Goal: Task Accomplishment & Management: Complete application form

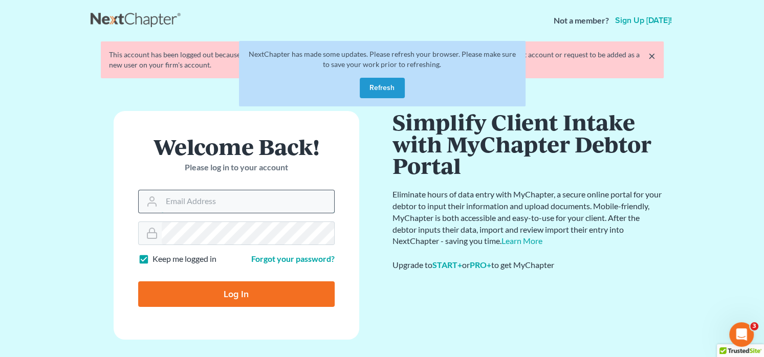
click at [243, 212] on input "Email Address" at bounding box center [248, 201] width 172 height 23
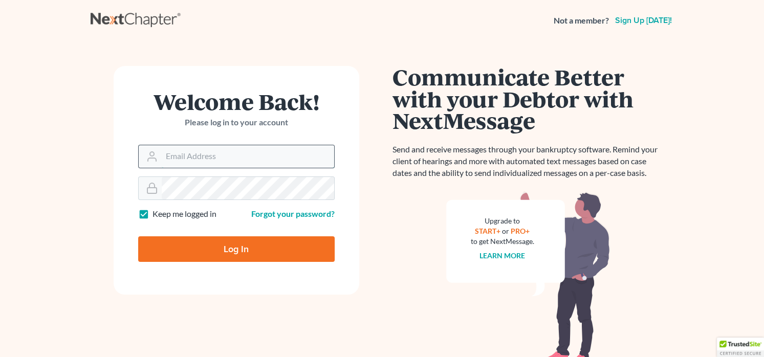
click at [256, 145] on input "Email Address" at bounding box center [248, 156] width 172 height 23
type input "pacer@lynnlawgroup.com"
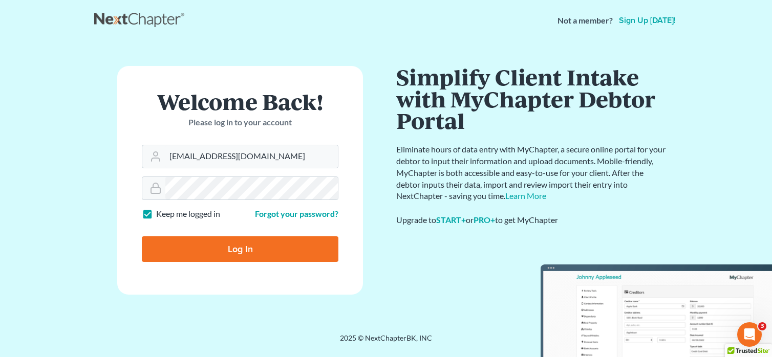
click at [224, 243] on input "Log In" at bounding box center [240, 249] width 196 height 26
type input "Thinking..."
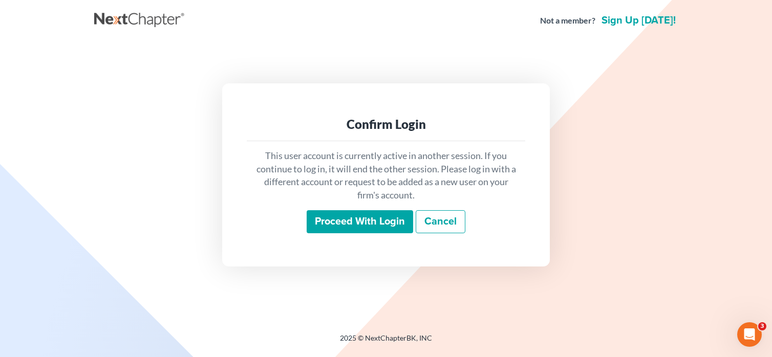
click at [339, 215] on input "Proceed with login" at bounding box center [360, 222] width 106 height 24
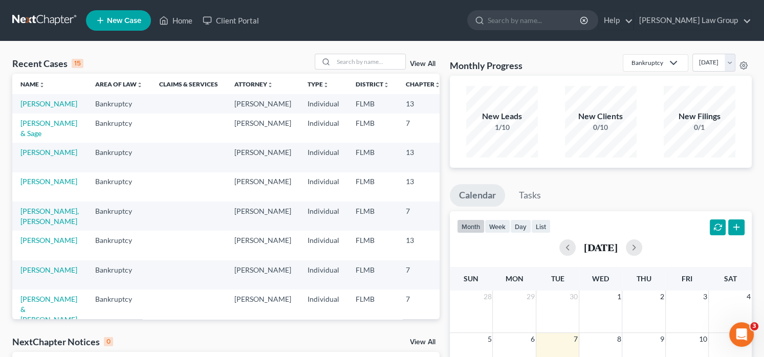
click at [35, 109] on td "[PERSON_NAME]" at bounding box center [49, 103] width 75 height 19
click at [33, 105] on link "[PERSON_NAME]" at bounding box center [48, 103] width 57 height 9
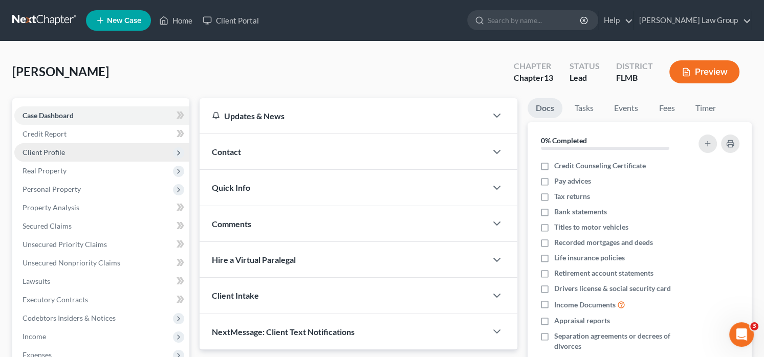
click at [52, 157] on span "Client Profile" at bounding box center [101, 152] width 175 height 18
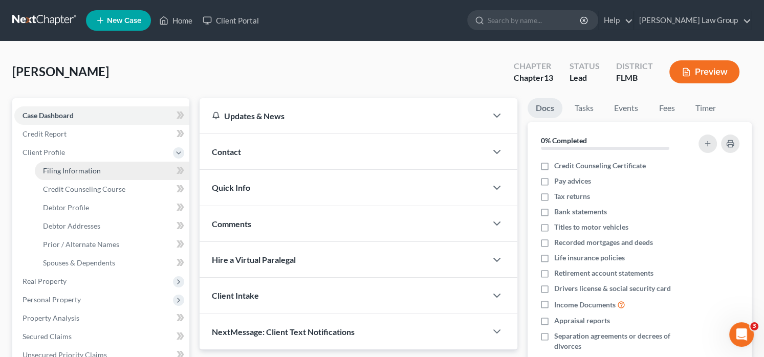
click at [63, 171] on span "Filing Information" at bounding box center [72, 170] width 58 height 9
select select "1"
select select "0"
select select "3"
select select "9"
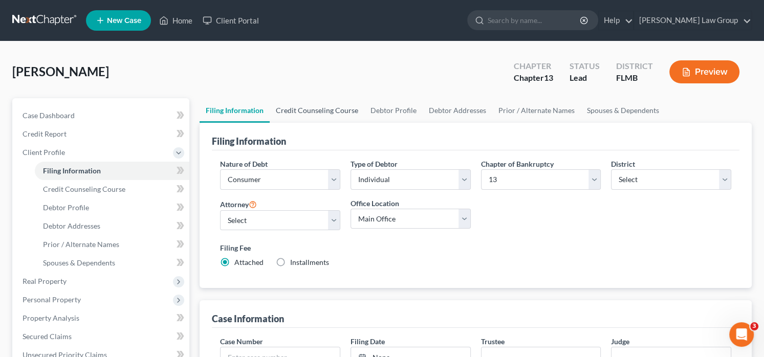
click at [301, 112] on link "Credit Counseling Course" at bounding box center [317, 110] width 95 height 25
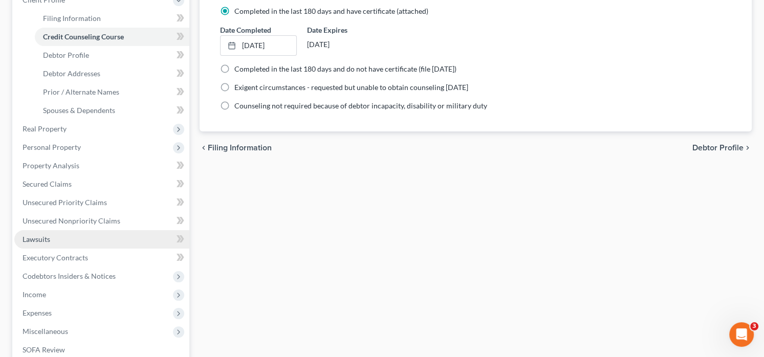
scroll to position [154, 0]
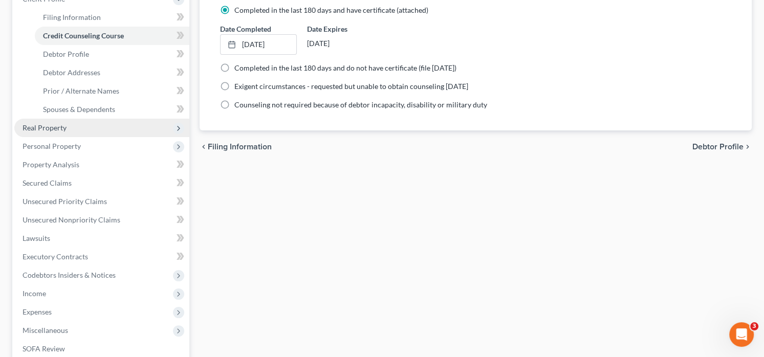
click at [53, 128] on span "Real Property" at bounding box center [45, 127] width 44 height 9
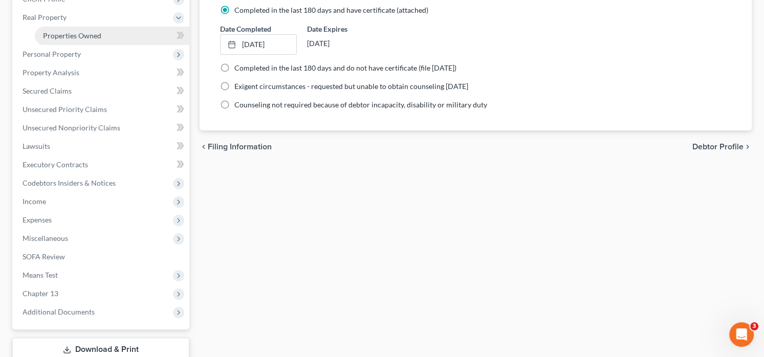
click at [76, 36] on span "Properties Owned" at bounding box center [72, 35] width 58 height 9
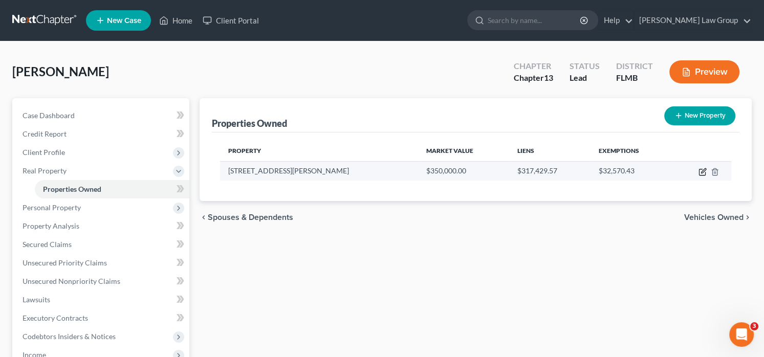
click at [703, 168] on icon "button" at bounding box center [702, 172] width 8 height 8
select select "9"
select select "34"
select select "0"
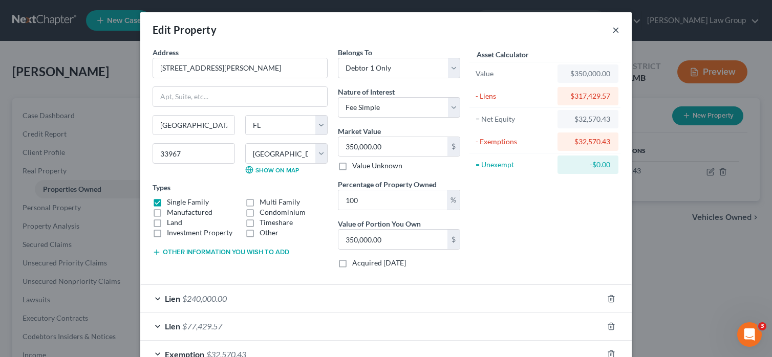
click at [612, 28] on button "×" at bounding box center [615, 30] width 7 height 12
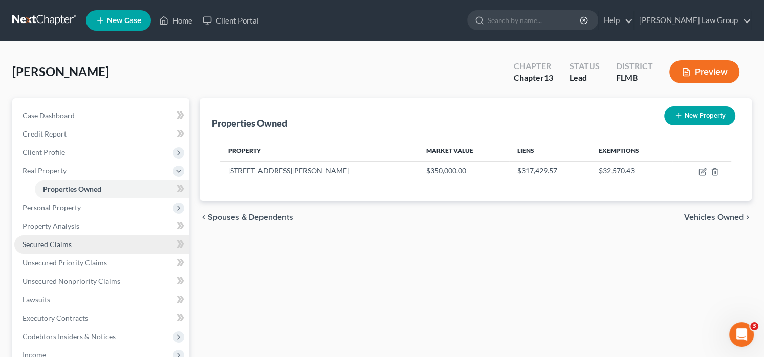
click at [70, 239] on link "Secured Claims" at bounding box center [101, 244] width 175 height 18
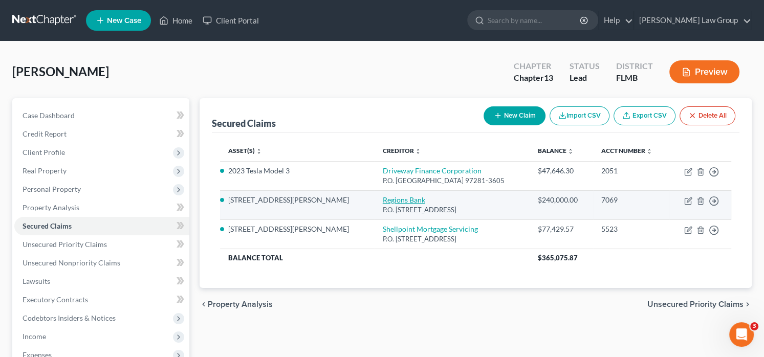
click at [383, 201] on link "Regions Bank" at bounding box center [404, 199] width 42 height 9
select select "0"
select select "7"
select select "4"
select select "0"
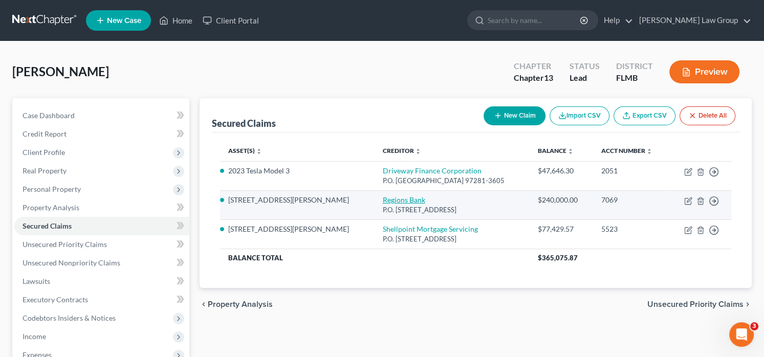
select select "0"
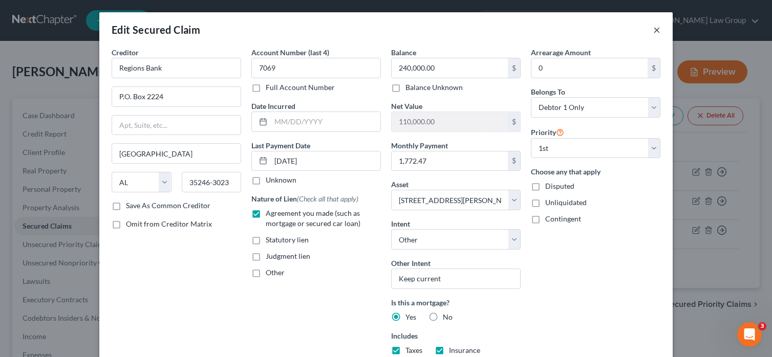
click at [654, 35] on button "×" at bounding box center [656, 30] width 7 height 12
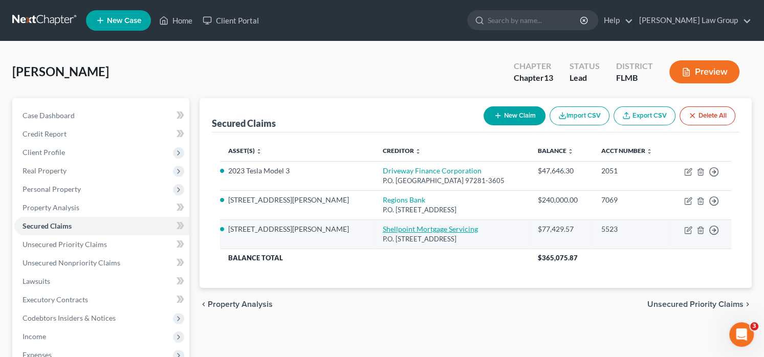
click at [383, 230] on link "Shellpoint Mortgage Servicing" at bounding box center [430, 229] width 95 height 9
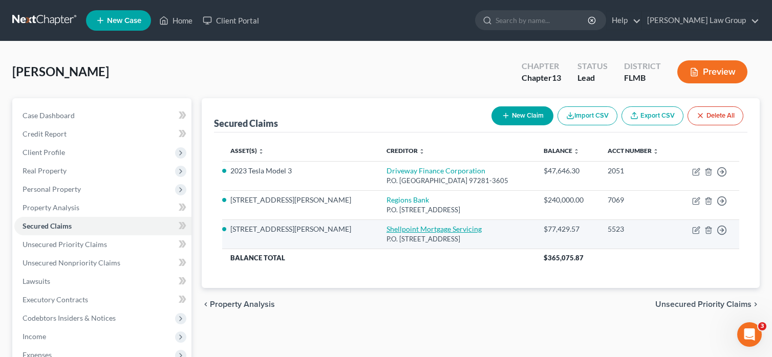
select select "42"
select select "3"
select select "7"
select select "4"
select select "0"
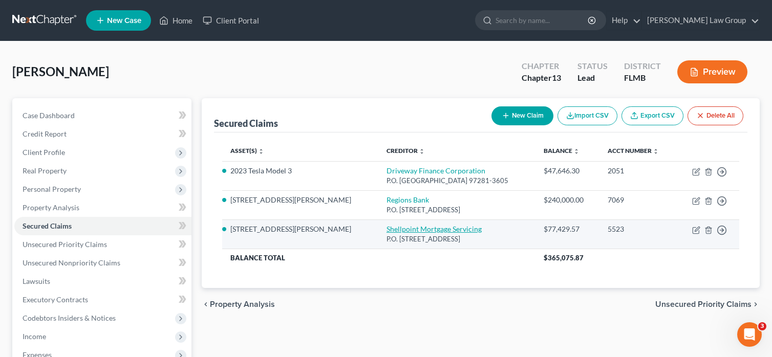
select select "0"
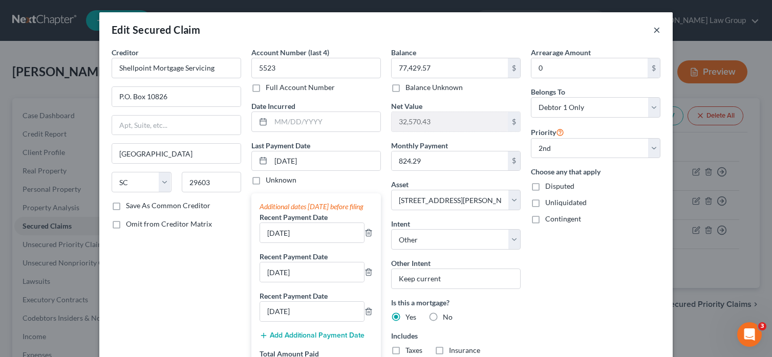
click at [654, 30] on button "×" at bounding box center [656, 30] width 7 height 12
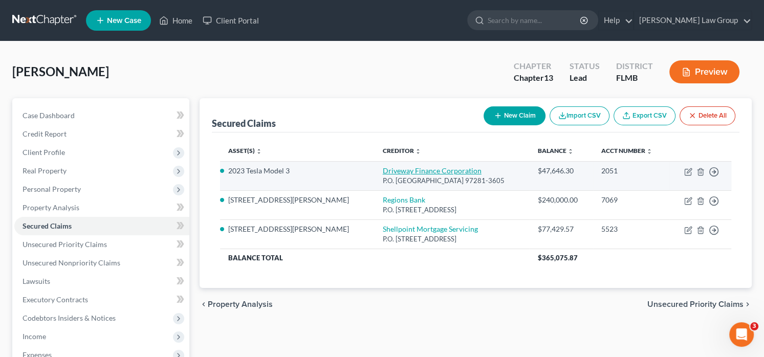
click at [383, 169] on link "Driveway Finance Corporation" at bounding box center [432, 170] width 99 height 9
select select "38"
select select "15"
select select "2"
select select "0"
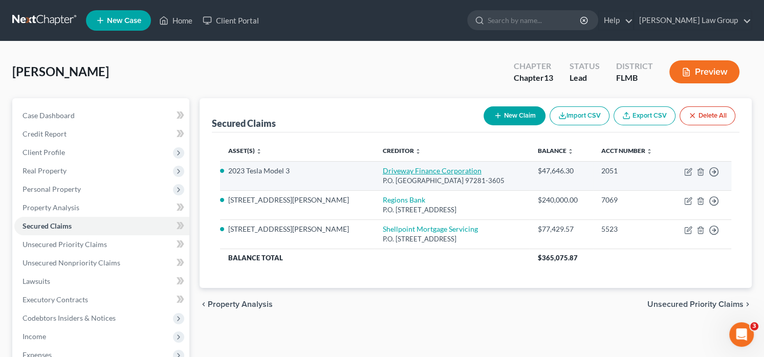
select select "0"
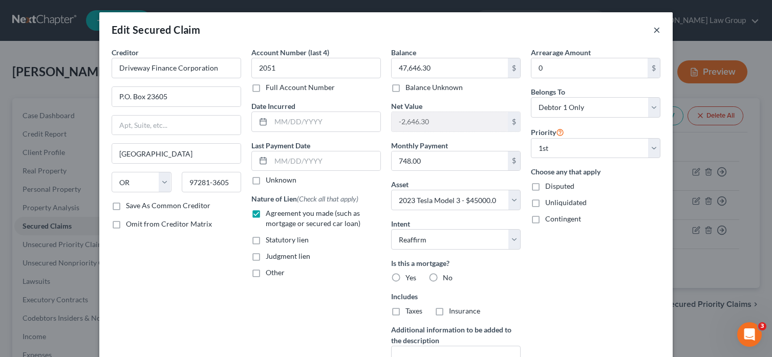
click at [654, 30] on button "×" at bounding box center [656, 30] width 7 height 12
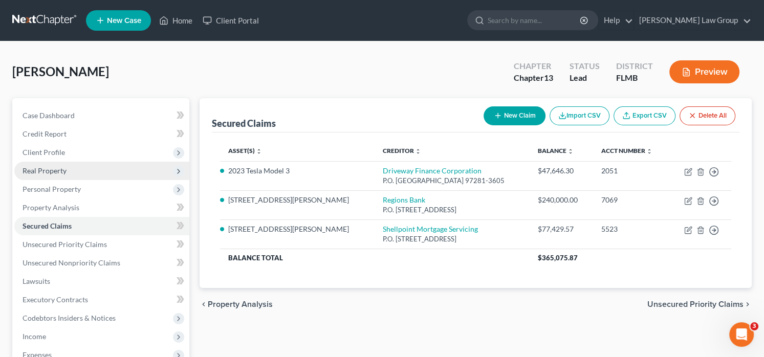
click at [53, 168] on span "Real Property" at bounding box center [45, 170] width 44 height 9
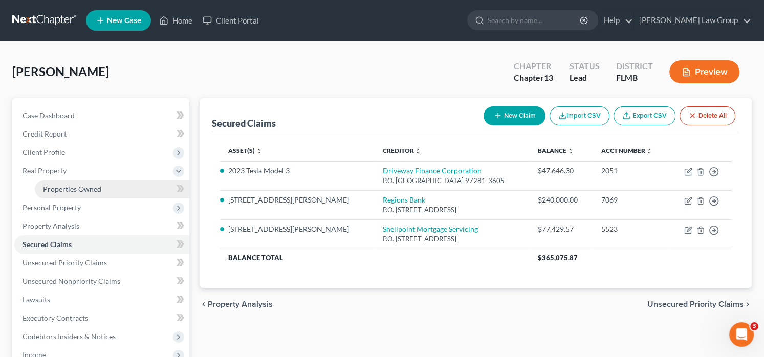
click at [88, 192] on span "Properties Owned" at bounding box center [72, 189] width 58 height 9
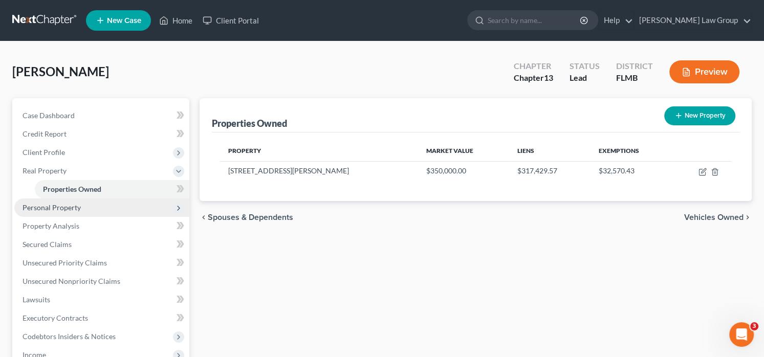
click at [75, 210] on span "Personal Property" at bounding box center [52, 207] width 58 height 9
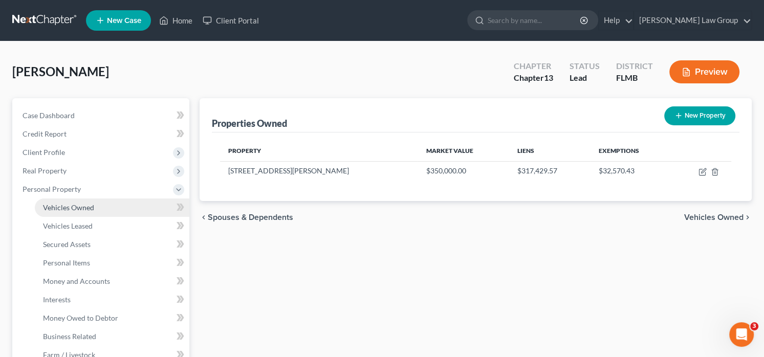
click at [81, 210] on span "Vehicles Owned" at bounding box center [68, 207] width 51 height 9
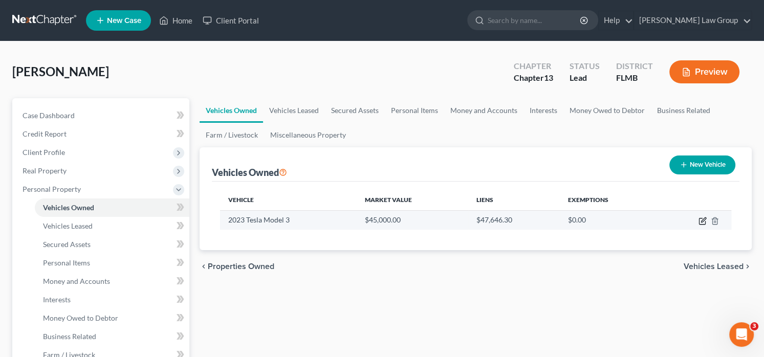
click at [702, 219] on icon "button" at bounding box center [702, 221] width 8 height 8
select select "0"
select select "3"
select select "0"
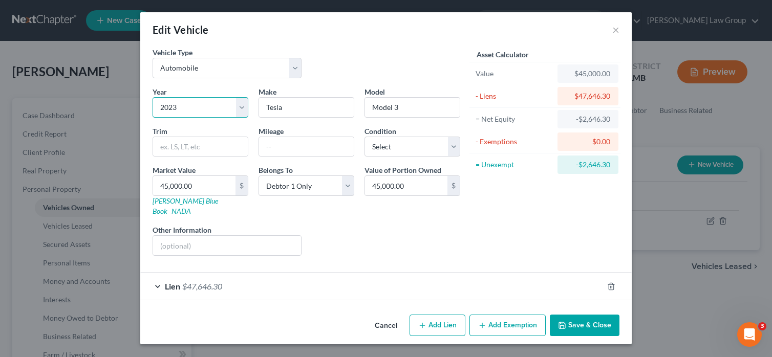
click at [172, 106] on select "Select 2026 2025 2024 2023 2022 2021 2020 2019 2018 2017 2016 2015 2014 2013 20…" at bounding box center [200, 107] width 96 height 20
select select "2"
click at [152, 97] on select "Select 2026 2025 2024 2023 2022 2021 2020 2019 2018 2017 2016 2015 2014 2013 20…" at bounding box center [200, 107] width 96 height 20
click at [399, 143] on select "Select Excellent Very Good Good Fair Poor" at bounding box center [412, 147] width 96 height 20
select select "1"
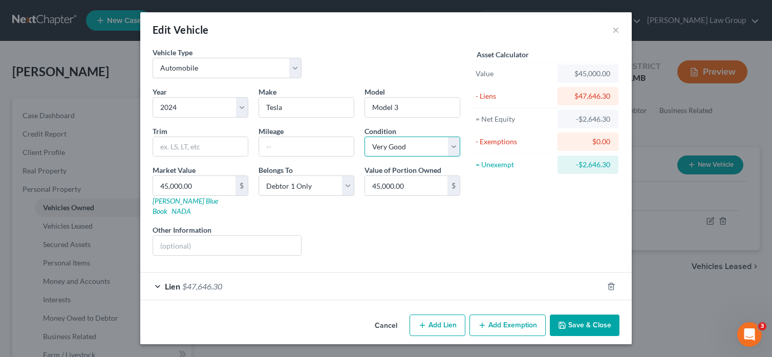
click at [364, 137] on select "Select Excellent Very Good Good Fair Poor" at bounding box center [412, 147] width 96 height 20
click at [564, 321] on icon "button" at bounding box center [562, 325] width 8 height 8
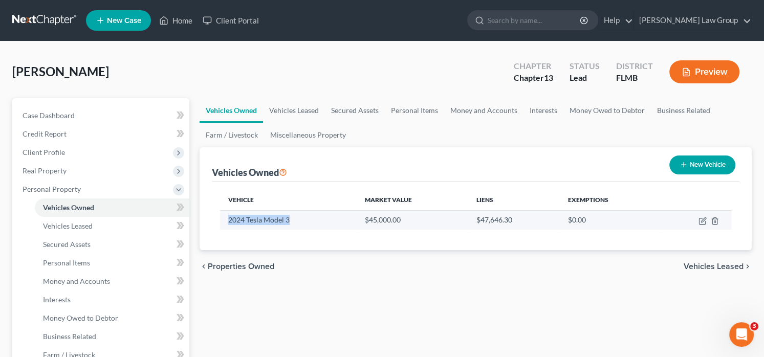
drag, startPoint x: 291, startPoint y: 220, endPoint x: 229, endPoint y: 223, distance: 62.0
click at [229, 223] on td "2024 Tesla Model 3" at bounding box center [288, 219] width 137 height 19
click at [270, 223] on td "2024 Tesla Model 3" at bounding box center [288, 219] width 137 height 19
drag, startPoint x: 293, startPoint y: 217, endPoint x: 229, endPoint y: 220, distance: 63.5
click at [229, 220] on td "2024 Tesla Model 3" at bounding box center [288, 219] width 137 height 19
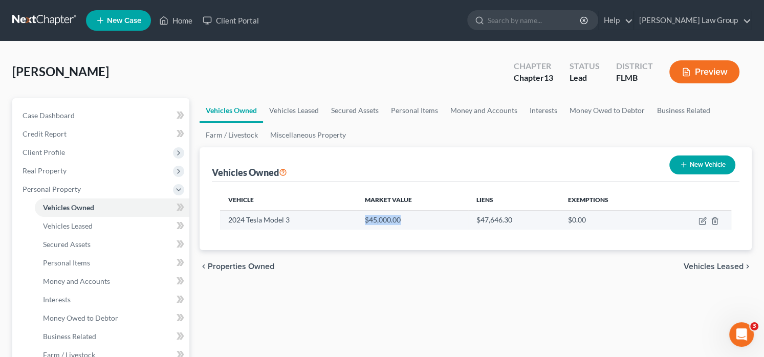
drag, startPoint x: 364, startPoint y: 220, endPoint x: 424, endPoint y: 218, distance: 59.9
click at [424, 218] on td "$45,000.00" at bounding box center [413, 219] width 112 height 19
click at [360, 218] on td "$45,000.00" at bounding box center [413, 219] width 112 height 19
click at [700, 218] on icon "button" at bounding box center [702, 221] width 8 height 8
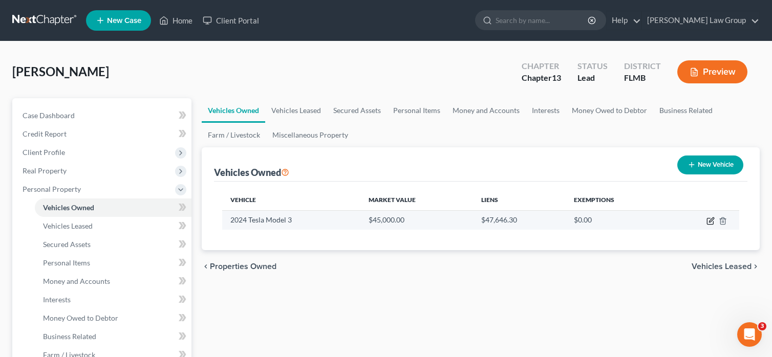
select select "0"
select select "2"
select select "1"
select select "0"
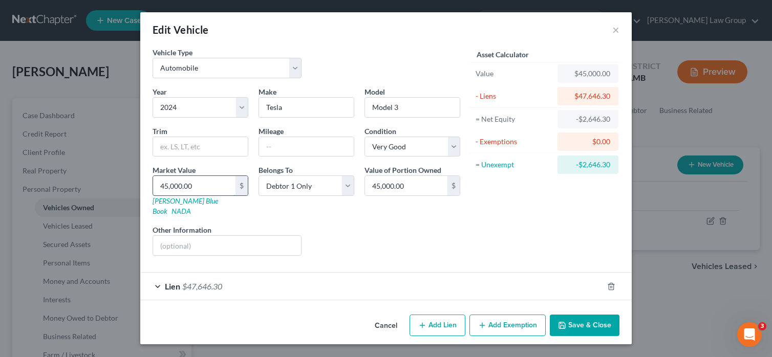
click at [168, 185] on input "45,000.00" at bounding box center [194, 185] width 82 height 19
click at [168, 186] on input "45,000.00" at bounding box center [194, 185] width 82 height 19
type input "42,000.00"
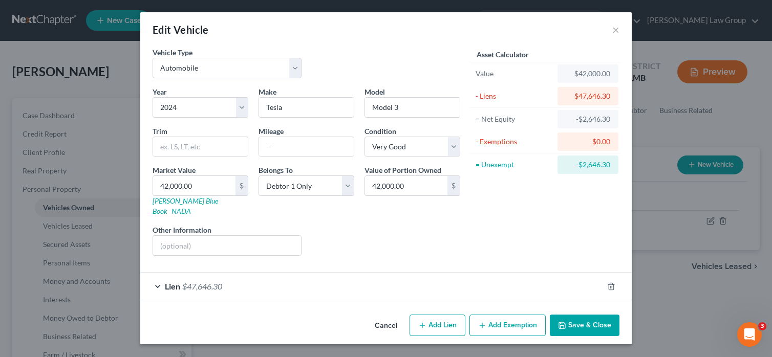
click at [438, 213] on div "Year Select 2026 2025 2024 2023 2022 2021 2020 2019 2018 2017 2016 2015 2014 20…" at bounding box center [306, 175] width 318 height 178
click at [411, 192] on input "42,000.00" at bounding box center [406, 185] width 82 height 19
click at [567, 315] on button "Save & Close" at bounding box center [585, 325] width 70 height 21
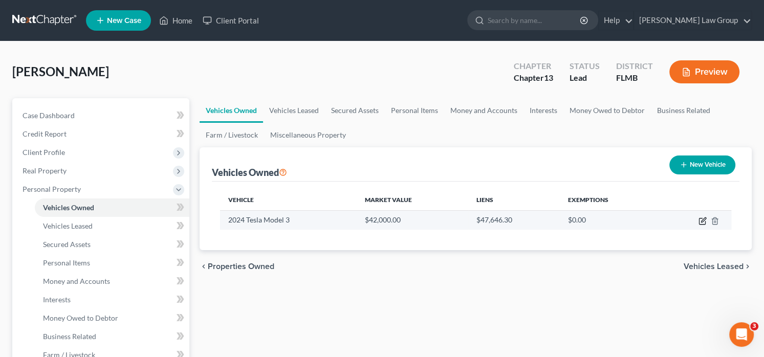
click at [703, 221] on icon "button" at bounding box center [703, 219] width 5 height 5
select select "0"
select select "2"
select select "1"
select select "0"
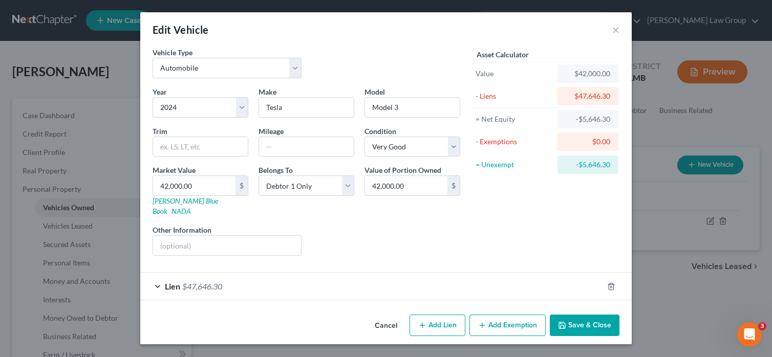
click at [611, 32] on div "Edit Vehicle ×" at bounding box center [385, 29] width 491 height 35
click at [613, 32] on button "×" at bounding box center [615, 30] width 7 height 12
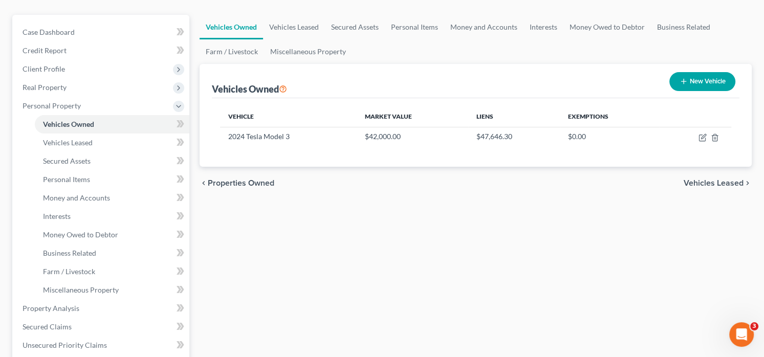
scroll to position [256, 0]
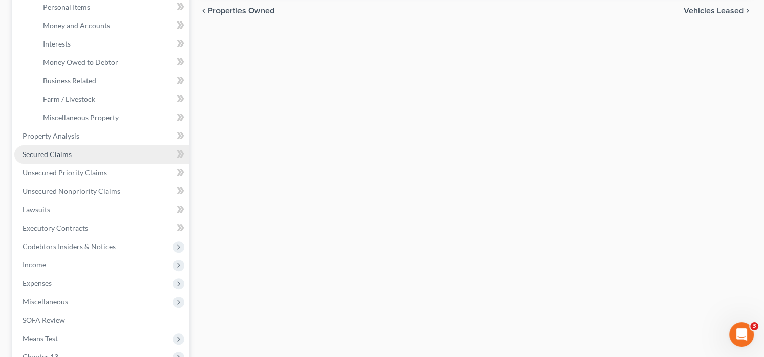
click at [74, 149] on link "Secured Claims" at bounding box center [101, 154] width 175 height 18
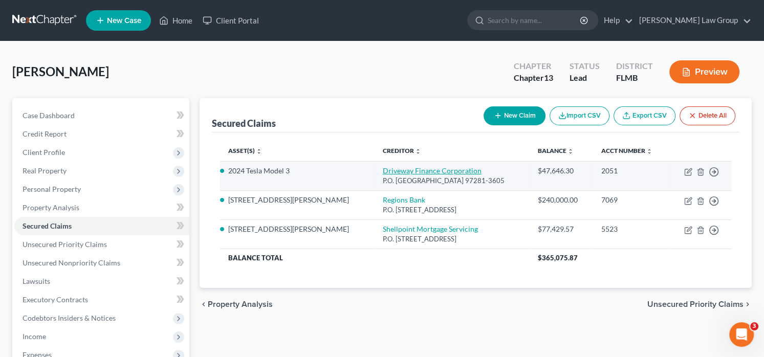
click at [383, 169] on link "Driveway Finance Corporation" at bounding box center [432, 170] width 99 height 9
select select "38"
select select "2"
select select "0"
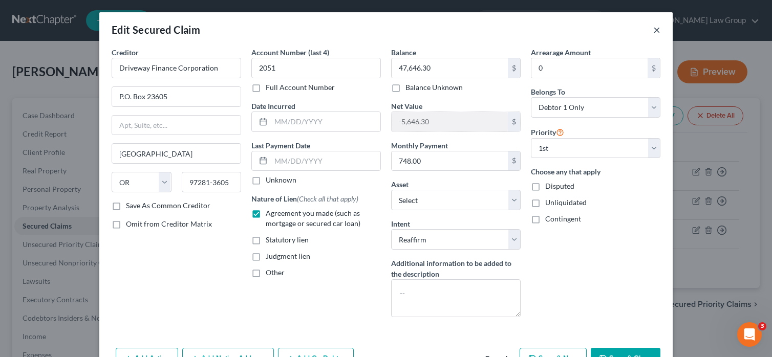
click at [653, 30] on button "×" at bounding box center [656, 30] width 7 height 12
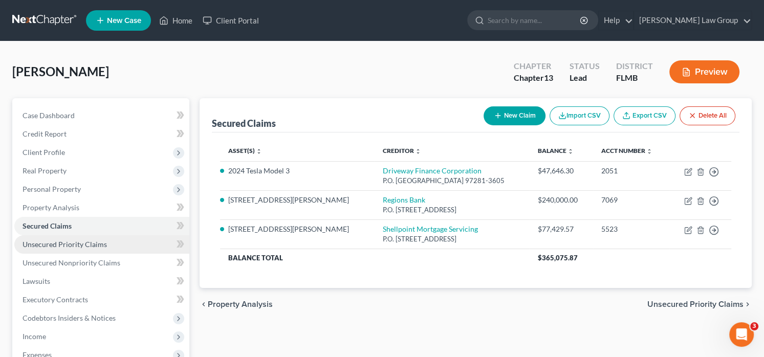
click at [107, 236] on link "Unsecured Priority Claims" at bounding box center [101, 244] width 175 height 18
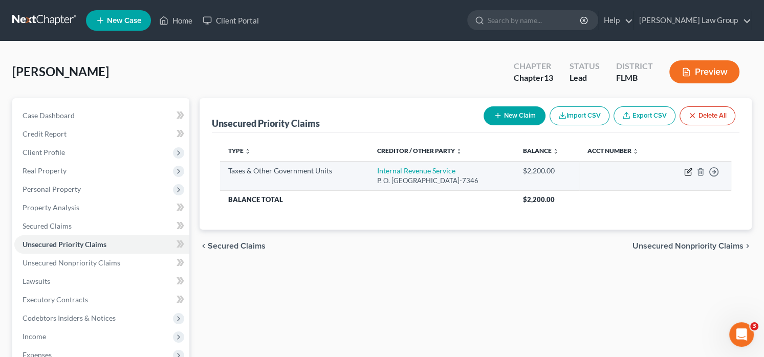
click at [688, 168] on icon "button" at bounding box center [688, 172] width 8 height 8
select select "0"
select select "39"
select select "0"
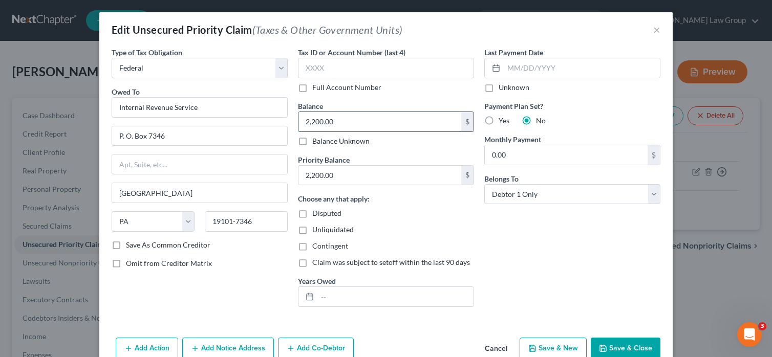
click at [350, 120] on input "2,200.00" at bounding box center [379, 121] width 163 height 19
type input "1,334"
click at [353, 177] on input "2,200.00" at bounding box center [379, 175] width 163 height 19
type input "1,334"
click at [360, 294] on input "text" at bounding box center [395, 296] width 156 height 19
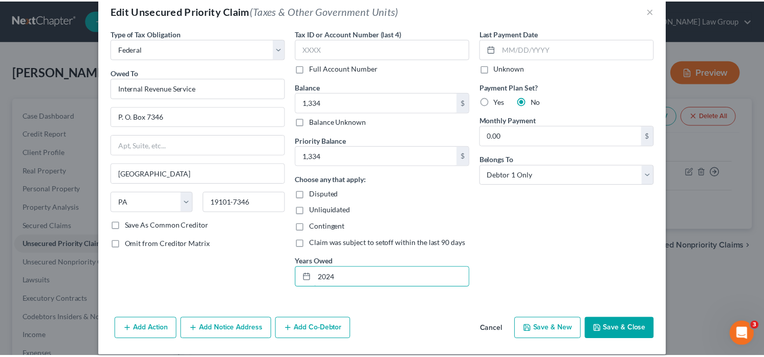
scroll to position [29, 0]
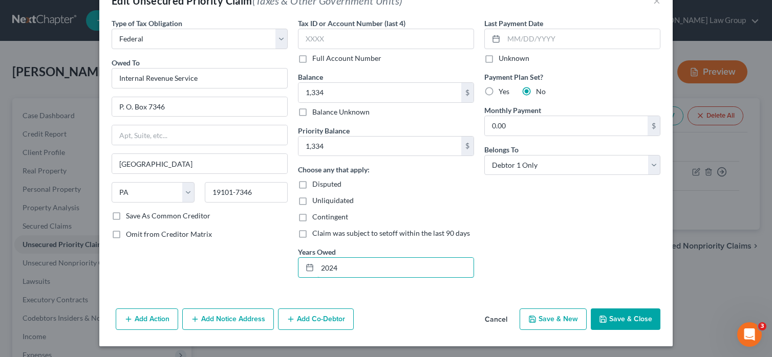
type input "2024"
click at [615, 321] on button "Save & Close" at bounding box center [626, 319] width 70 height 21
type input "1,334.00"
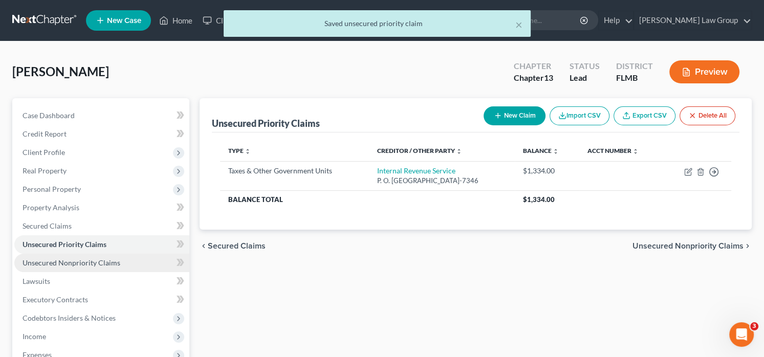
click at [108, 258] on span "Unsecured Nonpriority Claims" at bounding box center [72, 262] width 98 height 9
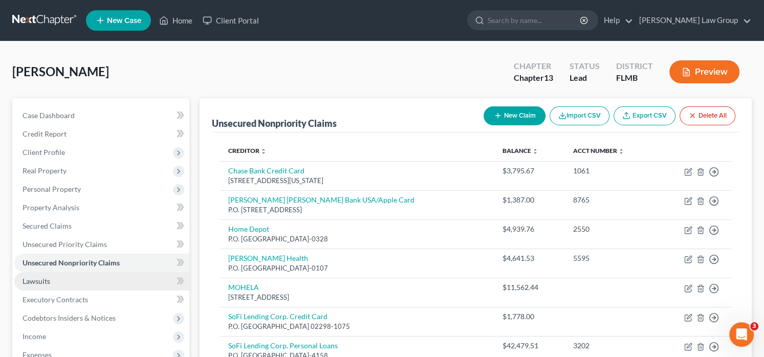
click at [43, 281] on span "Lawsuits" at bounding box center [37, 281] width 28 height 9
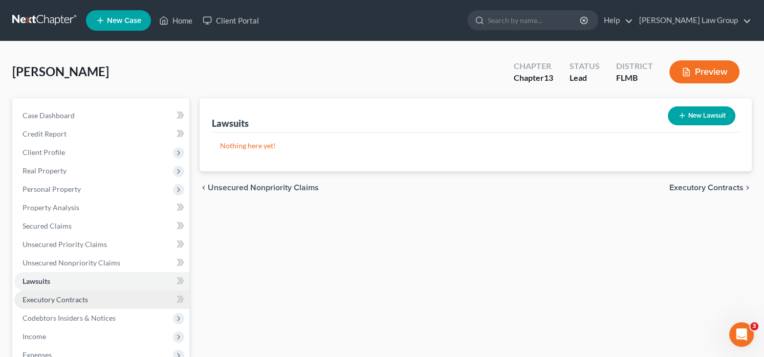
click at [58, 301] on span "Executory Contracts" at bounding box center [55, 299] width 65 height 9
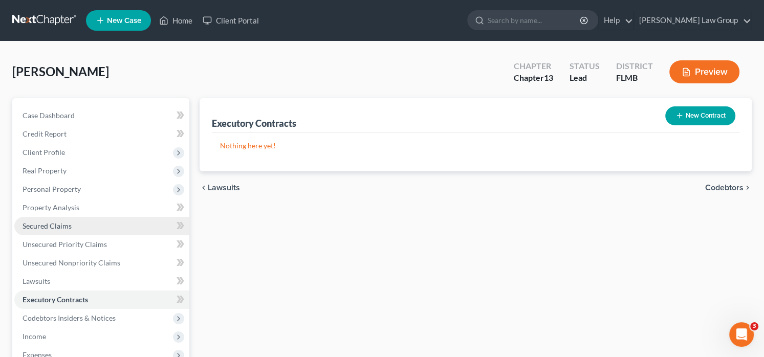
click at [72, 227] on link "Secured Claims" at bounding box center [101, 226] width 175 height 18
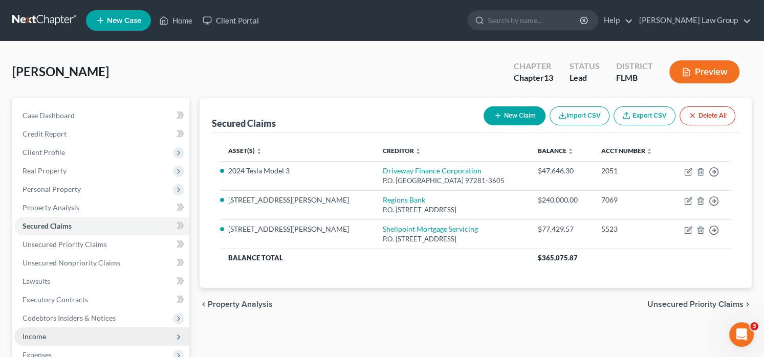
click at [76, 335] on span "Income" at bounding box center [101, 336] width 175 height 18
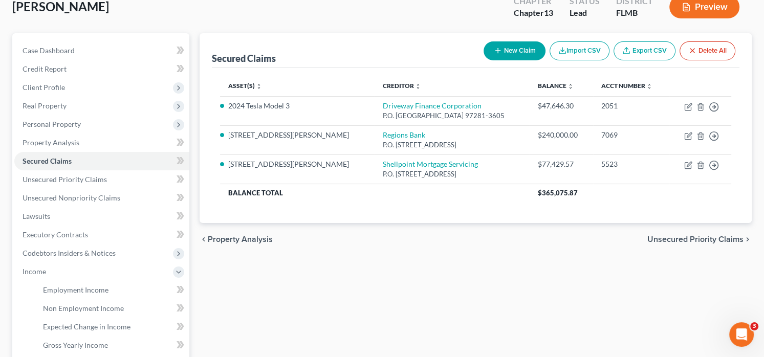
scroll to position [205, 0]
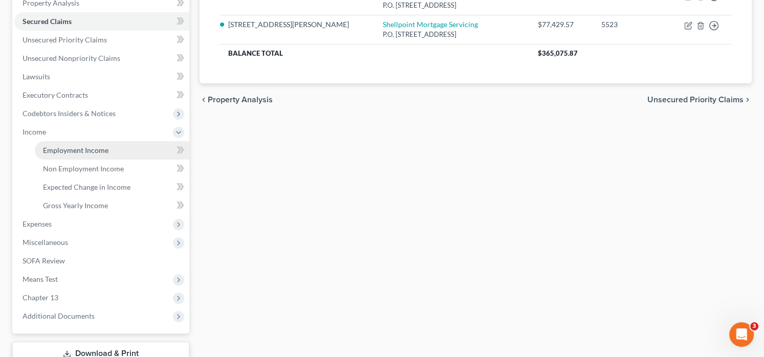
click at [101, 152] on span "Employment Income" at bounding box center [75, 150] width 65 height 9
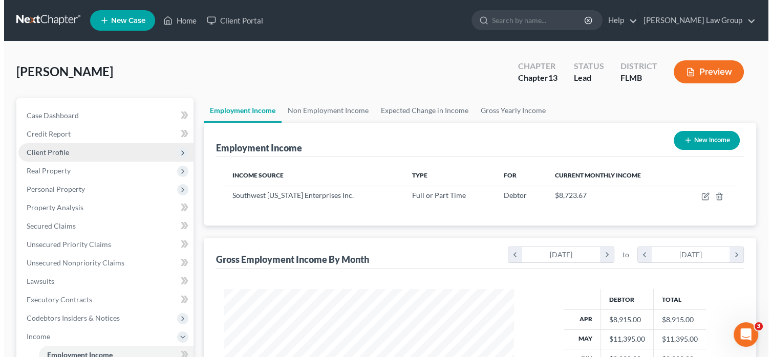
scroll to position [182, 310]
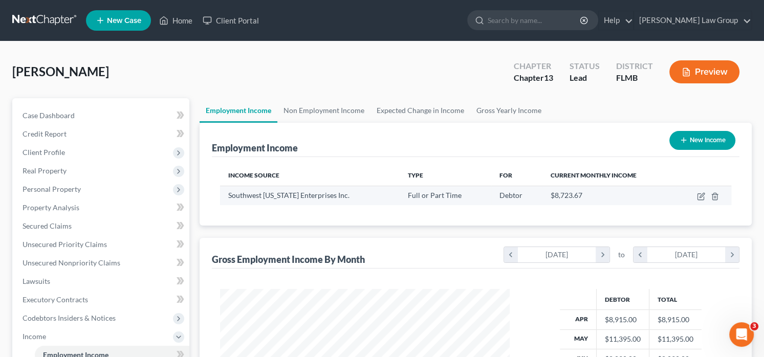
click at [705, 194] on td at bounding box center [703, 195] width 55 height 19
click at [703, 194] on icon "button" at bounding box center [702, 195] width 5 height 5
select select "0"
select select "9"
select select "2"
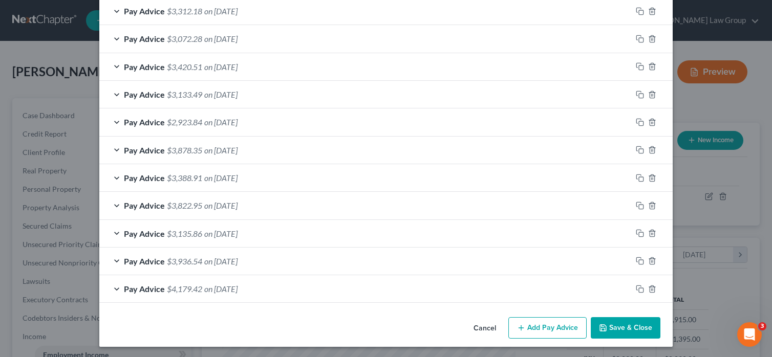
scroll to position [218, 0]
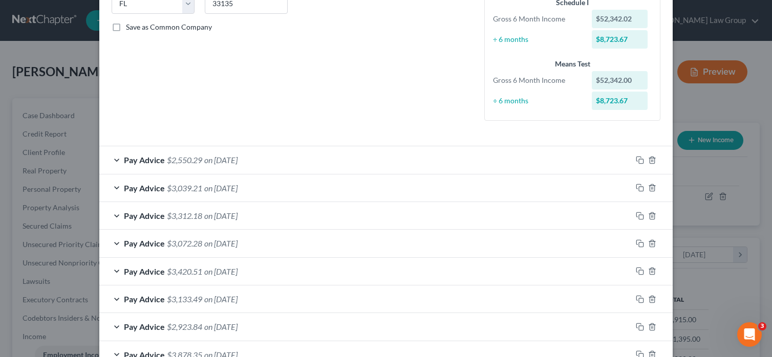
click at [194, 160] on span "$2,550.29" at bounding box center [184, 160] width 35 height 10
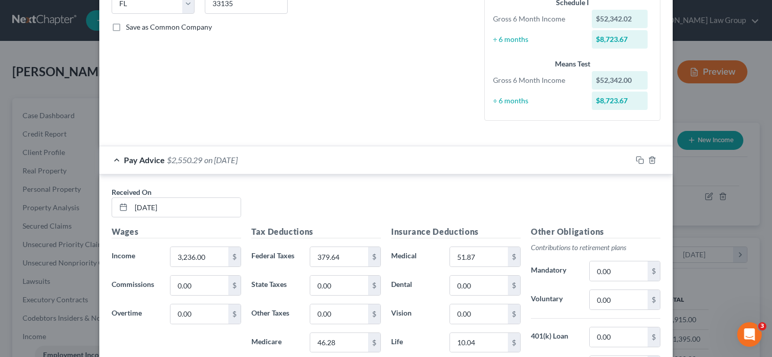
click at [201, 167] on div "Pay Advice $2,550.29 on [DATE]" at bounding box center [365, 159] width 532 height 27
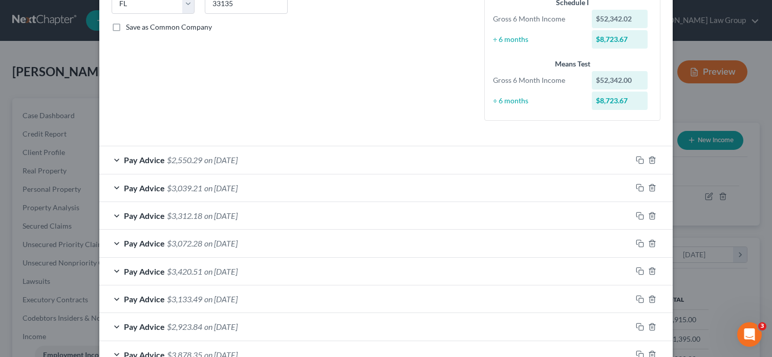
click at [285, 153] on div "Pay Advice $2,550.29 on [DATE]" at bounding box center [365, 159] width 532 height 27
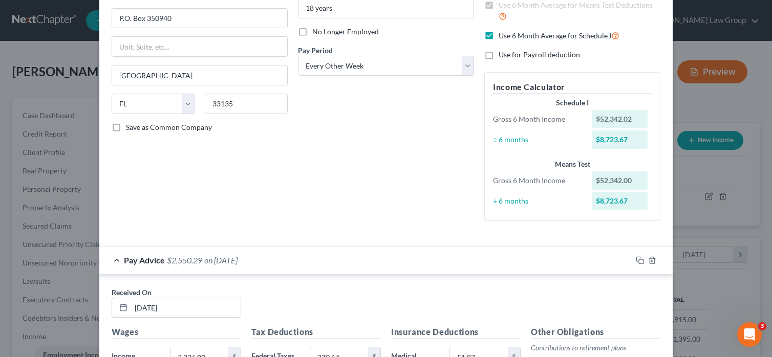
scroll to position [116, 0]
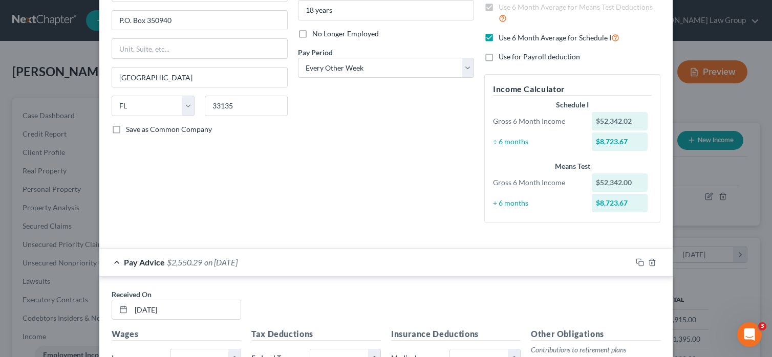
click at [269, 263] on div "Pay Advice $2,550.29 on [DATE]" at bounding box center [365, 262] width 532 height 27
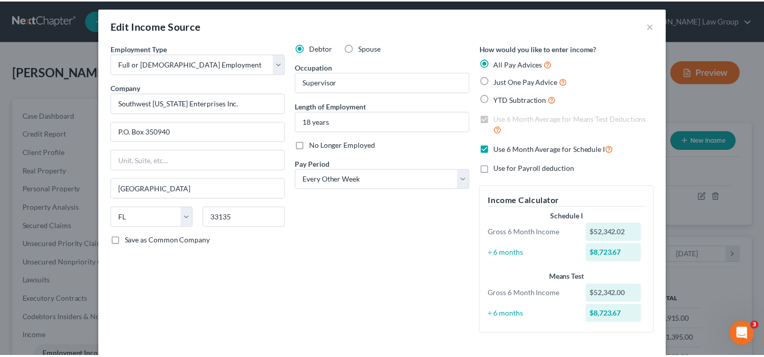
scroll to position [0, 0]
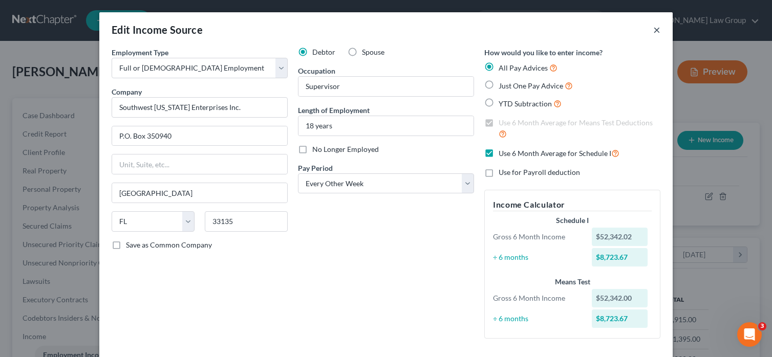
click at [653, 29] on button "×" at bounding box center [656, 30] width 7 height 12
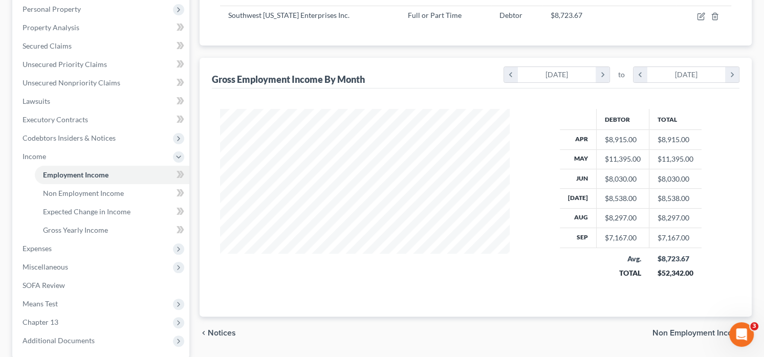
scroll to position [205, 0]
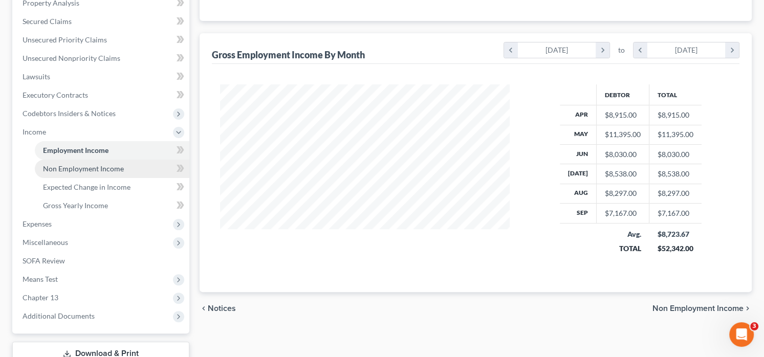
click at [74, 171] on span "Non Employment Income" at bounding box center [83, 168] width 81 height 9
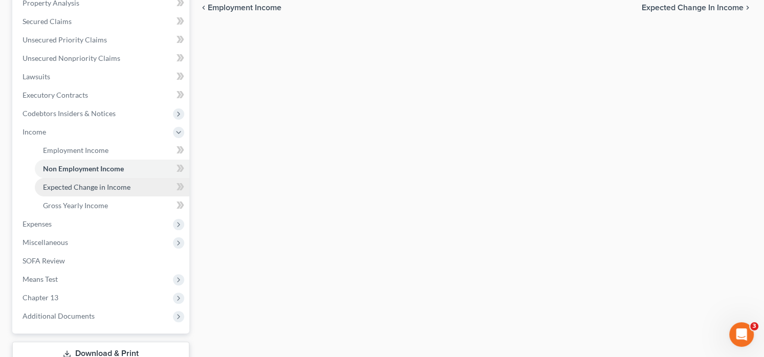
click at [101, 191] on span "Expected Change in Income" at bounding box center [87, 187] width 88 height 9
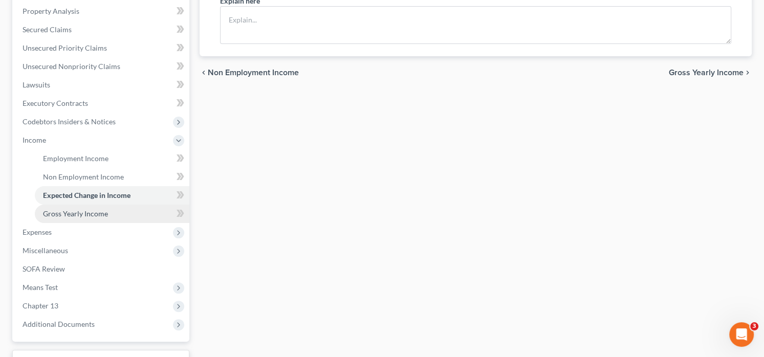
scroll to position [205, 0]
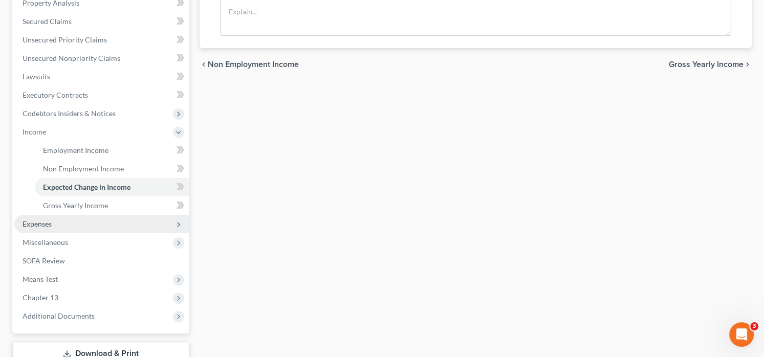
click at [57, 229] on span "Expenses" at bounding box center [101, 224] width 175 height 18
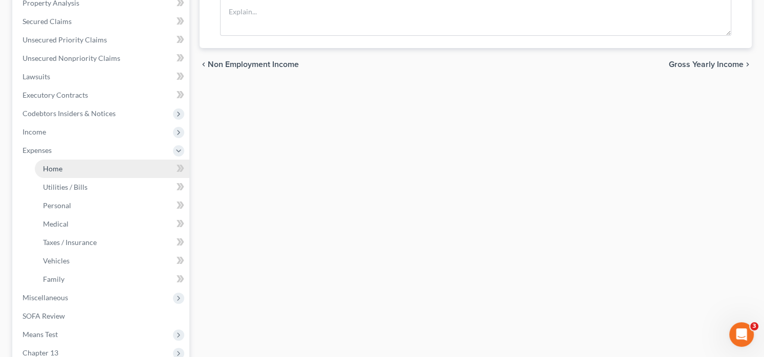
click at [70, 166] on link "Home" at bounding box center [112, 169] width 155 height 18
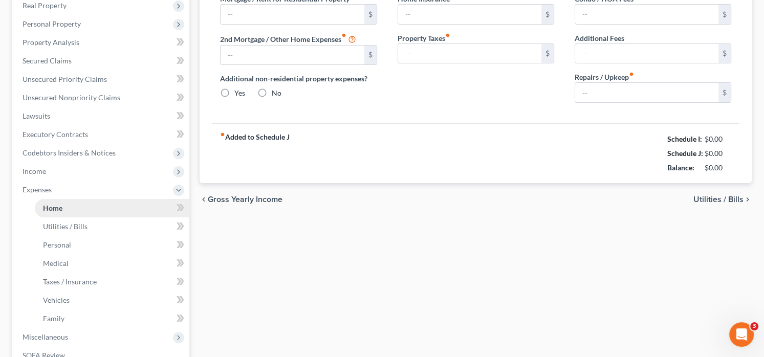
type input "1,772.47"
type input "824.29"
radio input "true"
type input "0.00"
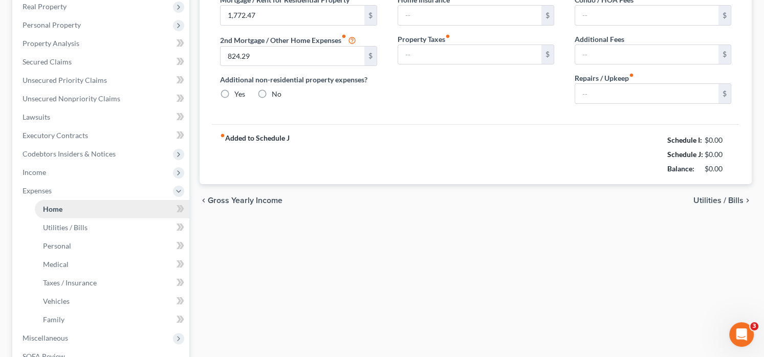
type input "0.00"
type input "150.00"
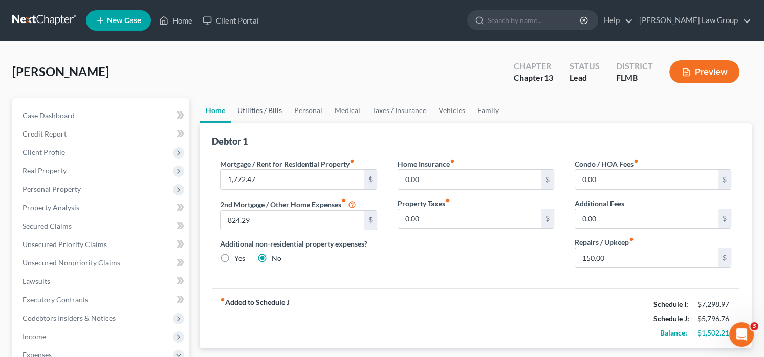
click at [246, 105] on link "Utilities / Bills" at bounding box center [259, 110] width 57 height 25
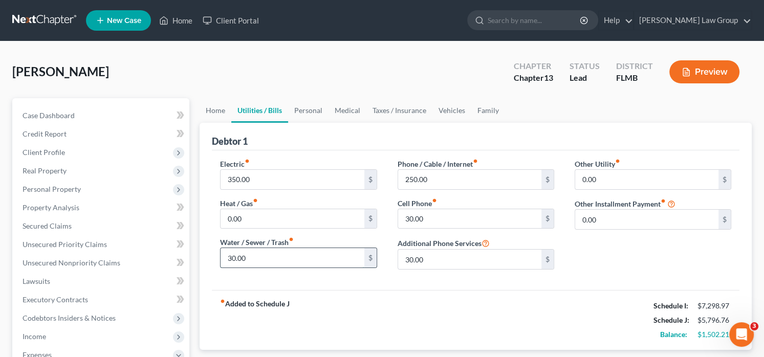
click at [252, 257] on input "30.00" at bounding box center [292, 257] width 143 height 19
type input "50"
click at [461, 181] on input "250.00" at bounding box center [469, 179] width 143 height 19
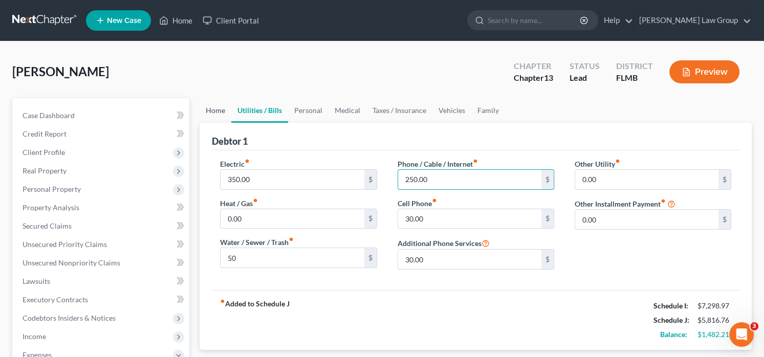
click at [215, 113] on link "Home" at bounding box center [216, 110] width 32 height 25
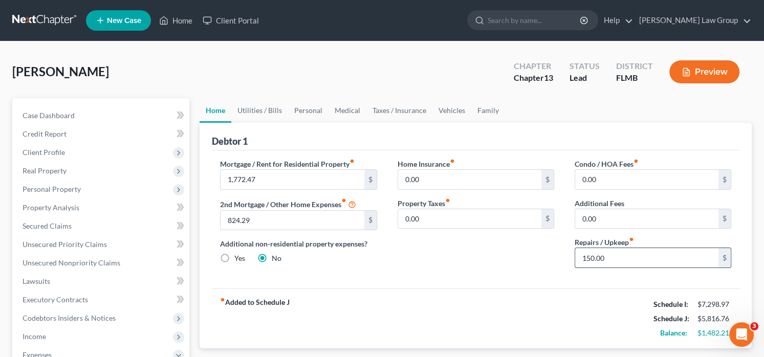
click at [597, 256] on input "150.00" at bounding box center [646, 257] width 143 height 19
click at [589, 255] on input "150.00" at bounding box center [646, 257] width 143 height 19
drag, startPoint x: 595, startPoint y: 255, endPoint x: 572, endPoint y: 257, distance: 22.6
click at [572, 257] on div "Condo / HOA Fees fiber_manual_record 0.00 $ Additional Fees 0.00 $ Repairs / Up…" at bounding box center [652, 218] width 177 height 118
type input "200.00"
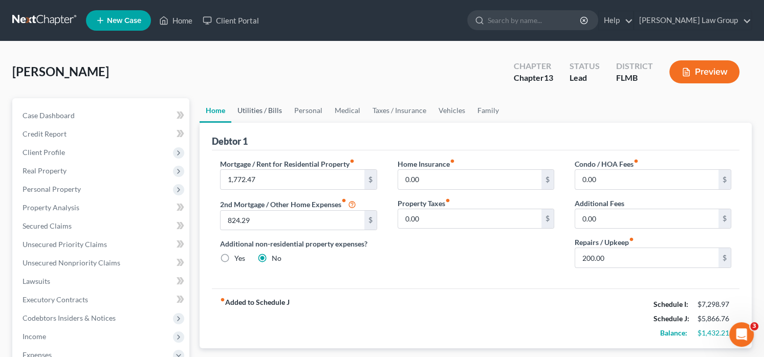
click at [259, 112] on link "Utilities / Bills" at bounding box center [259, 110] width 57 height 25
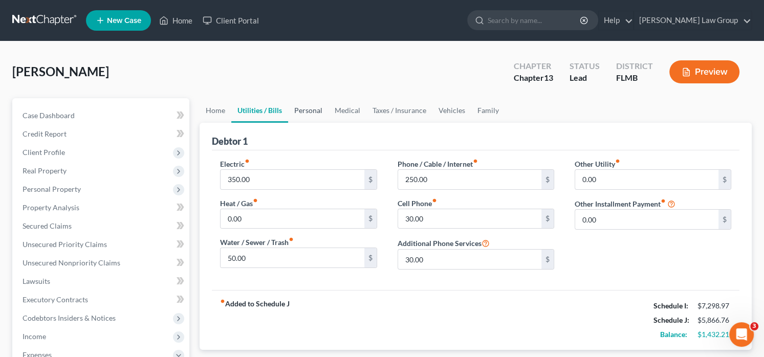
click at [319, 113] on link "Personal" at bounding box center [308, 110] width 40 height 25
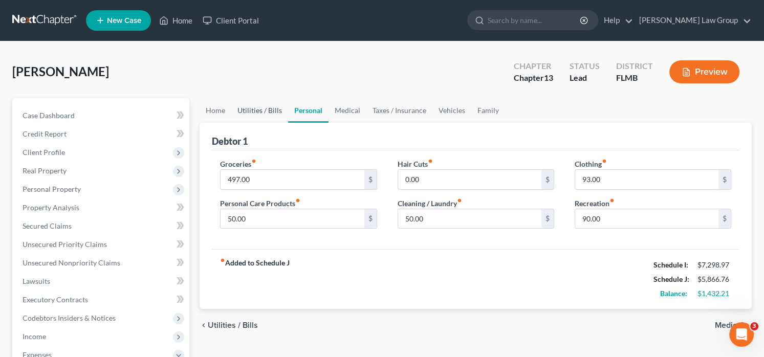
click at [263, 110] on link "Utilities / Bills" at bounding box center [259, 110] width 57 height 25
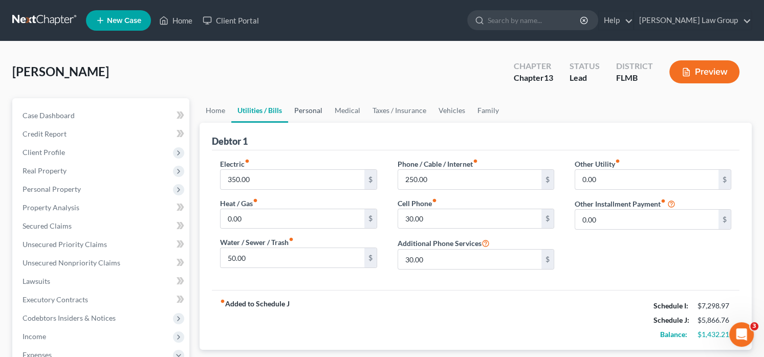
click at [321, 108] on link "Personal" at bounding box center [308, 110] width 40 height 25
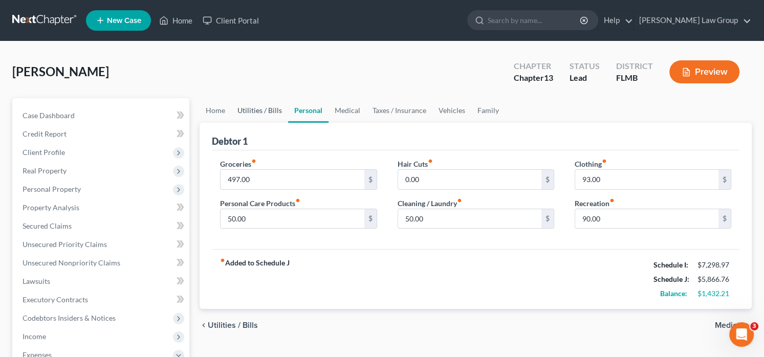
click at [266, 120] on link "Utilities / Bills" at bounding box center [259, 110] width 57 height 25
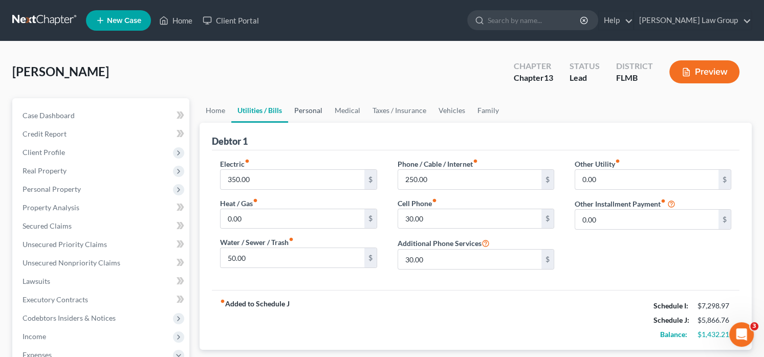
click at [317, 118] on link "Personal" at bounding box center [308, 110] width 40 height 25
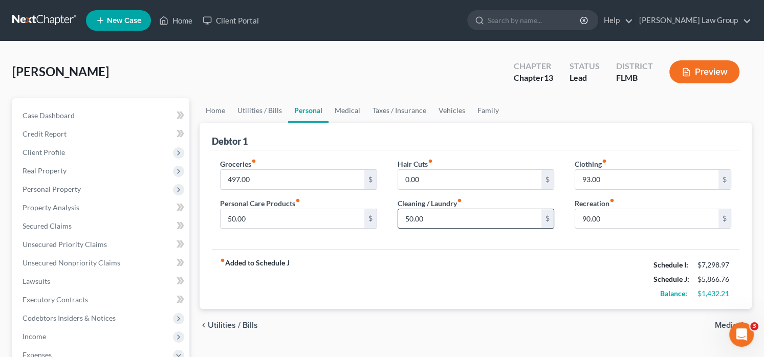
click at [414, 210] on input "50.00" at bounding box center [469, 218] width 143 height 19
click at [412, 215] on input "50.00" at bounding box center [469, 218] width 143 height 19
drag, startPoint x: 406, startPoint y: 218, endPoint x: 419, endPoint y: 216, distance: 12.4
click at [416, 217] on input "50.00" at bounding box center [469, 218] width 143 height 19
click at [485, 178] on input "0.00" at bounding box center [469, 179] width 143 height 19
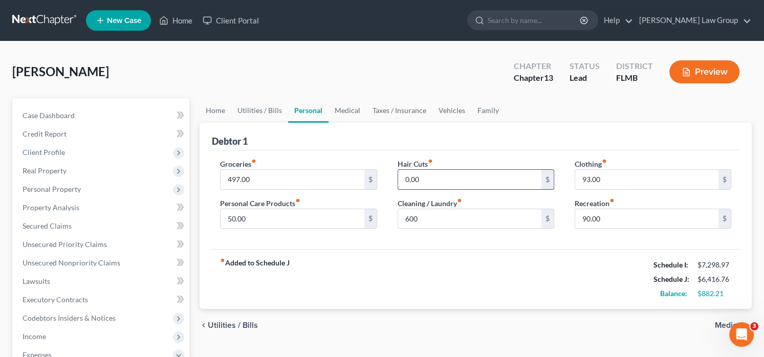
click at [485, 178] on input "0.00" at bounding box center [469, 179] width 143 height 19
type input "60"
click at [621, 181] on input "93.00" at bounding box center [646, 179] width 143 height 19
click at [320, 110] on link "Personal" at bounding box center [308, 110] width 40 height 25
click at [359, 108] on link "Medical" at bounding box center [348, 110] width 38 height 25
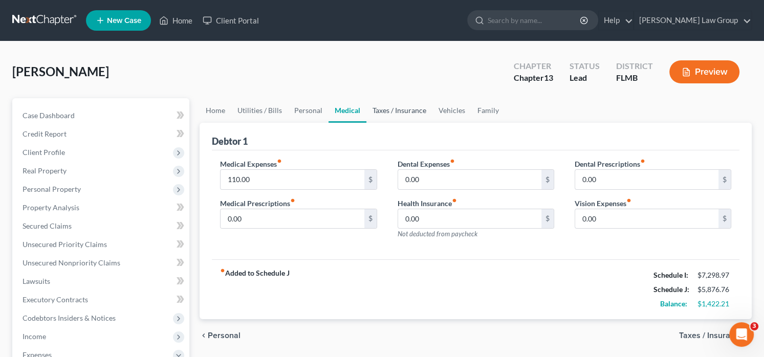
click at [395, 116] on link "Taxes / Insurance" at bounding box center [399, 110] width 66 height 25
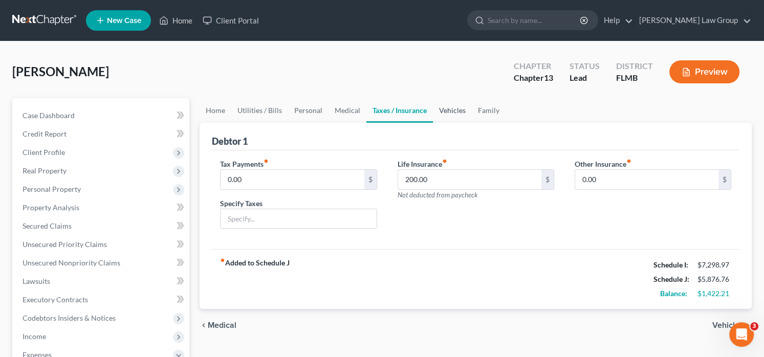
click at [456, 111] on link "Vehicles" at bounding box center [452, 110] width 39 height 25
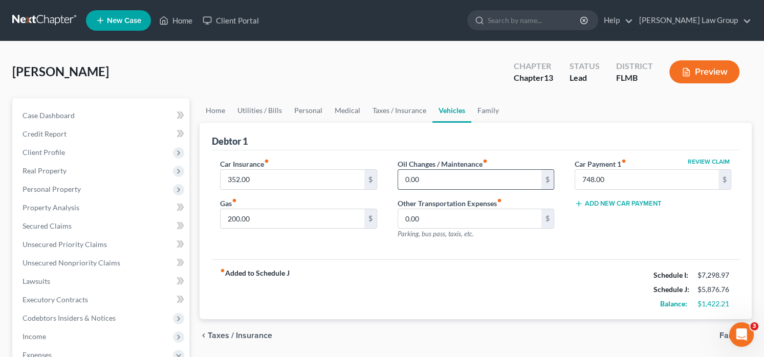
click at [431, 180] on input "0.00" at bounding box center [469, 179] width 143 height 19
type input "50"
click at [410, 149] on div "Debtor 1" at bounding box center [476, 137] width 528 height 28
click at [488, 112] on link "Family" at bounding box center [488, 110] width 34 height 25
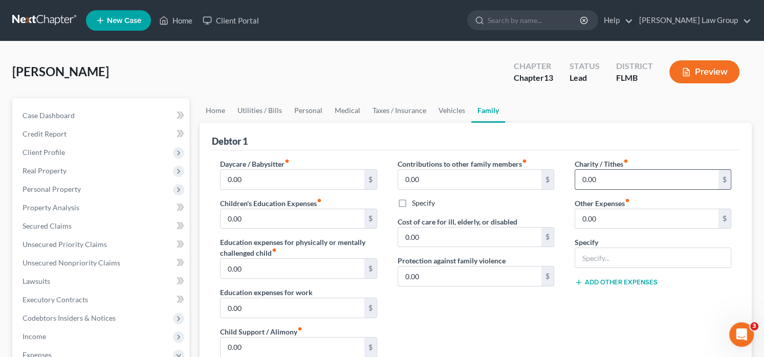
click at [608, 175] on input "0.00" at bounding box center [646, 179] width 143 height 19
type input "50"
click at [625, 253] on input "text" at bounding box center [653, 257] width 156 height 19
click at [497, 321] on div "Contributions to other family members fiber_manual_record 0.00 $ Specify Cost o…" at bounding box center [475, 267] width 177 height 217
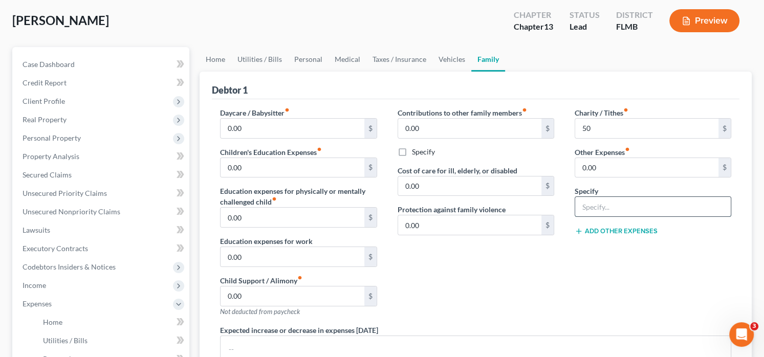
click at [628, 200] on input "text" at bounding box center [653, 206] width 156 height 19
type input "Petcare"
type input "20"
click at [452, 61] on link "Vehicles" at bounding box center [451, 59] width 39 height 25
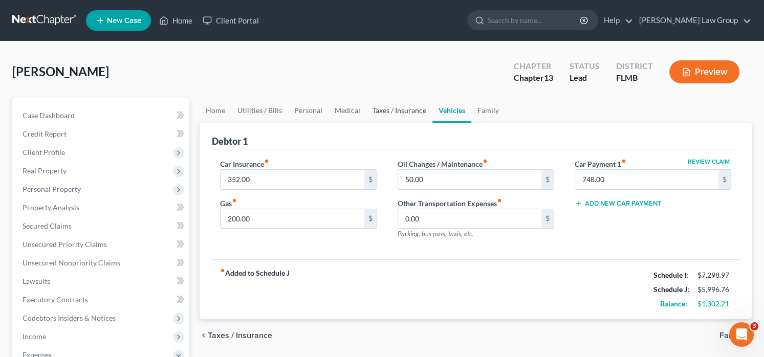
click at [402, 112] on link "Taxes / Insurance" at bounding box center [399, 110] width 66 height 25
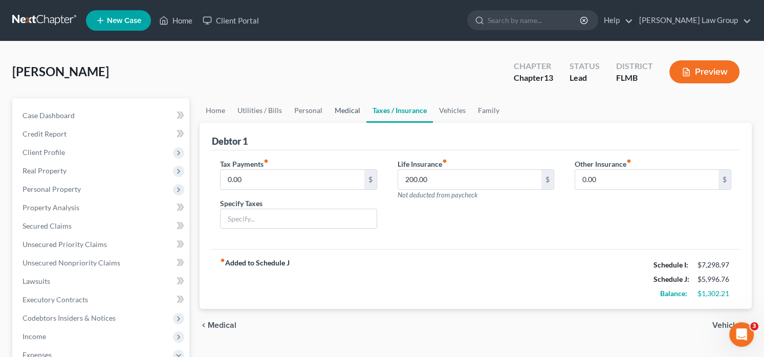
click at [337, 116] on link "Medical" at bounding box center [348, 110] width 38 height 25
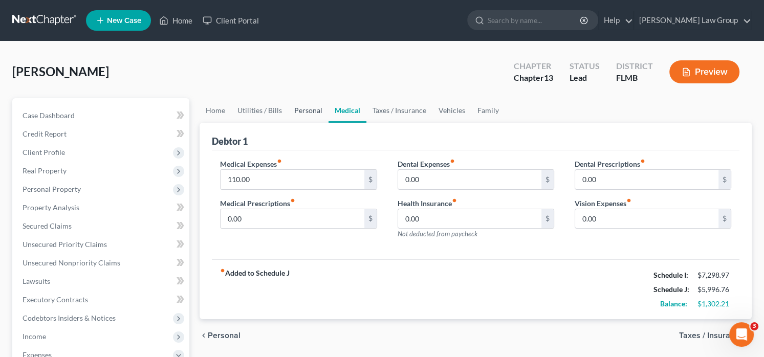
click at [303, 116] on link "Personal" at bounding box center [308, 110] width 40 height 25
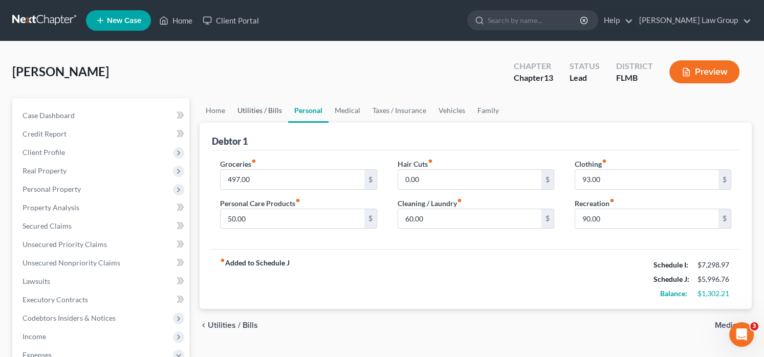
click at [237, 113] on link "Utilities / Bills" at bounding box center [259, 110] width 57 height 25
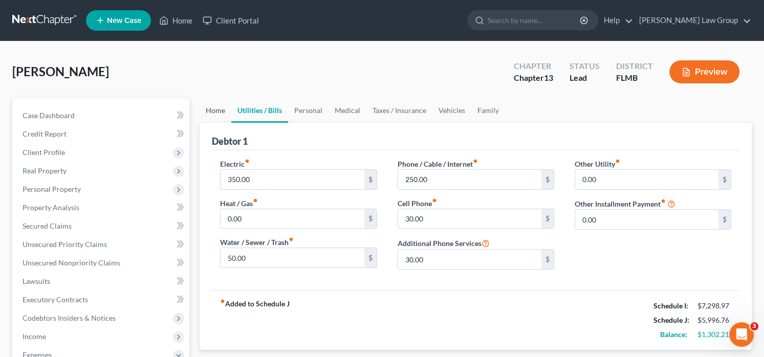
click at [204, 111] on link "Home" at bounding box center [216, 110] width 32 height 25
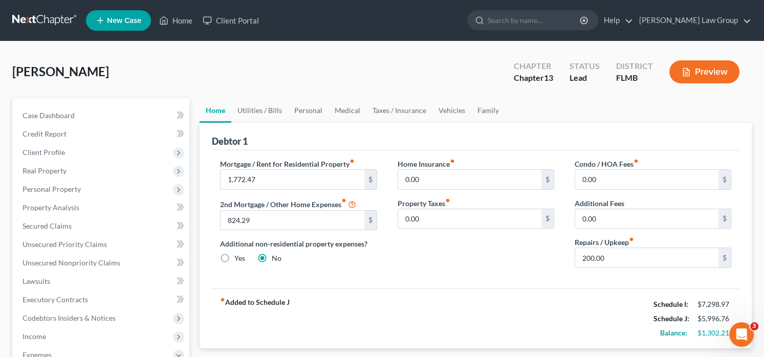
click at [212, 116] on link "Home" at bounding box center [216, 110] width 32 height 25
drag, startPoint x: 388, startPoint y: 113, endPoint x: 448, endPoint y: 111, distance: 59.4
click at [389, 113] on link "Taxes / Insurance" at bounding box center [399, 110] width 66 height 25
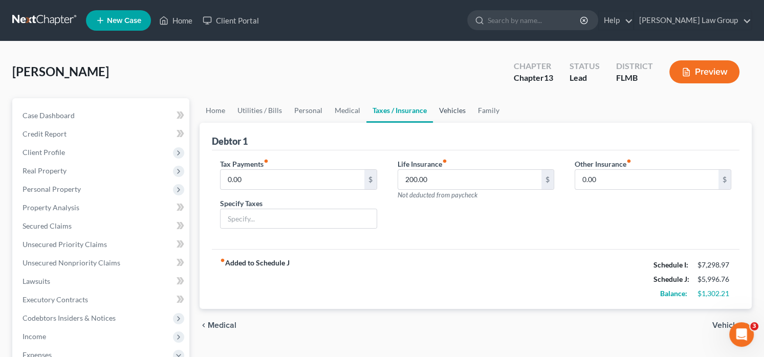
click at [453, 110] on link "Vehicles" at bounding box center [452, 110] width 39 height 25
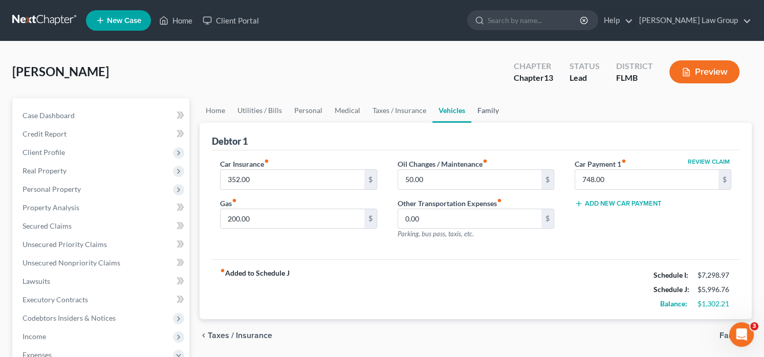
click at [485, 112] on link "Family" at bounding box center [488, 110] width 34 height 25
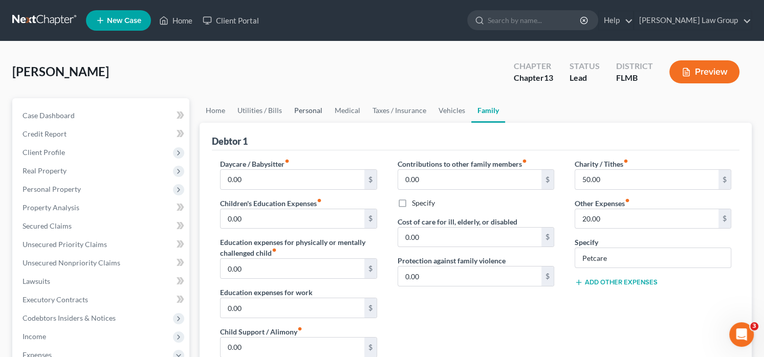
click at [303, 116] on link "Personal" at bounding box center [308, 110] width 40 height 25
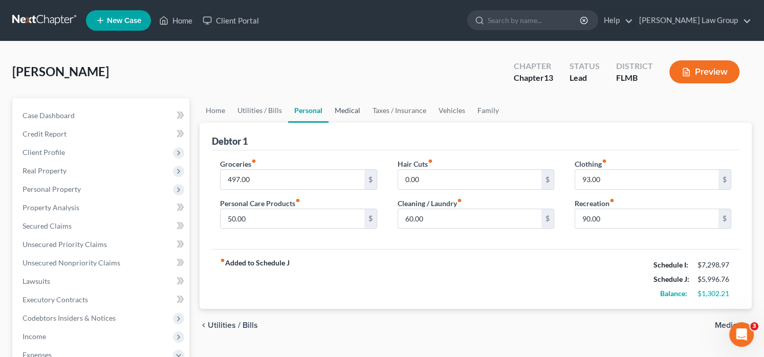
click at [346, 114] on link "Medical" at bounding box center [348, 110] width 38 height 25
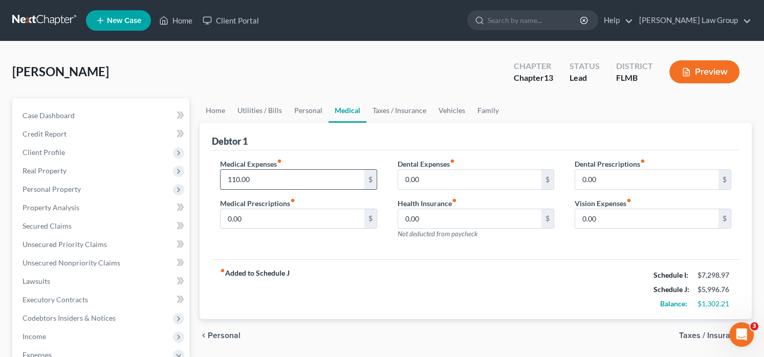
click at [331, 182] on input "110.00" at bounding box center [292, 179] width 143 height 19
type input "150"
click at [334, 249] on div "Medical Expenses fiber_manual_record 150 $ Medical Prescriptions fiber_manual_r…" at bounding box center [476, 205] width 528 height 110
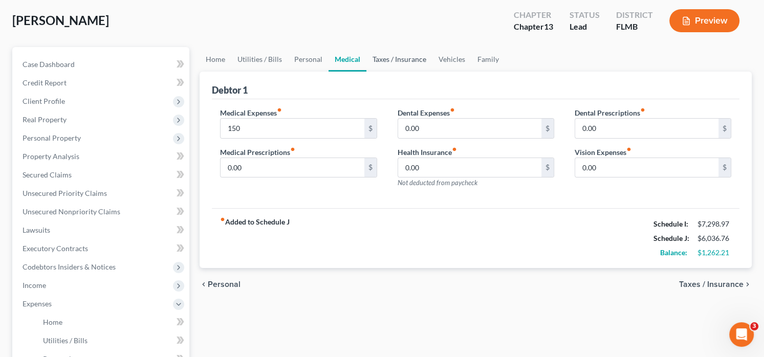
click at [391, 61] on link "Taxes / Insurance" at bounding box center [399, 59] width 66 height 25
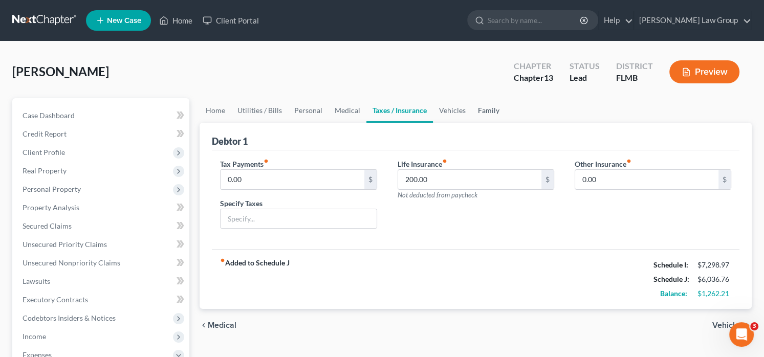
click at [496, 107] on link "Family" at bounding box center [489, 110] width 34 height 25
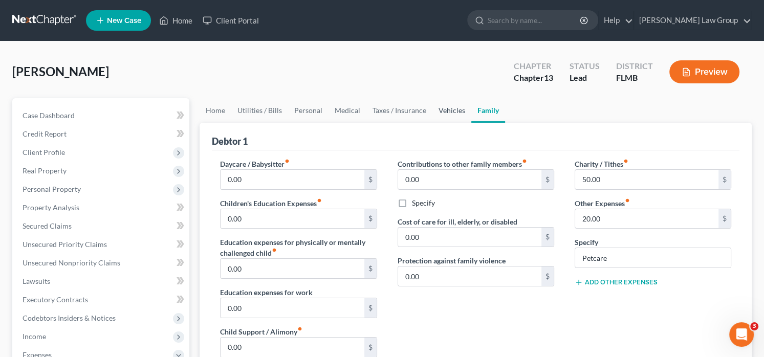
click at [451, 106] on link "Vehicles" at bounding box center [451, 110] width 39 height 25
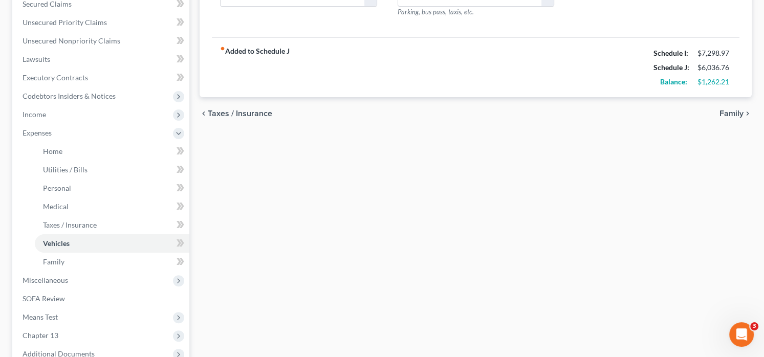
scroll to position [307, 0]
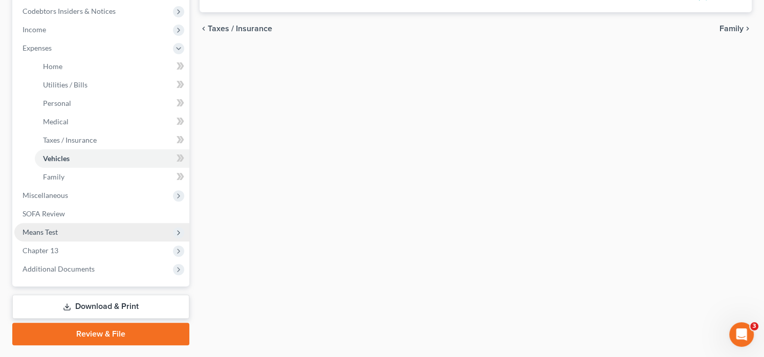
click at [41, 233] on span "Means Test" at bounding box center [40, 232] width 35 height 9
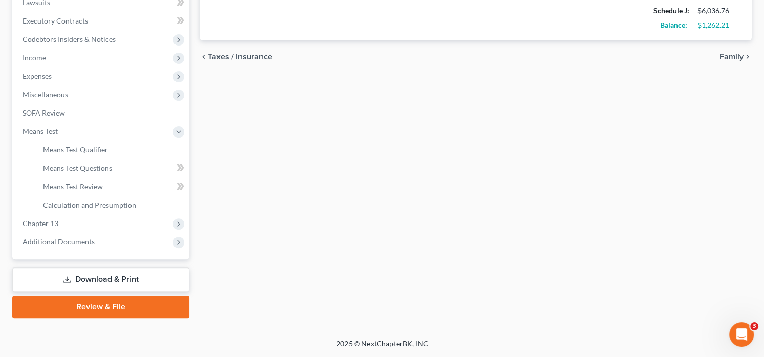
scroll to position [278, 0]
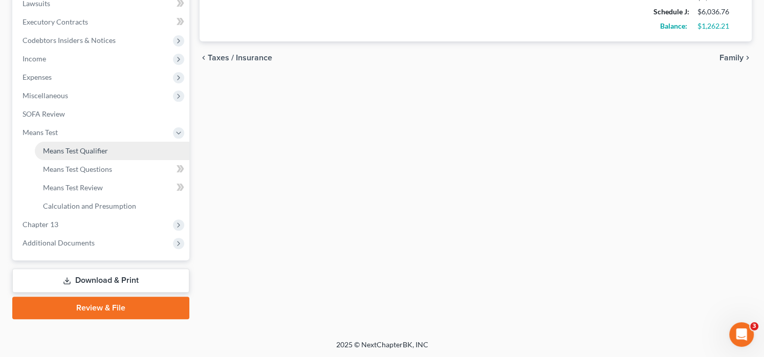
click at [86, 145] on link "Means Test Qualifier" at bounding box center [112, 151] width 155 height 18
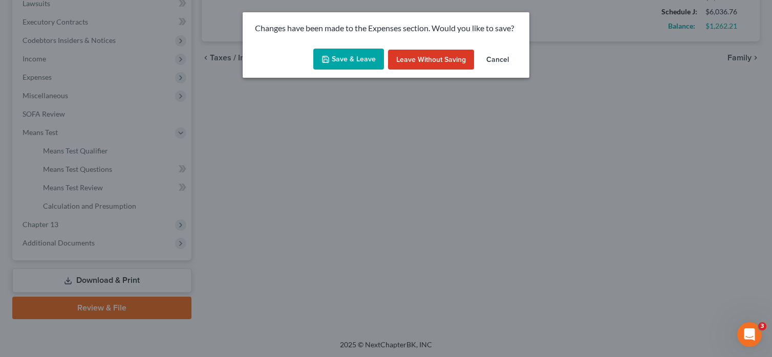
click at [348, 50] on button "Save & Leave" at bounding box center [348, 59] width 71 height 21
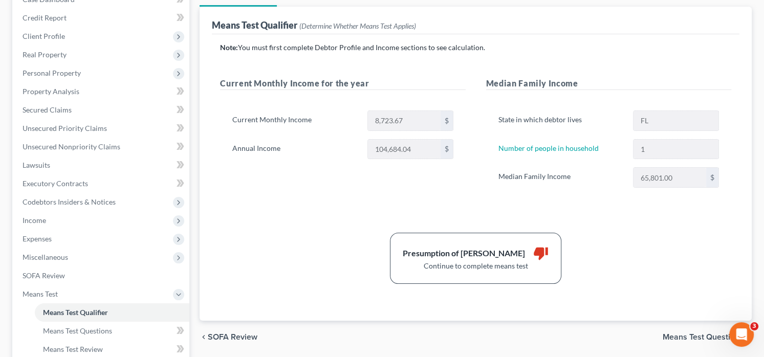
scroll to position [51, 0]
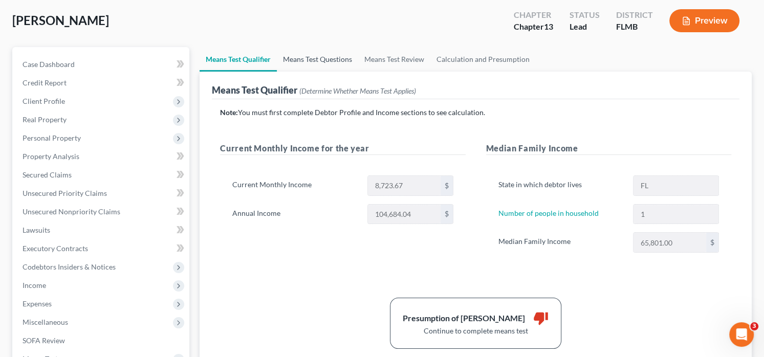
click at [325, 59] on link "Means Test Questions" at bounding box center [317, 59] width 81 height 25
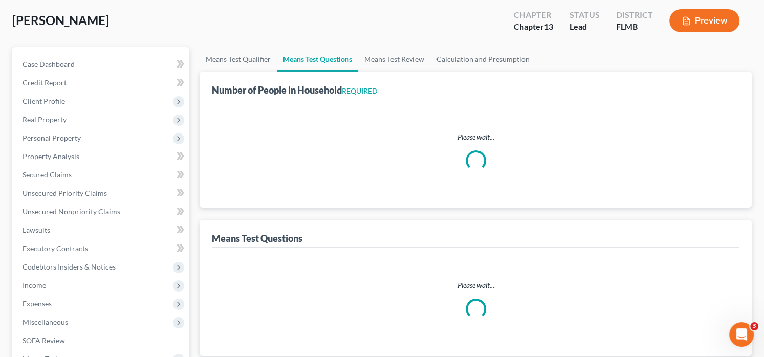
scroll to position [3, 0]
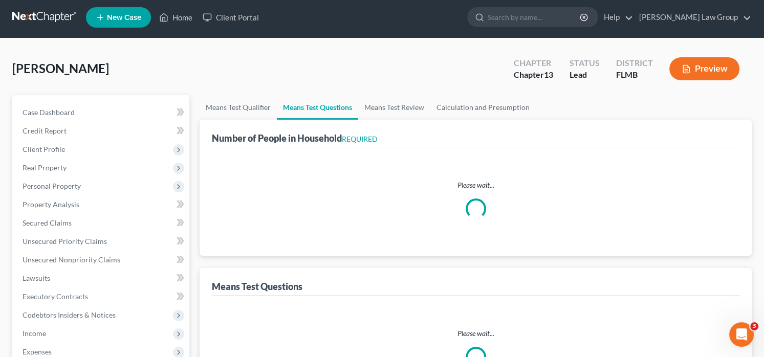
select select "0"
select select "60"
select select "0"
select select "60"
select select "1"
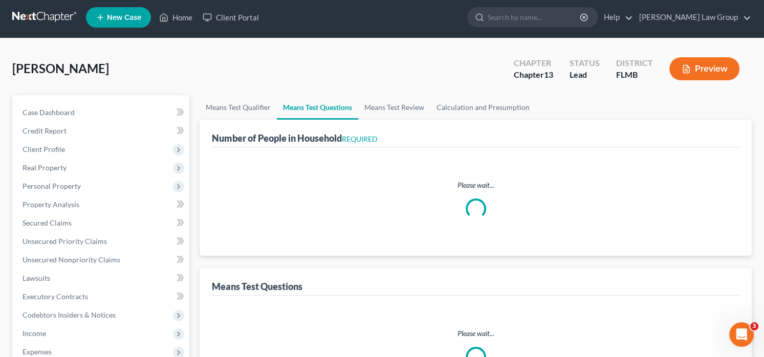
select select "60"
select select "1"
select select "0"
select select "1"
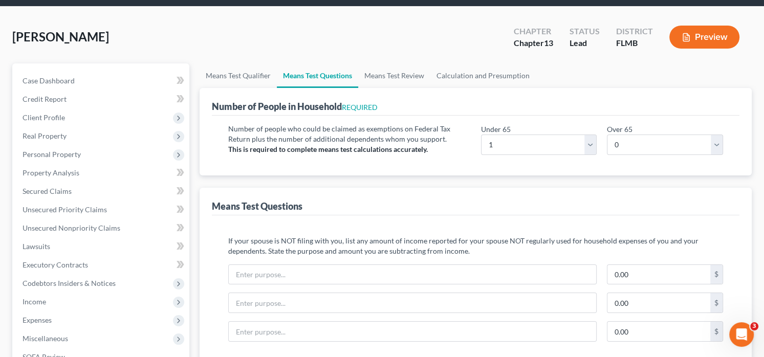
scroll to position [0, 0]
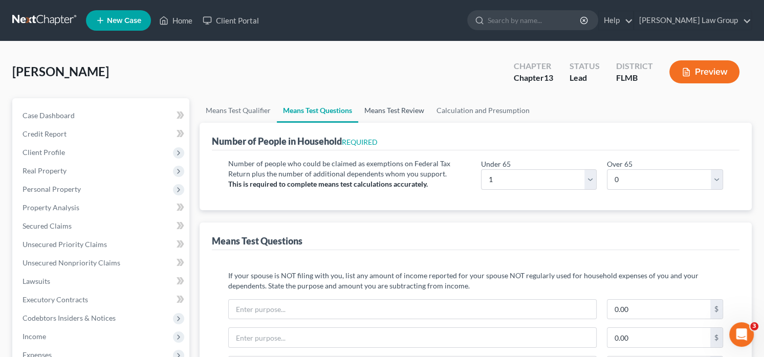
click at [405, 108] on link "Means Test Review" at bounding box center [394, 110] width 72 height 25
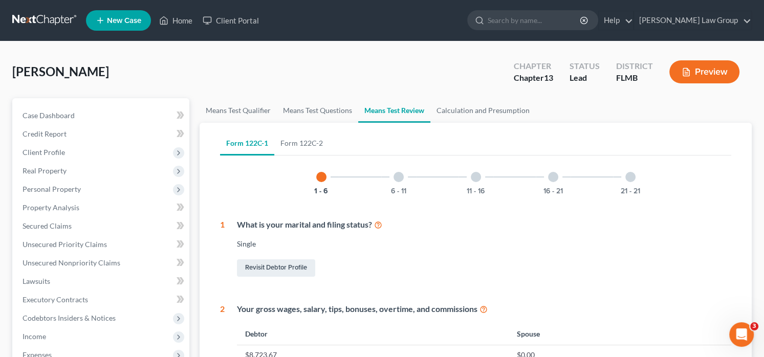
drag, startPoint x: 407, startPoint y: 180, endPoint x: 403, endPoint y: 174, distance: 7.3
click at [407, 180] on div "6 - 11" at bounding box center [398, 177] width 35 height 35
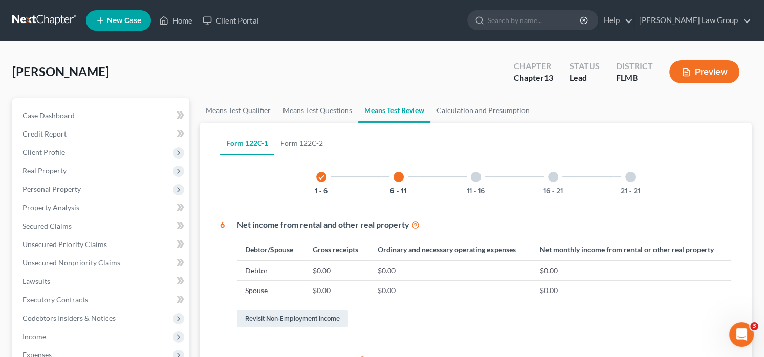
click at [470, 176] on div "11 - 16" at bounding box center [475, 177] width 35 height 35
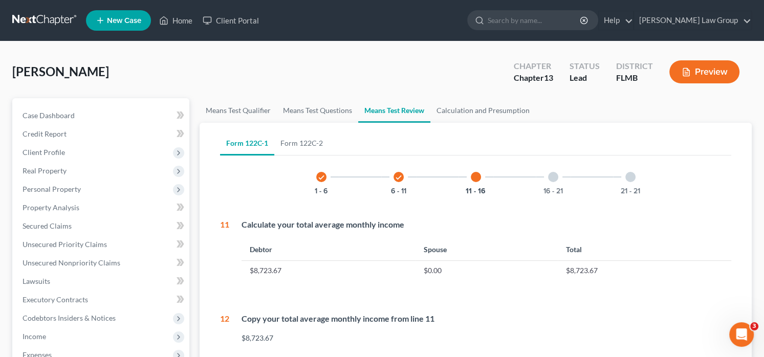
click at [553, 174] on div at bounding box center [553, 177] width 10 height 10
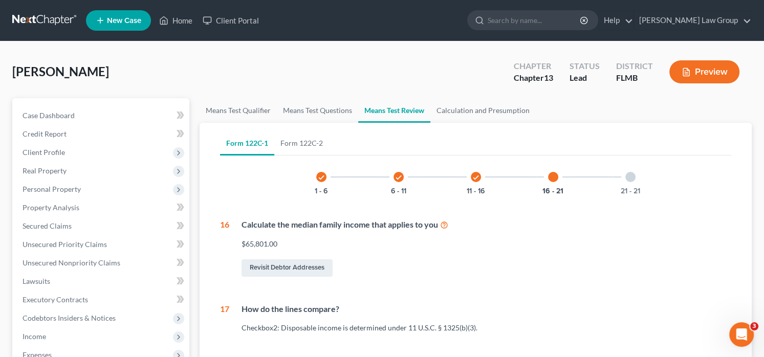
click at [626, 180] on div at bounding box center [630, 177] width 10 height 10
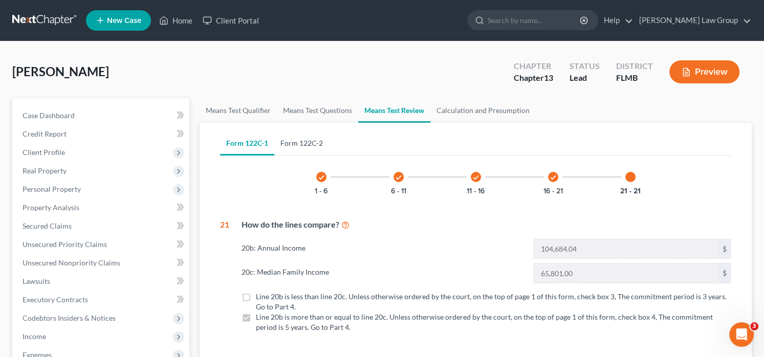
click at [297, 140] on link "Form 122C-2" at bounding box center [301, 143] width 55 height 25
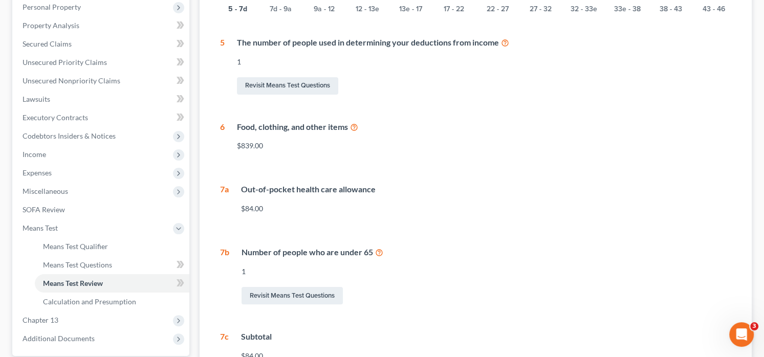
scroll to position [205, 0]
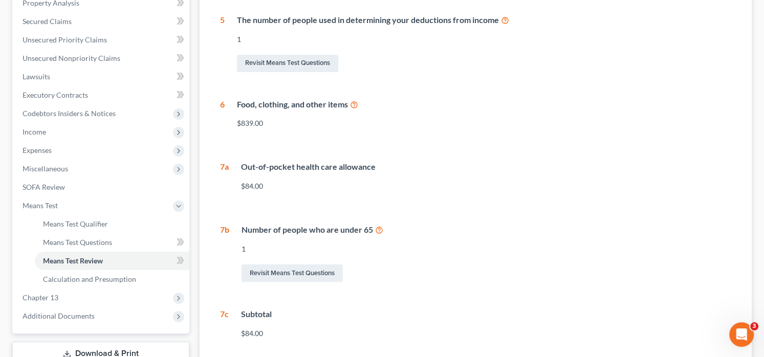
click at [413, 160] on div "5 - 7d 7d - 9a 9a - 12 12 - 13e 13e - 17 17 - 22 22 - 27 27 - 32 32 - 33e 33e -…" at bounding box center [475, 151] width 511 height 392
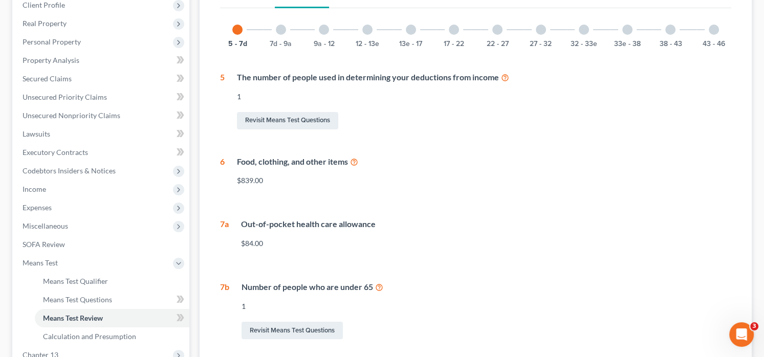
scroll to position [0, 0]
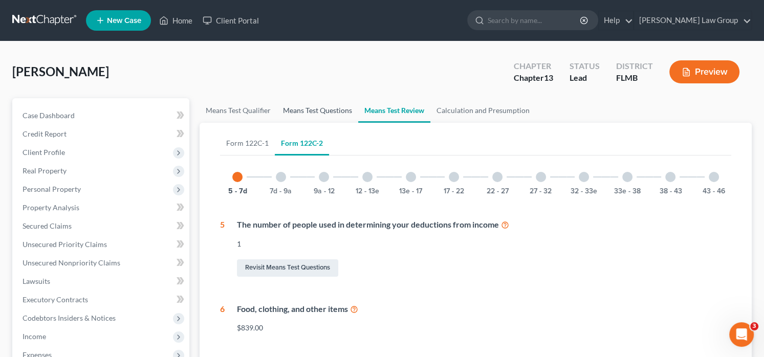
click at [315, 112] on link "Means Test Questions" at bounding box center [317, 110] width 81 height 25
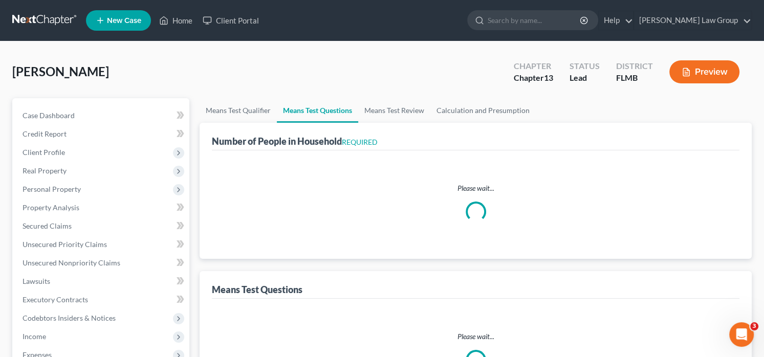
select select "0"
select select "60"
select select "0"
select select "60"
select select "1"
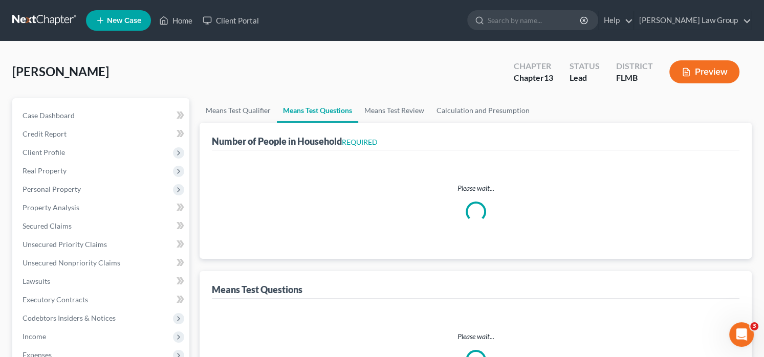
select select "60"
select select "1"
select select "0"
select select "1"
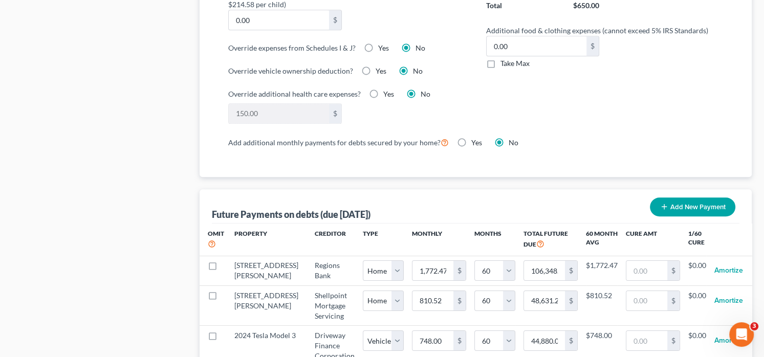
scroll to position [723, 0]
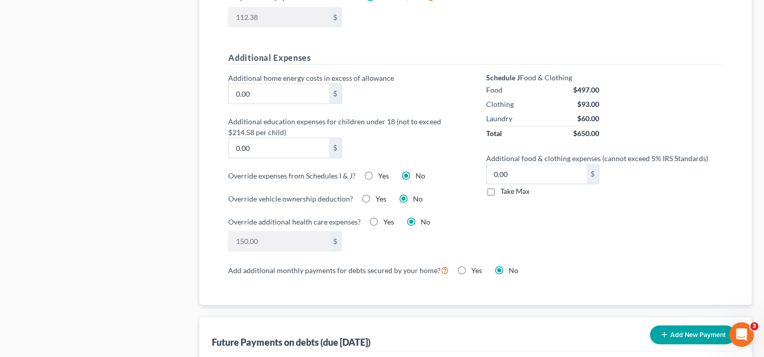
click at [677, 196] on div "Schedule J Food & Clothing Food $497.00 Clothing $93.00 Laundry $60.00 Total $6…" at bounding box center [604, 168] width 257 height 191
click at [500, 190] on label "Take Max" at bounding box center [514, 191] width 29 height 10
click at [505, 190] on input "Take Max" at bounding box center [508, 189] width 7 height 7
checkbox input "true"
type input "30.00"
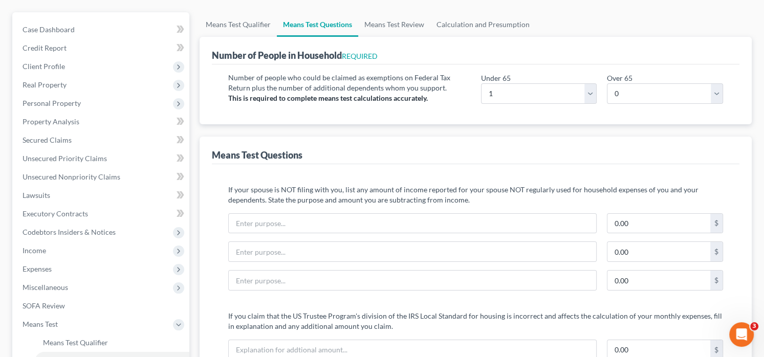
scroll to position [0, 0]
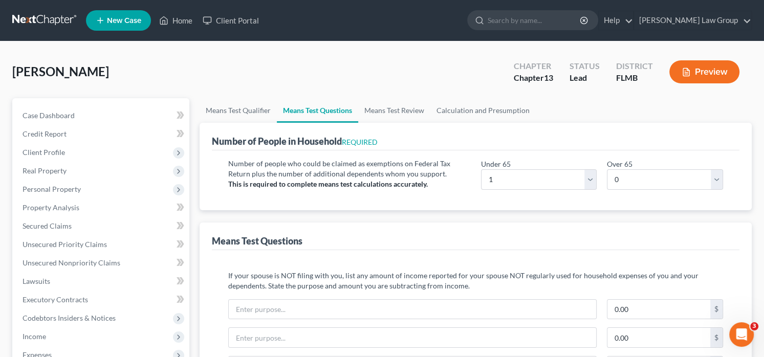
click at [422, 125] on div "Number of People in Household REQUIRED" at bounding box center [476, 137] width 528 height 28
click at [430, 112] on link "Means Test Review" at bounding box center [394, 110] width 72 height 25
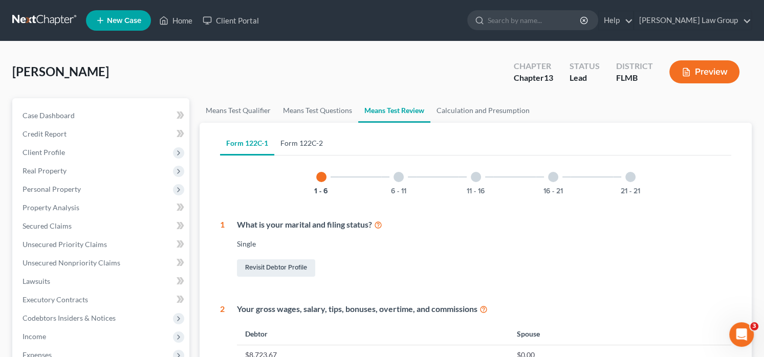
click at [309, 146] on link "Form 122C-2" at bounding box center [301, 143] width 55 height 25
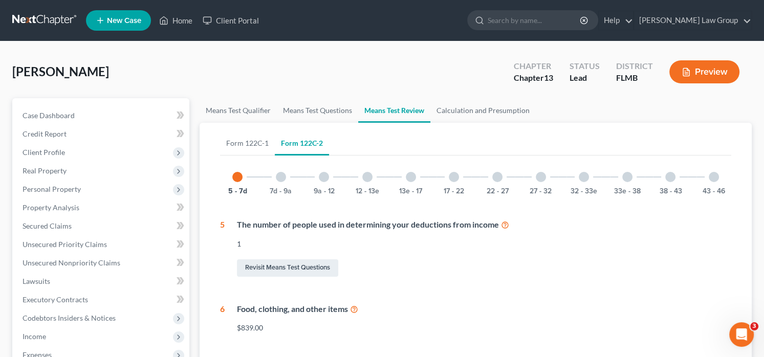
click at [286, 181] on div "7d - 9a" at bounding box center [281, 177] width 35 height 35
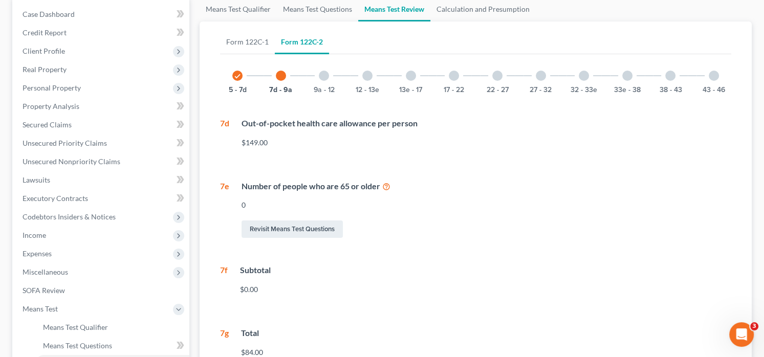
scroll to position [76, 0]
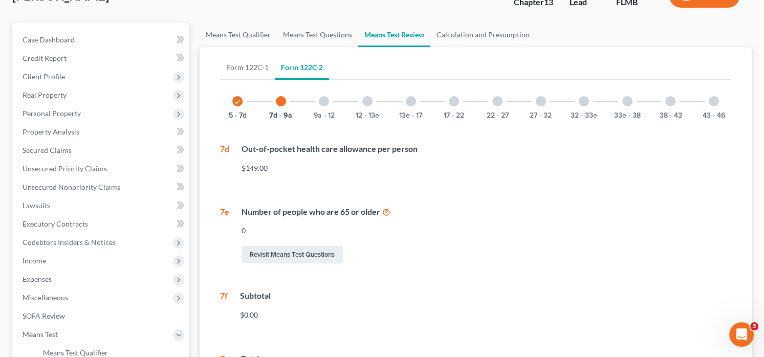
click at [319, 105] on div "9a - 12" at bounding box center [324, 101] width 35 height 35
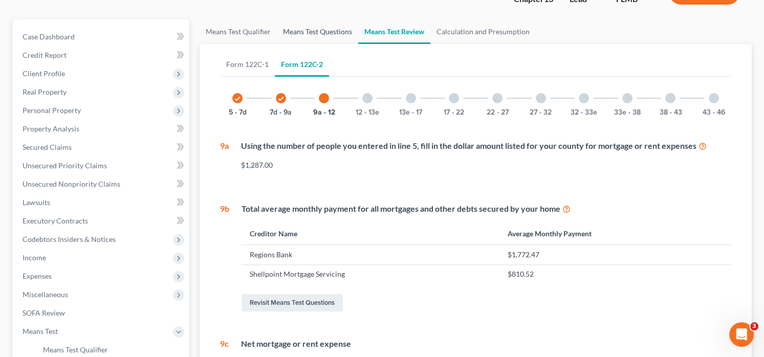
scroll to position [28, 0]
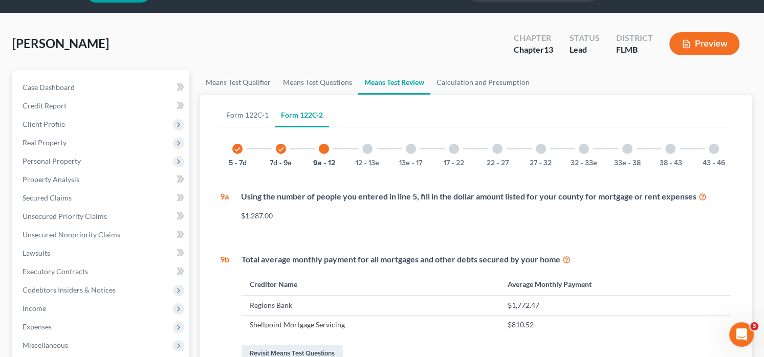
click at [364, 147] on div at bounding box center [367, 149] width 10 height 10
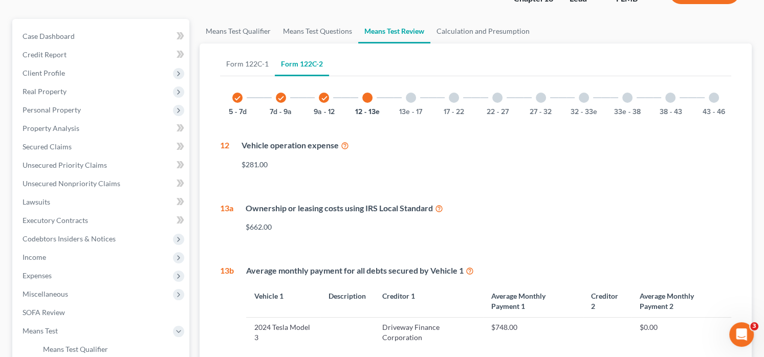
scroll to position [130, 0]
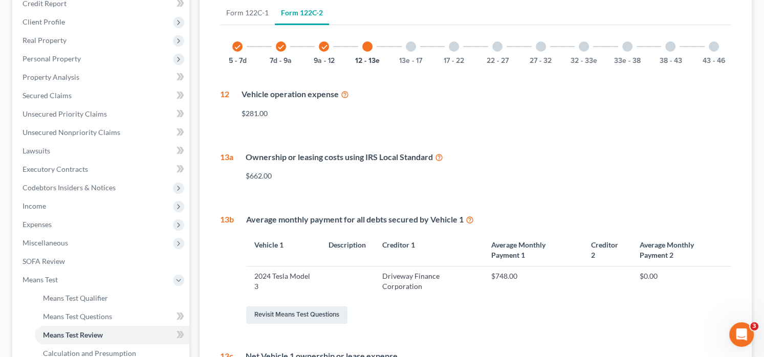
click at [342, 95] on icon at bounding box center [345, 94] width 8 height 10
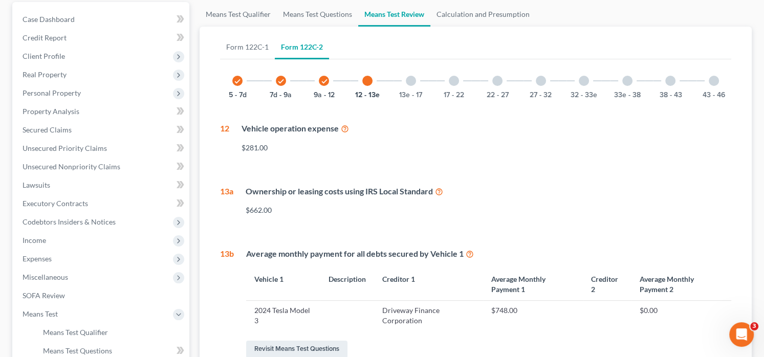
scroll to position [0, 0]
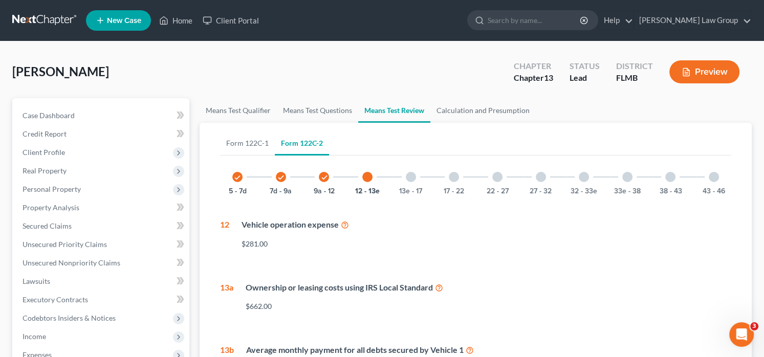
click at [410, 176] on div at bounding box center [411, 177] width 10 height 10
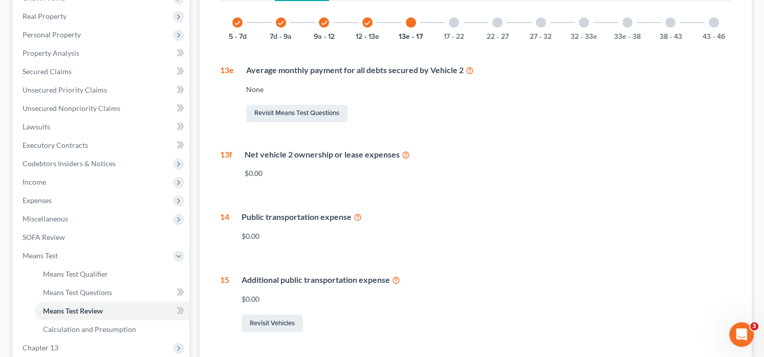
scroll to position [102, 0]
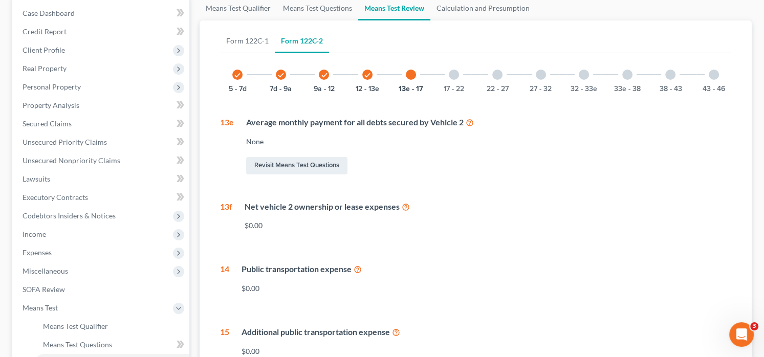
click at [453, 74] on div at bounding box center [454, 75] width 10 height 10
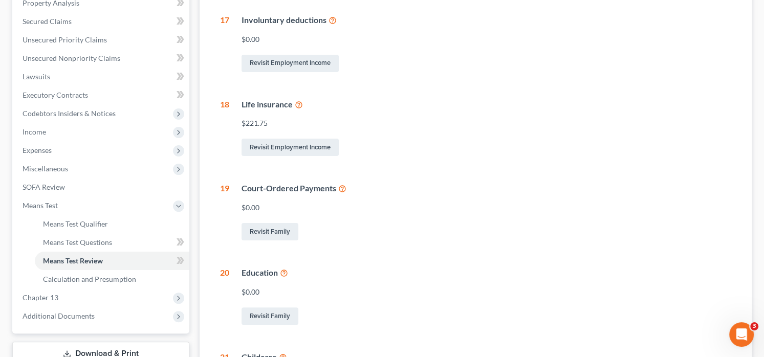
scroll to position [51, 0]
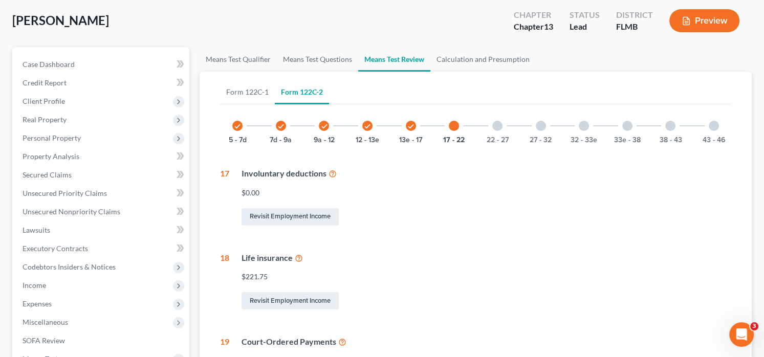
click at [496, 131] on div "22 - 27" at bounding box center [497, 125] width 35 height 35
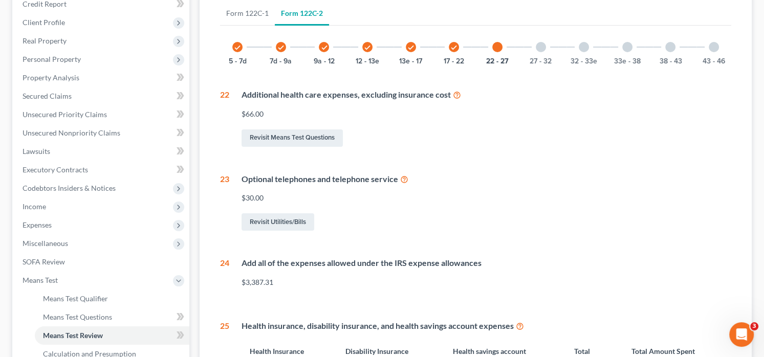
scroll to position [121, 0]
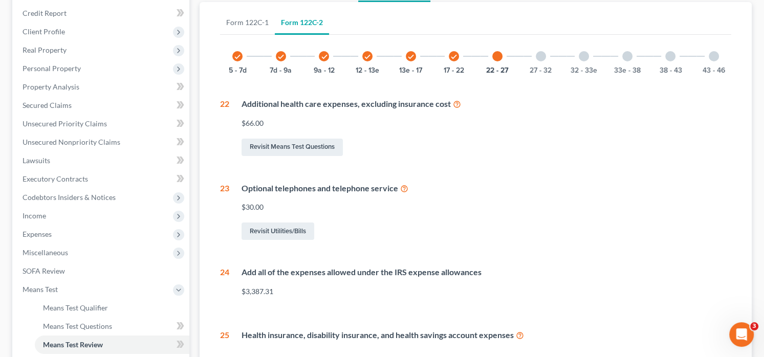
click at [540, 55] on div at bounding box center [541, 56] width 10 height 10
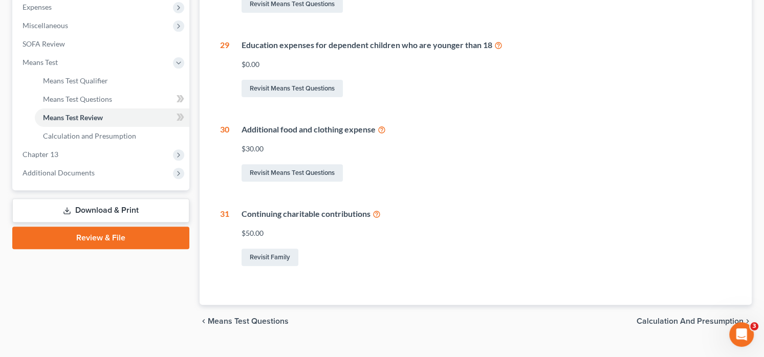
scroll to position [366, 0]
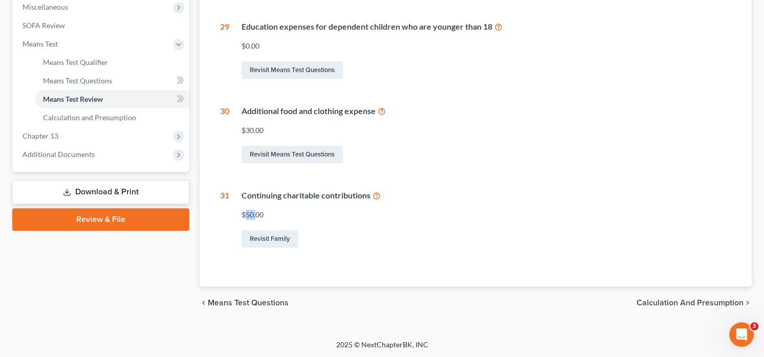
drag, startPoint x: 245, startPoint y: 214, endPoint x: 256, endPoint y: 214, distance: 10.8
click at [256, 214] on div "$50.00" at bounding box center [487, 215] width 490 height 10
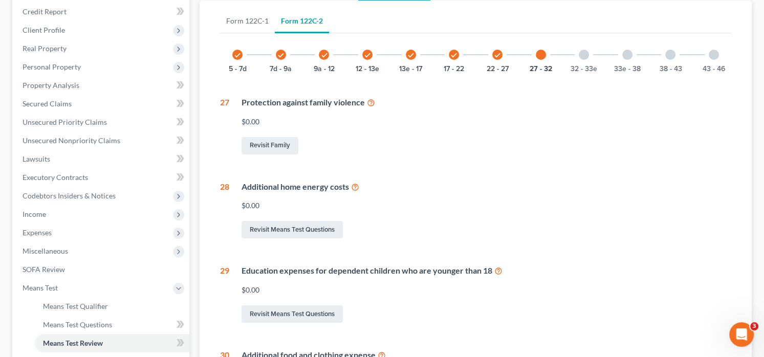
scroll to position [59, 0]
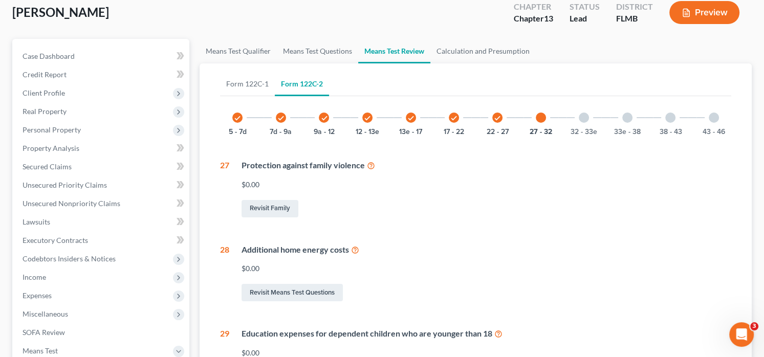
click at [584, 118] on div at bounding box center [584, 118] width 10 height 10
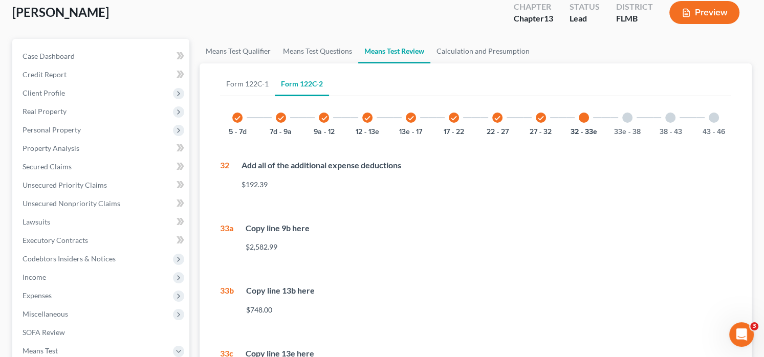
click at [621, 117] on div "33e - 38" at bounding box center [627, 117] width 35 height 35
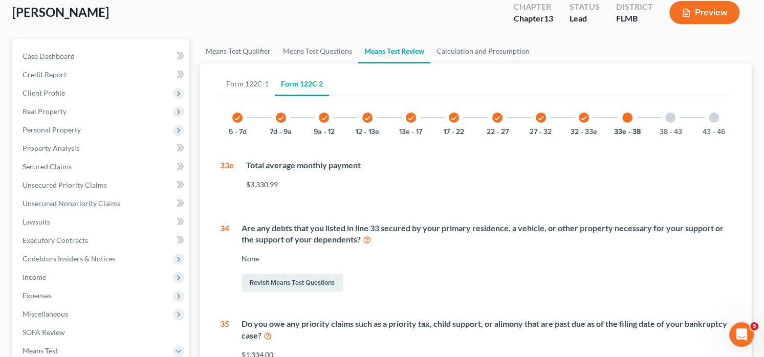
click at [671, 121] on div at bounding box center [670, 118] width 10 height 10
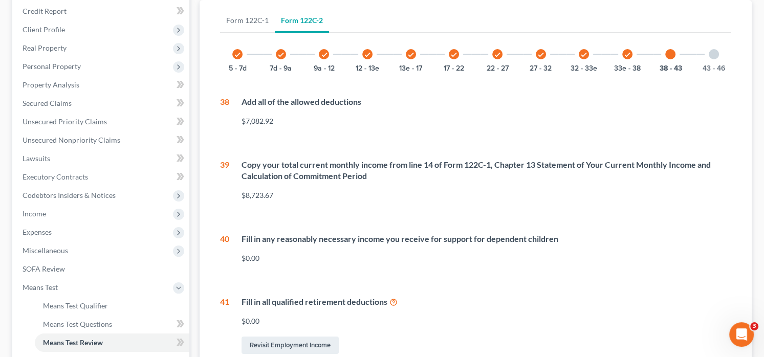
scroll to position [8, 0]
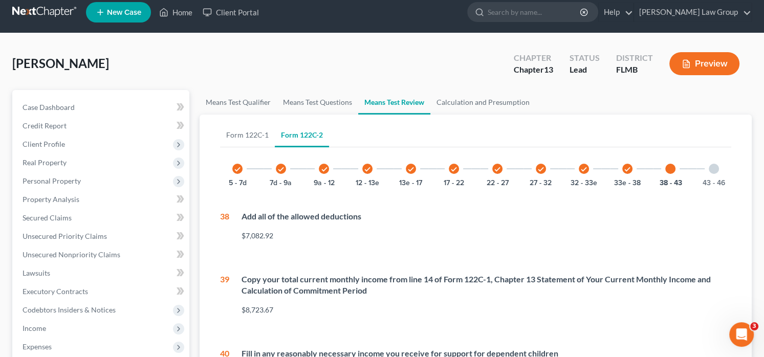
click at [711, 168] on div at bounding box center [714, 169] width 10 height 10
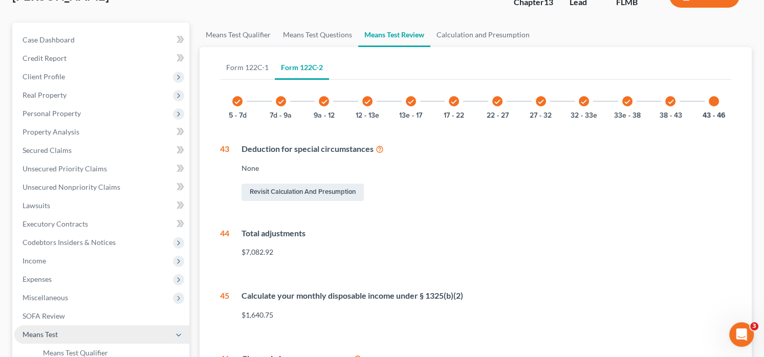
scroll to position [73, 0]
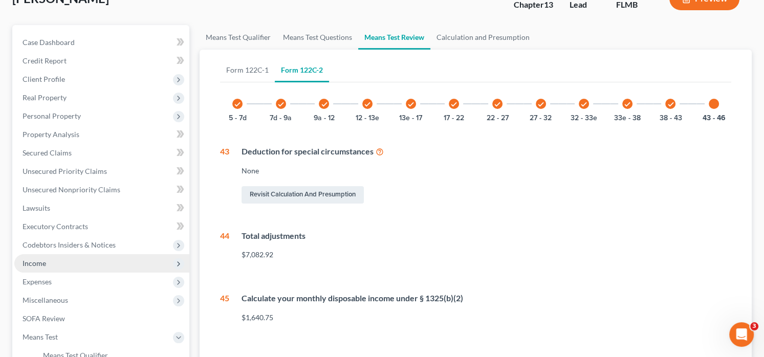
click at [32, 266] on span "Income" at bounding box center [35, 263] width 24 height 9
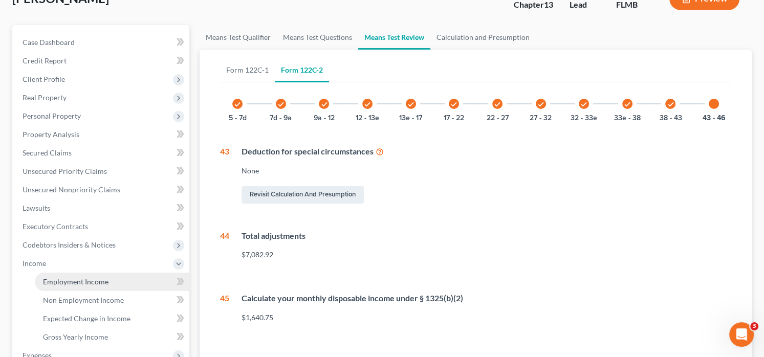
click at [77, 279] on span "Employment Income" at bounding box center [75, 281] width 65 height 9
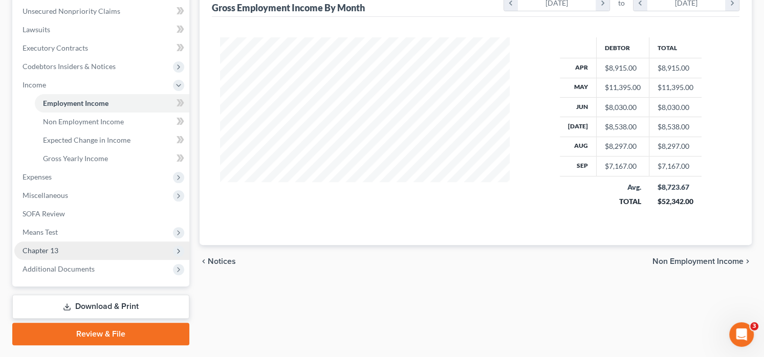
scroll to position [278, 0]
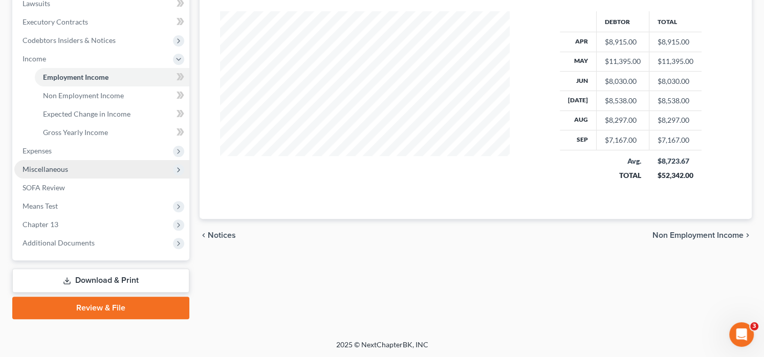
click at [68, 165] on span "Miscellaneous" at bounding box center [101, 169] width 175 height 18
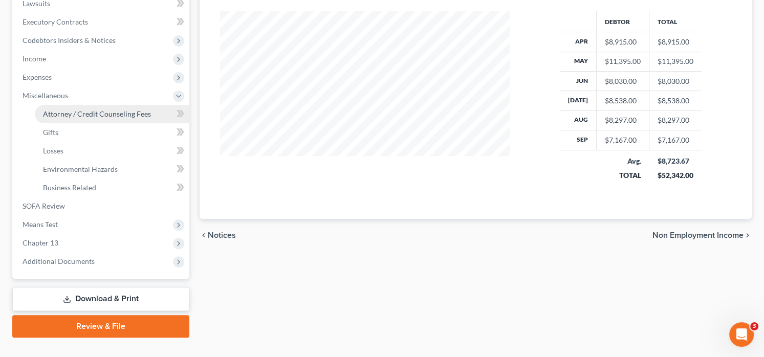
click at [111, 114] on span "Attorney / Credit Counseling Fees" at bounding box center [97, 114] width 108 height 9
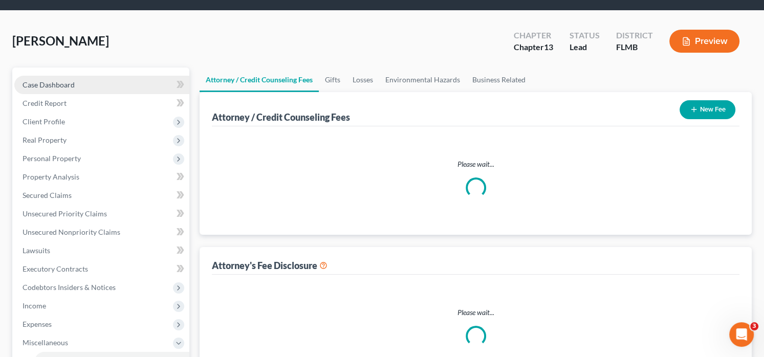
select select "0"
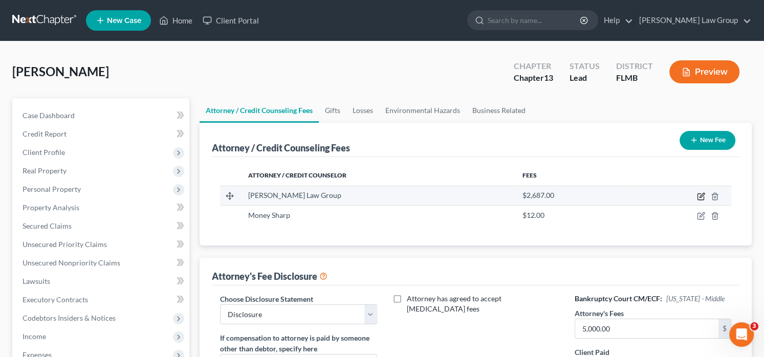
click at [698, 194] on icon "button" at bounding box center [701, 196] width 8 height 8
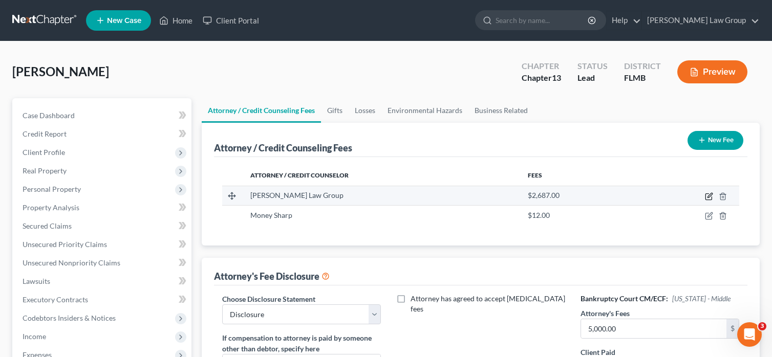
select select "9"
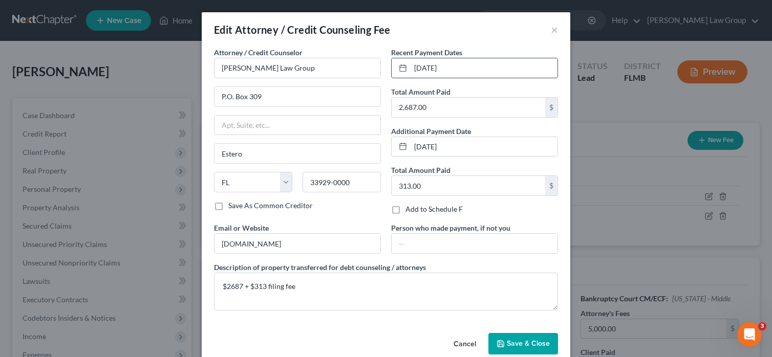
click at [469, 64] on input "[DATE]" at bounding box center [483, 67] width 147 height 19
drag, startPoint x: 480, startPoint y: 71, endPoint x: 404, endPoint y: 58, distance: 77.8
click at [404, 58] on div "[DATE]" at bounding box center [474, 68] width 167 height 20
drag, startPoint x: 455, startPoint y: 69, endPoint x: 344, endPoint y: 65, distance: 111.6
click at [344, 65] on div "Attorney / Credit Counselor * [PERSON_NAME] Law Group P.O. [GEOGRAPHIC_DATA][US…" at bounding box center [386, 183] width 354 height 272
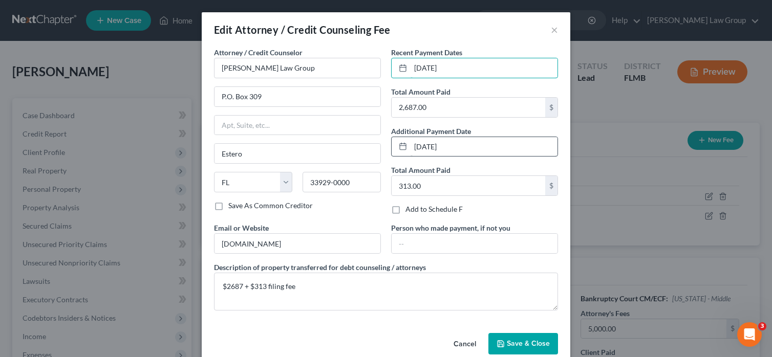
type input "[DATE]"
drag, startPoint x: 459, startPoint y: 143, endPoint x: 344, endPoint y: 144, distance: 115.1
click at [344, 144] on div "Attorney / Credit Counselor * [PERSON_NAME] Law Group P.O. [GEOGRAPHIC_DATA][US…" at bounding box center [386, 183] width 354 height 272
paste input "0/7/2025"
type input "[DATE]"
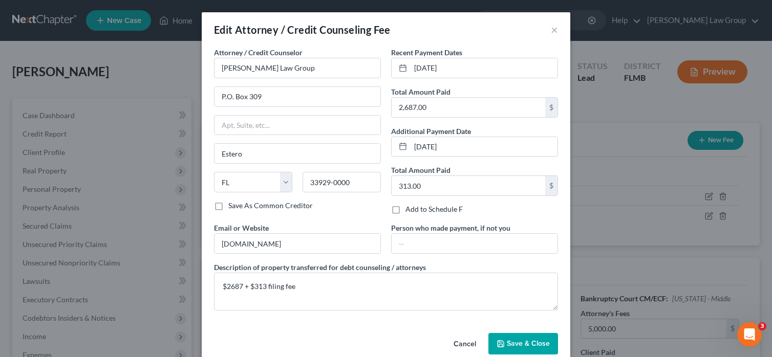
click at [499, 341] on polyline "button" at bounding box center [500, 342] width 3 height 2
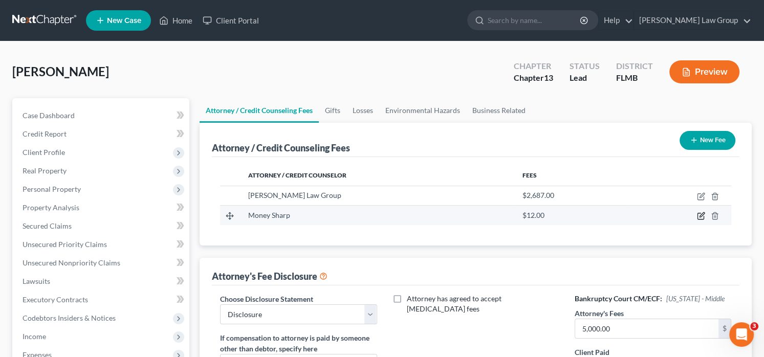
click at [700, 213] on icon "button" at bounding box center [701, 216] width 8 height 8
select select "14"
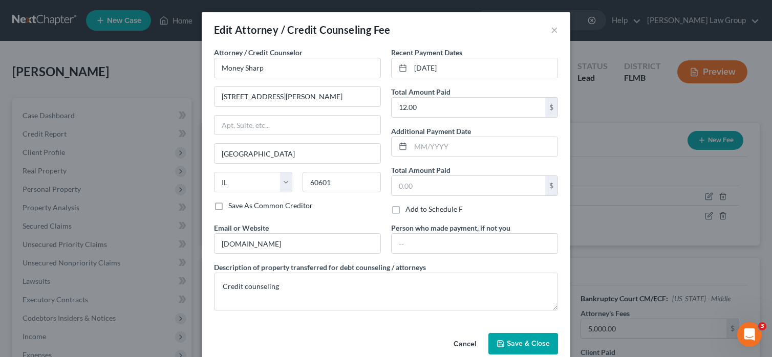
click at [512, 333] on button "Save & Close" at bounding box center [523, 343] width 70 height 21
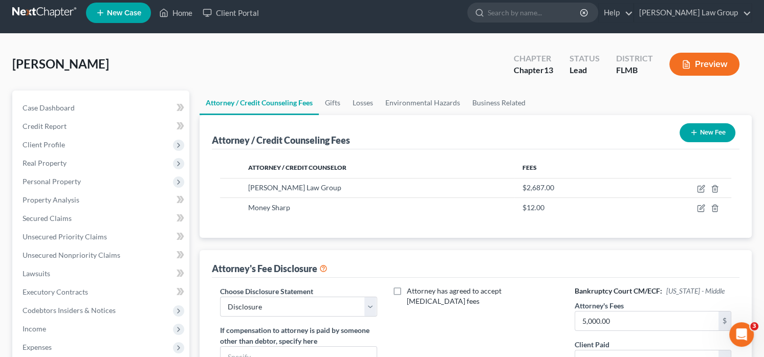
scroll to position [296, 0]
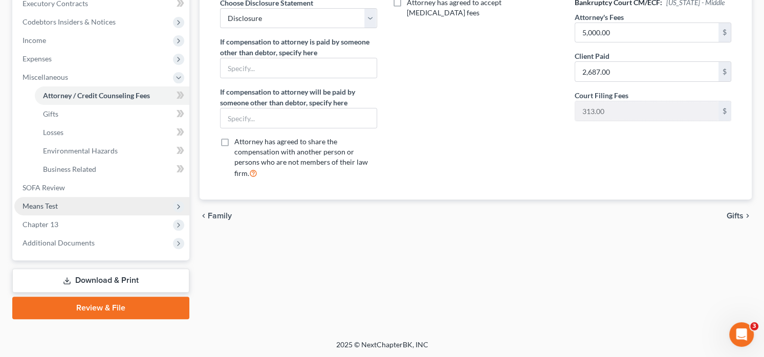
click at [128, 202] on span "Means Test" at bounding box center [101, 206] width 175 height 18
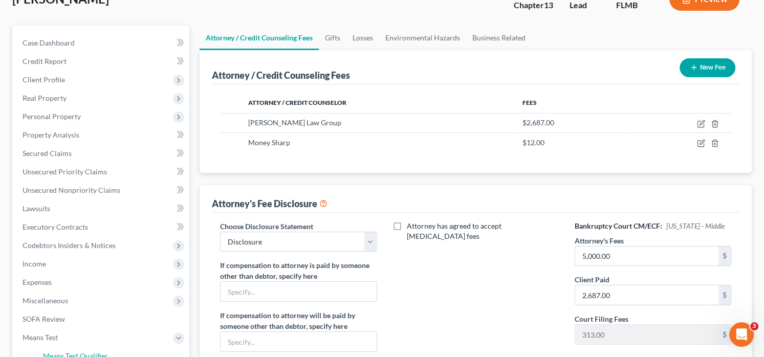
scroll to position [0, 0]
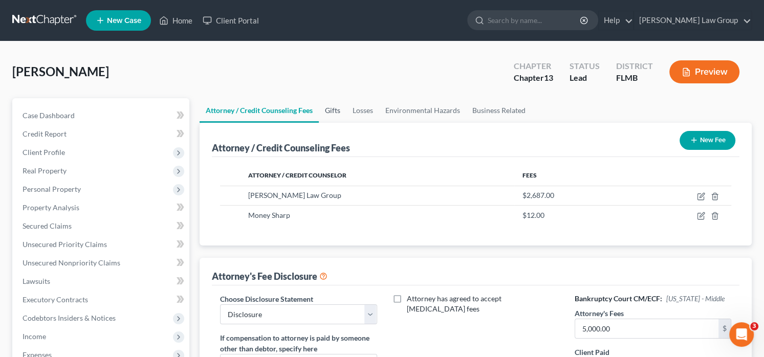
click at [330, 108] on link "Gifts" at bounding box center [333, 110] width 28 height 25
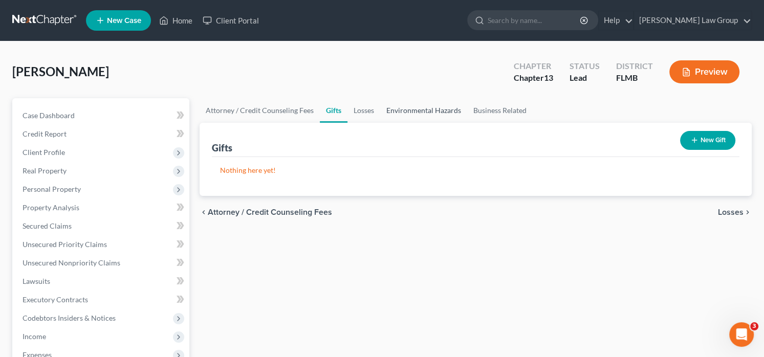
click at [389, 113] on link "Environmental Hazards" at bounding box center [423, 110] width 87 height 25
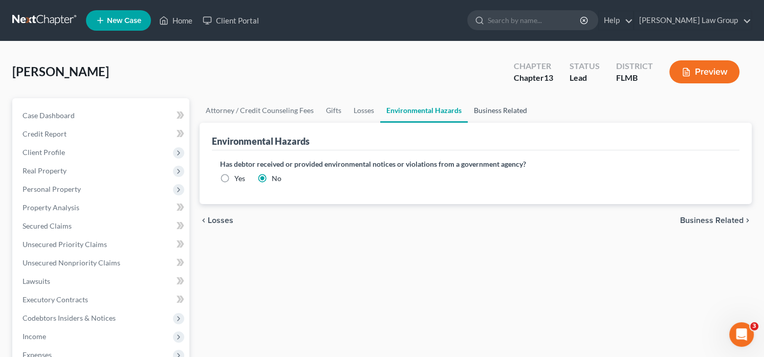
click at [504, 113] on link "Business Related" at bounding box center [500, 110] width 65 height 25
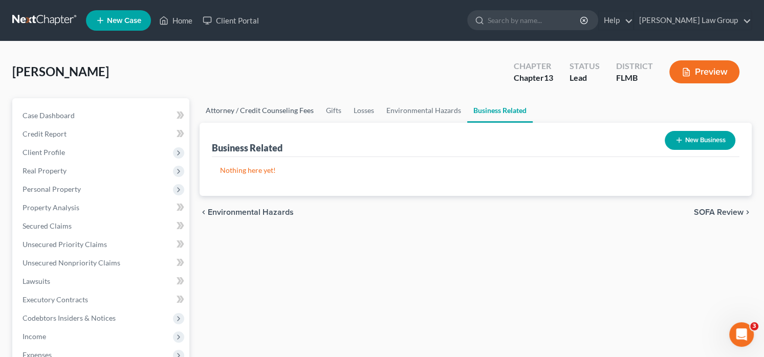
click at [260, 110] on link "Attorney / Credit Counseling Fees" at bounding box center [260, 110] width 120 height 25
select select "0"
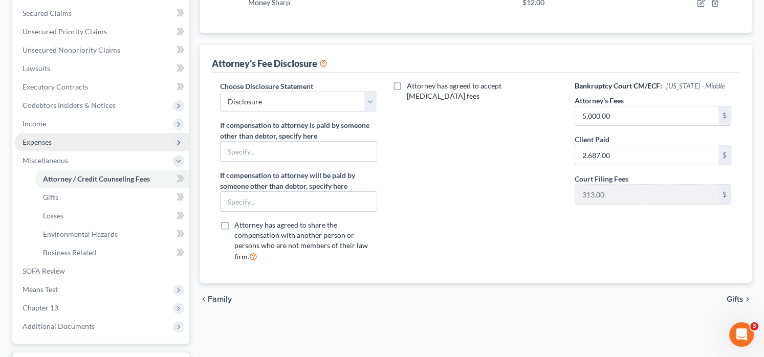
scroll to position [256, 0]
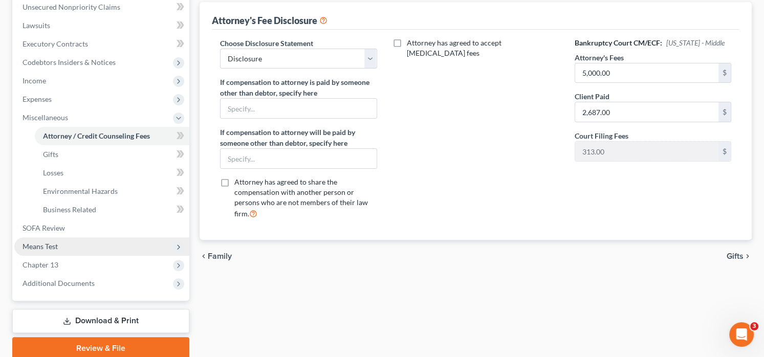
click at [98, 247] on span "Means Test" at bounding box center [101, 246] width 175 height 18
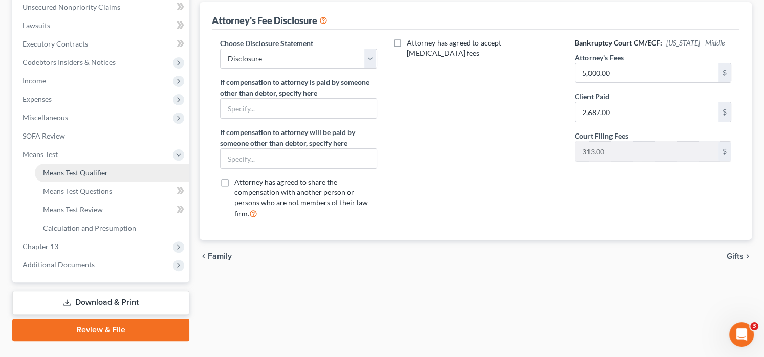
click at [105, 174] on span "Means Test Qualifier" at bounding box center [75, 172] width 65 height 9
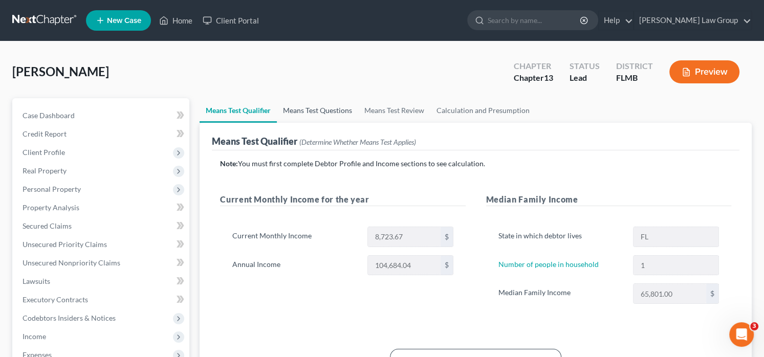
click at [321, 115] on link "Means Test Questions" at bounding box center [317, 110] width 81 height 25
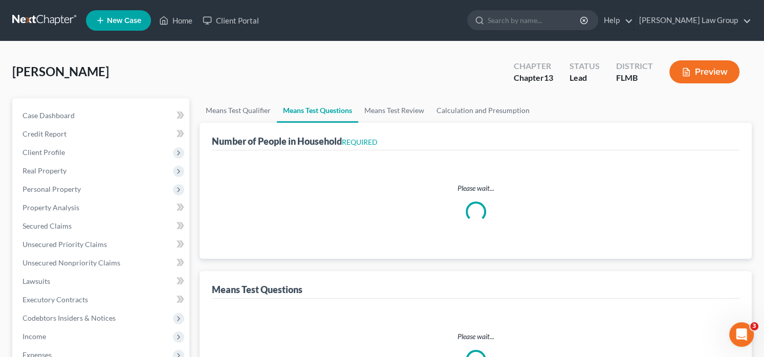
select select "0"
select select "60"
select select "0"
select select "60"
select select "1"
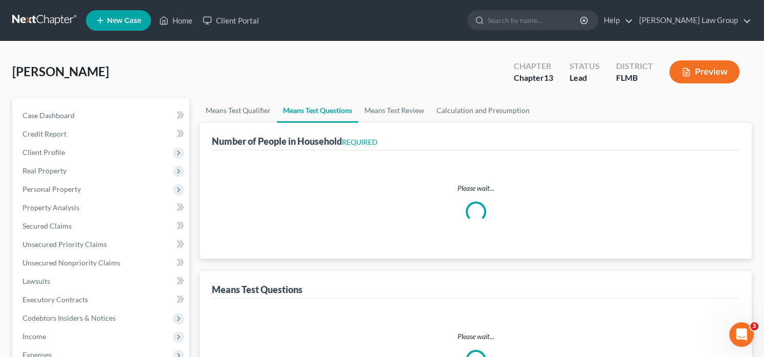
select select "60"
select select "1"
select select "0"
select select "1"
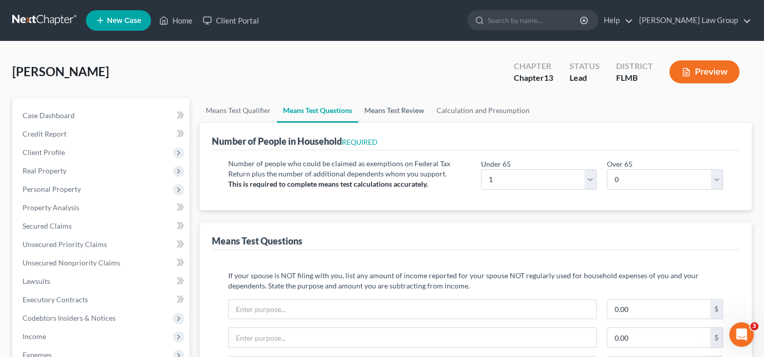
click at [412, 109] on link "Means Test Review" at bounding box center [394, 110] width 72 height 25
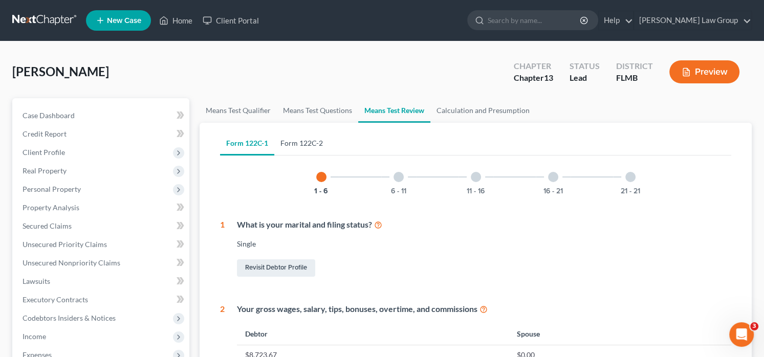
click at [293, 145] on link "Form 122C-2" at bounding box center [301, 143] width 55 height 25
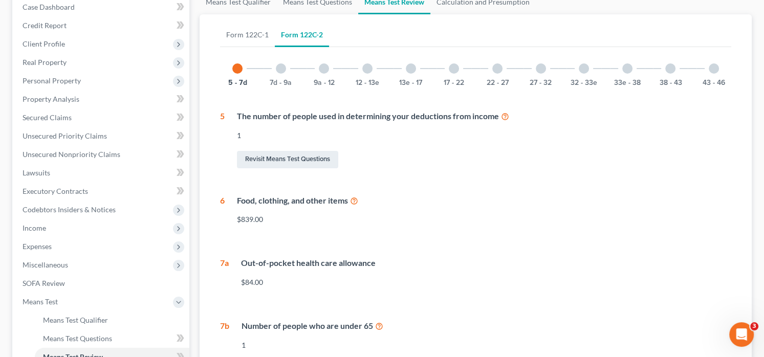
scroll to position [102, 0]
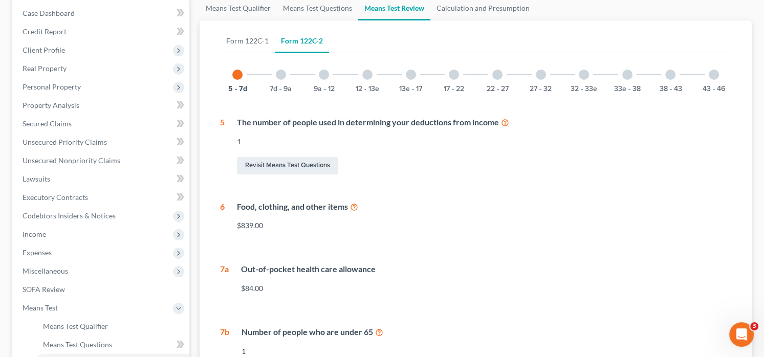
click at [273, 78] on div "7d - 9a" at bounding box center [281, 74] width 35 height 35
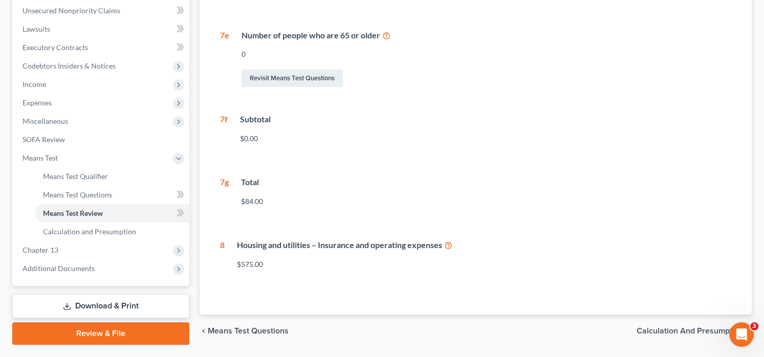
scroll to position [51, 0]
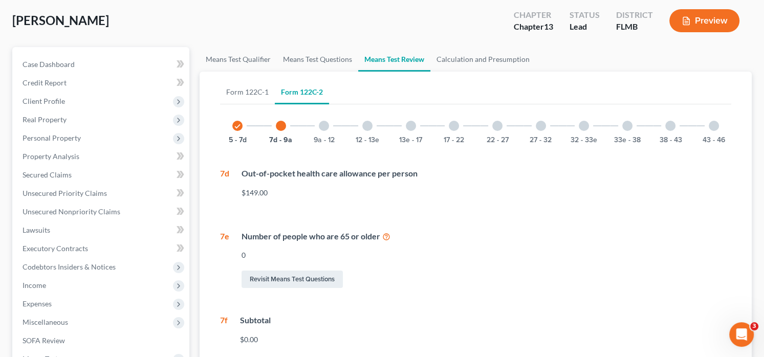
click at [322, 122] on div at bounding box center [324, 126] width 10 height 10
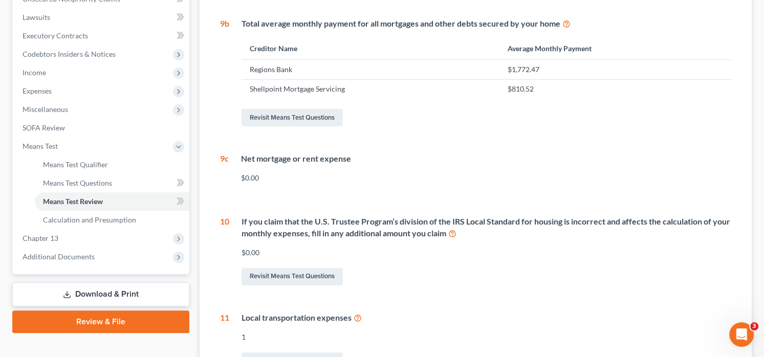
scroll to position [130, 0]
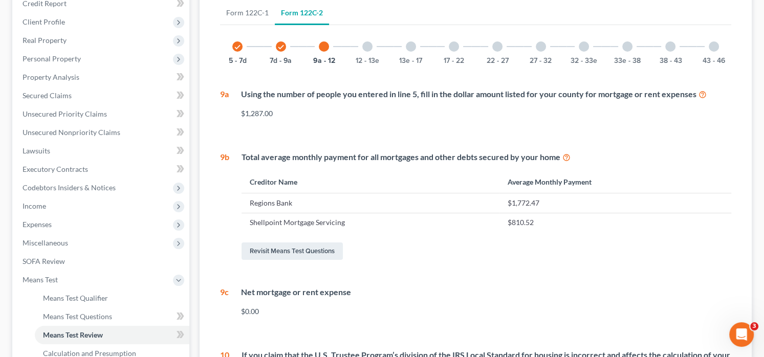
click at [367, 44] on div at bounding box center [367, 46] width 10 height 10
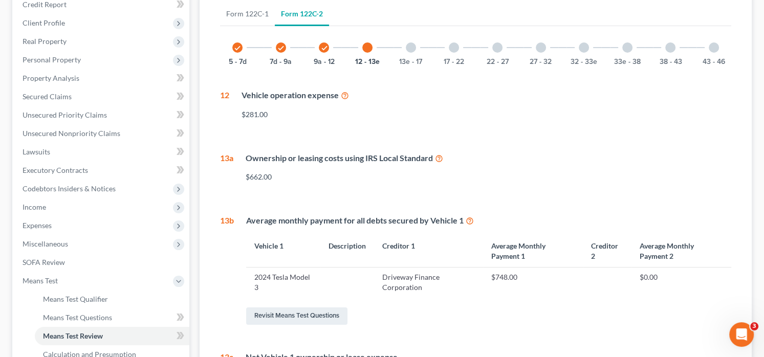
scroll to position [127, 0]
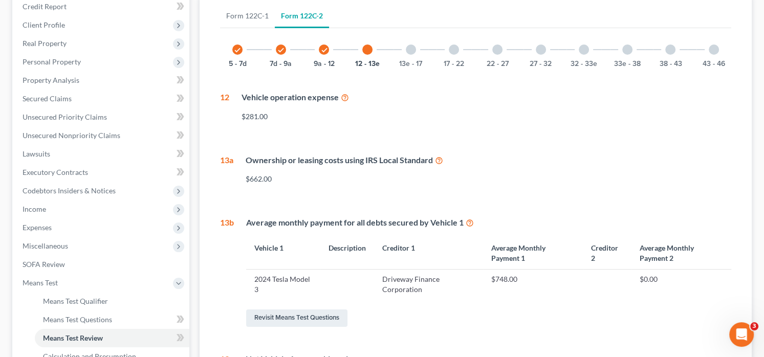
click at [411, 49] on div at bounding box center [411, 50] width 10 height 10
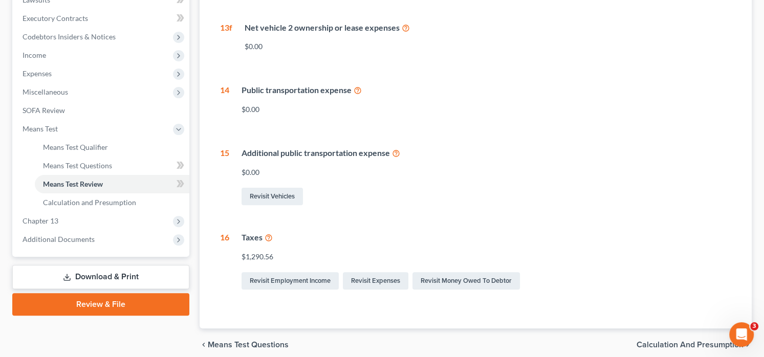
scroll to position [323, 0]
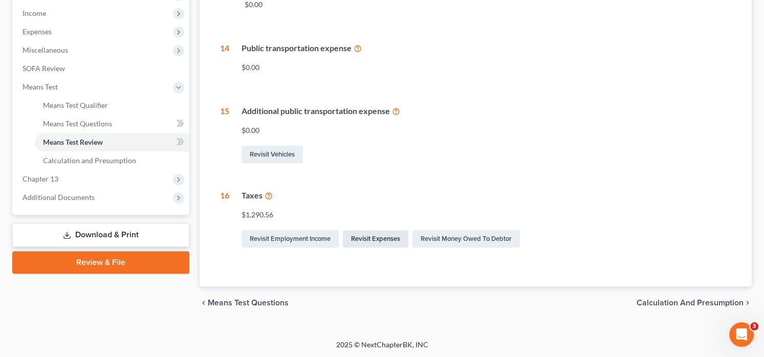
click at [389, 242] on link "Revisit Expenses" at bounding box center [375, 238] width 65 height 17
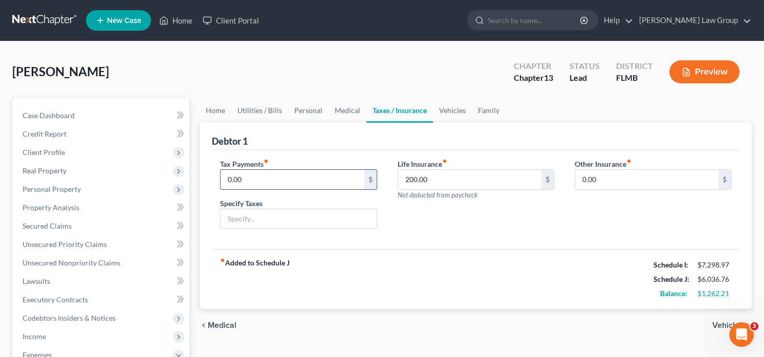
click at [321, 180] on input "0.00" at bounding box center [292, 179] width 143 height 19
type input "583"
click at [487, 225] on div "Life Insurance fiber_manual_record 200.00 $ Not deducted from paycheck" at bounding box center [475, 198] width 177 height 79
click at [445, 112] on link "Vehicles" at bounding box center [452, 110] width 39 height 25
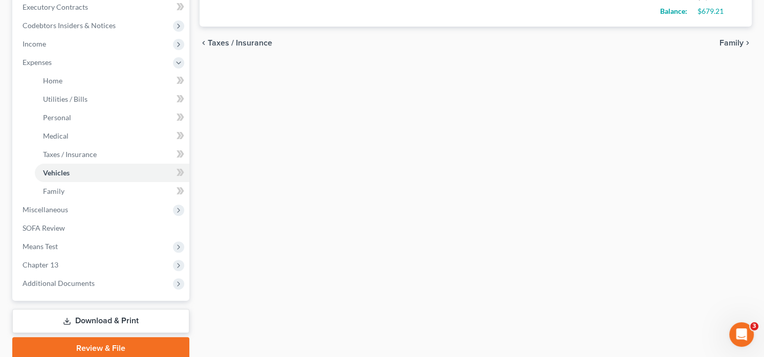
scroll to position [333, 0]
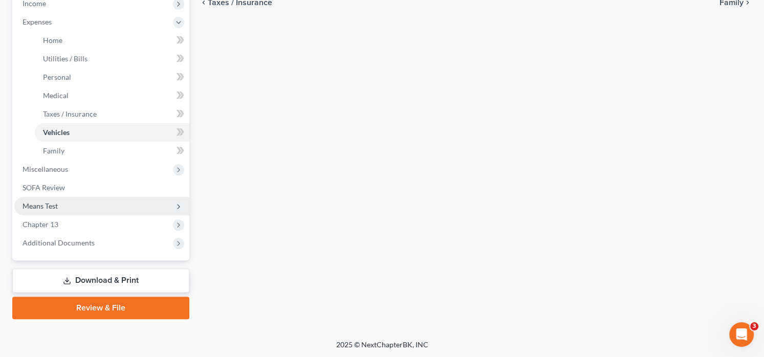
click at [65, 201] on span "Means Test" at bounding box center [101, 206] width 175 height 18
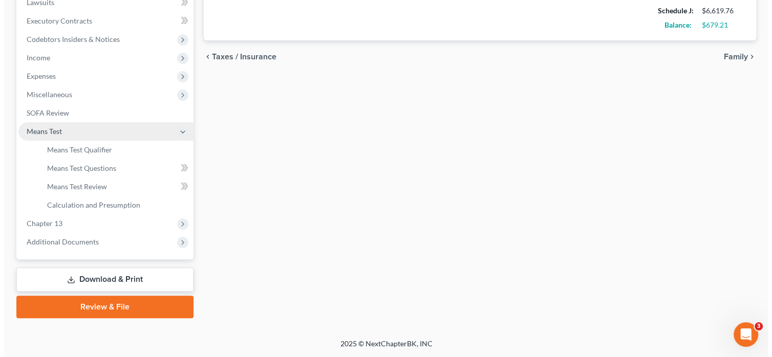
scroll to position [278, 0]
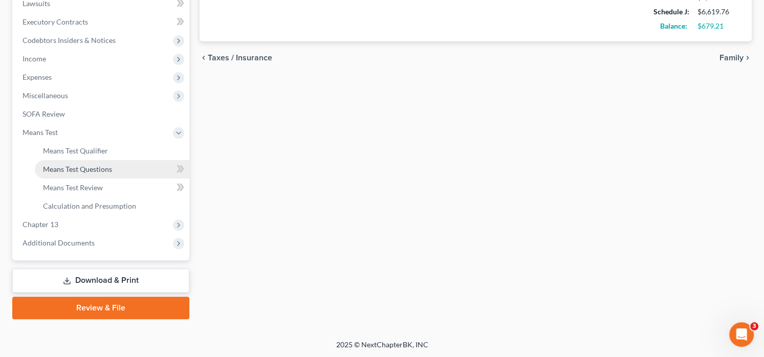
click at [100, 165] on span "Means Test Questions" at bounding box center [77, 169] width 69 height 9
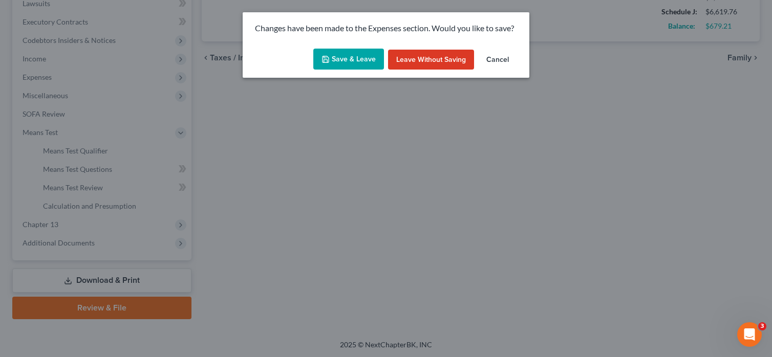
click at [335, 58] on button "Save & Leave" at bounding box center [348, 59] width 71 height 21
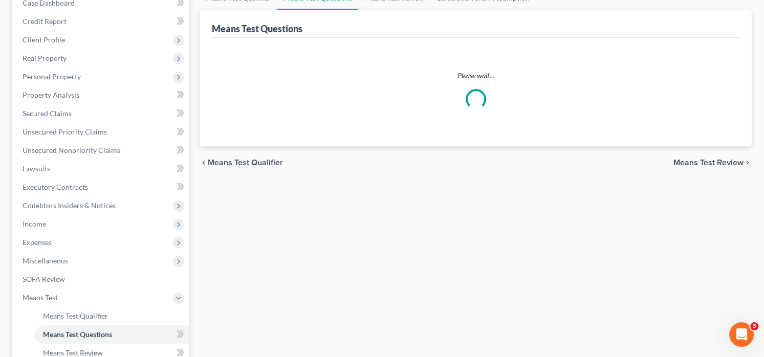
scroll to position [25, 0]
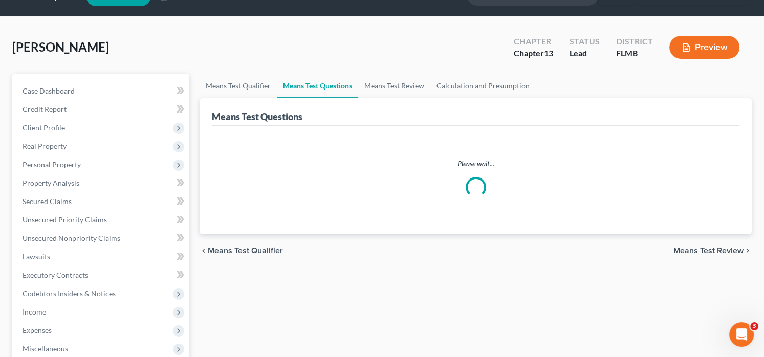
select select "1"
select select "0"
select select "60"
select select "0"
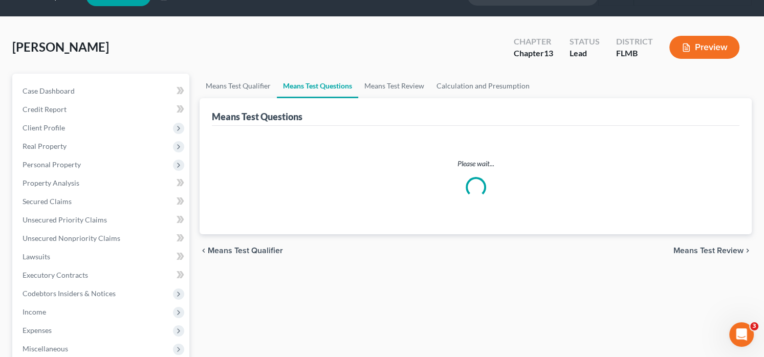
select select "60"
select select "1"
select select "60"
select select "1"
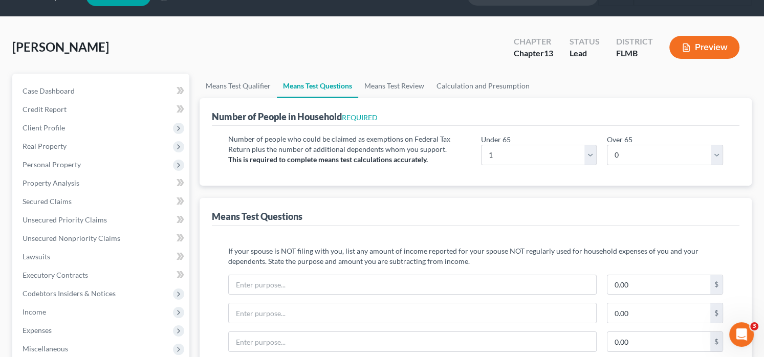
scroll to position [0, 0]
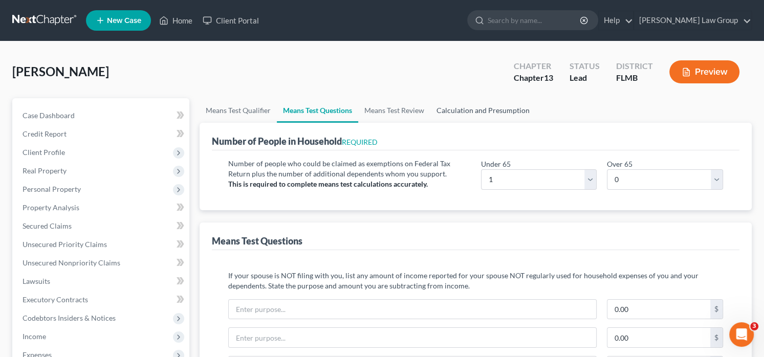
click at [456, 107] on link "Calculation and Presumption" at bounding box center [482, 110] width 105 height 25
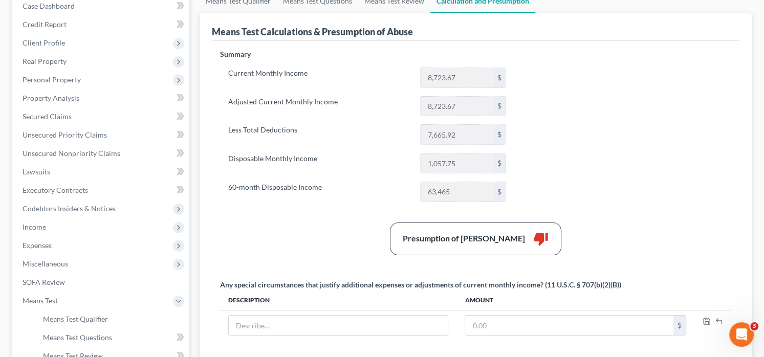
scroll to position [154, 0]
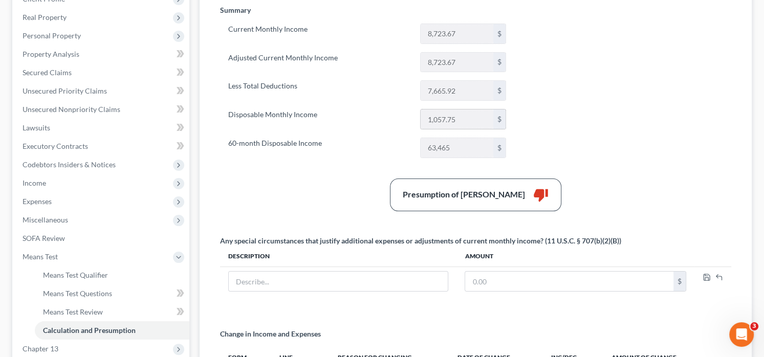
drag, startPoint x: 468, startPoint y: 118, endPoint x: 425, endPoint y: 117, distance: 43.0
click at [425, 117] on input "1,057.75" at bounding box center [457, 119] width 72 height 19
click at [61, 198] on span "Expenses" at bounding box center [101, 201] width 175 height 18
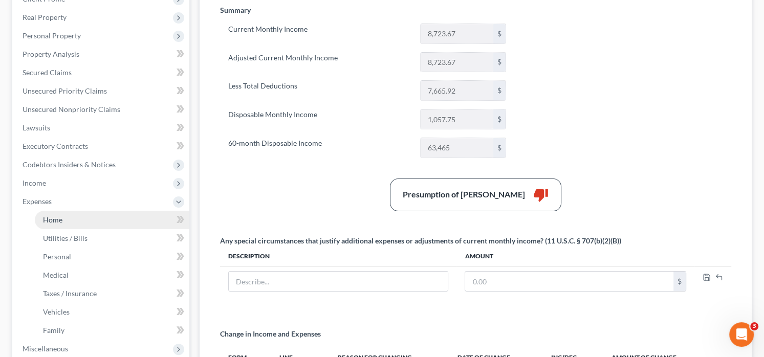
click at [88, 221] on link "Home" at bounding box center [112, 220] width 155 height 18
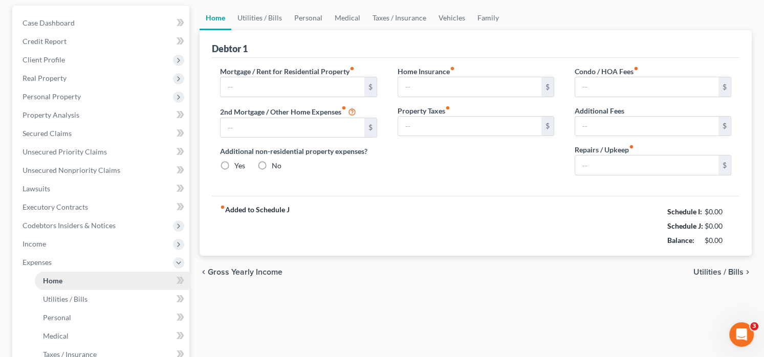
type input "1,772.47"
type input "824.29"
radio input "true"
type input "0.00"
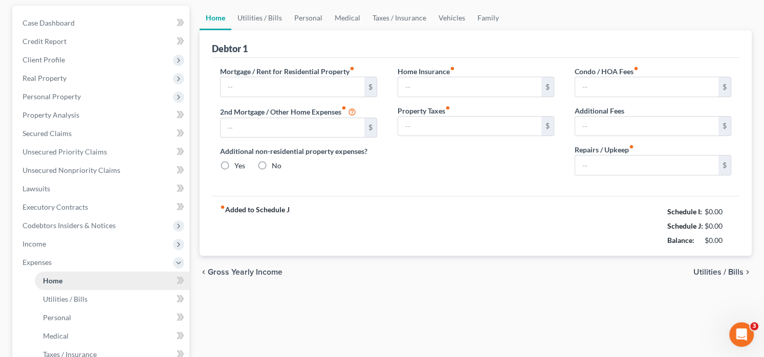
type input "0.00"
type input "200.00"
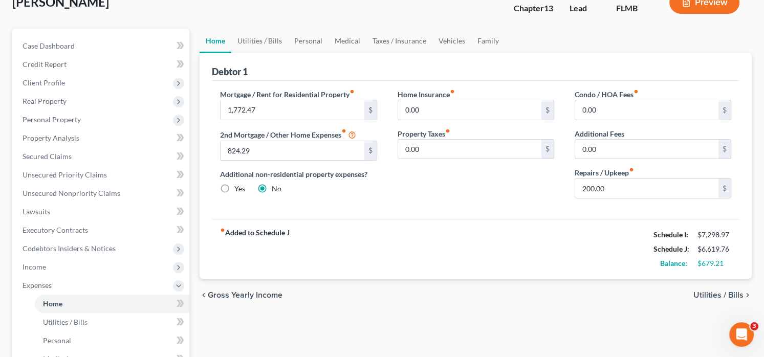
scroll to position [51, 0]
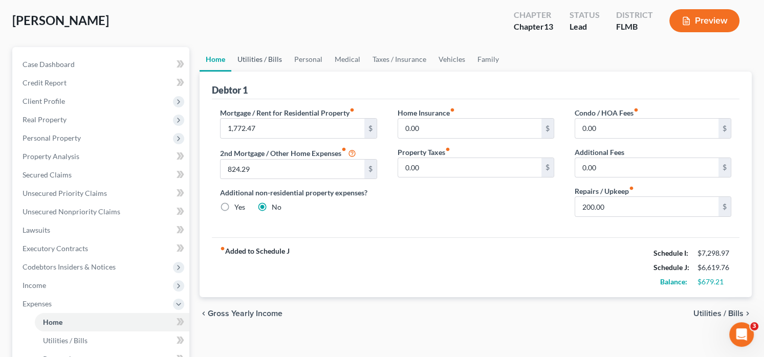
click at [259, 60] on link "Utilities / Bills" at bounding box center [259, 59] width 57 height 25
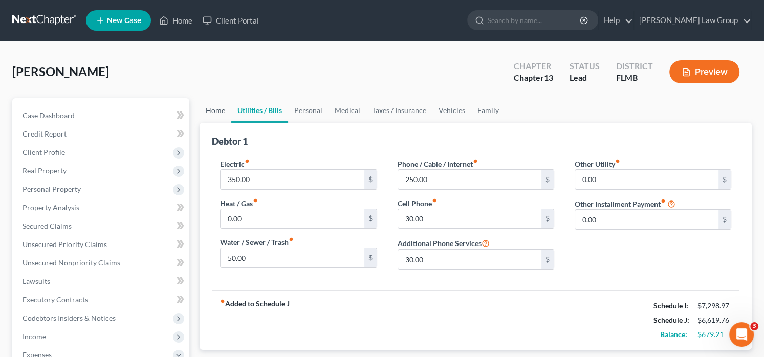
click at [223, 110] on link "Home" at bounding box center [216, 110] width 32 height 25
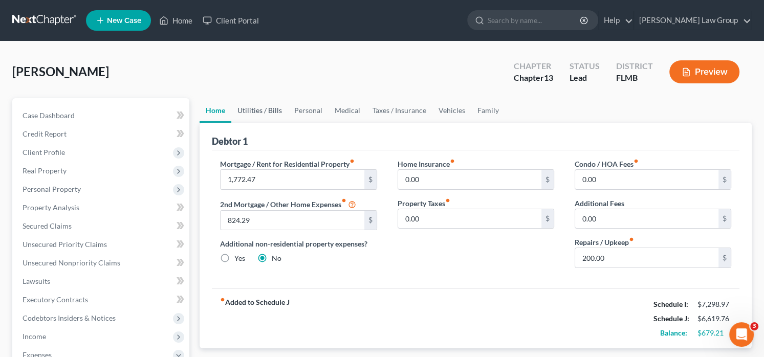
click at [280, 109] on link "Utilities / Bills" at bounding box center [259, 110] width 57 height 25
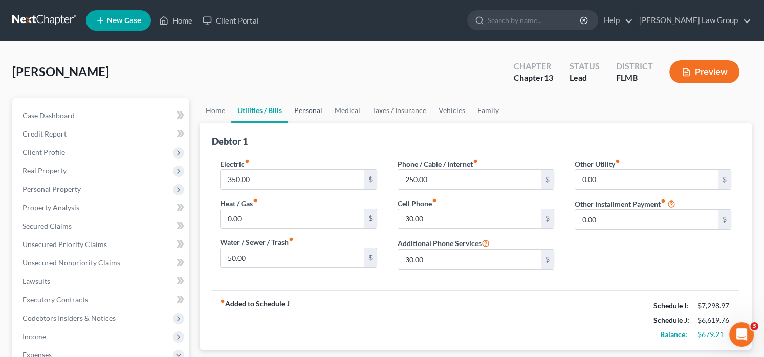
click at [301, 110] on link "Personal" at bounding box center [308, 110] width 40 height 25
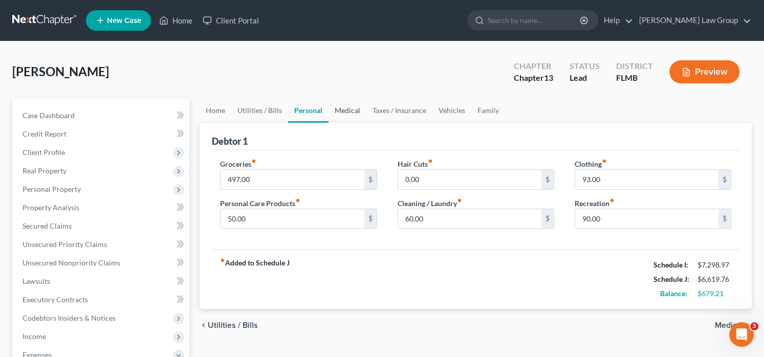
click at [347, 102] on link "Medical" at bounding box center [348, 110] width 38 height 25
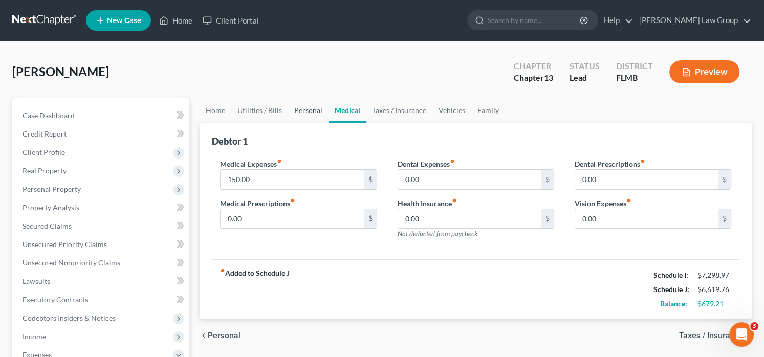
click at [291, 109] on link "Personal" at bounding box center [308, 110] width 40 height 25
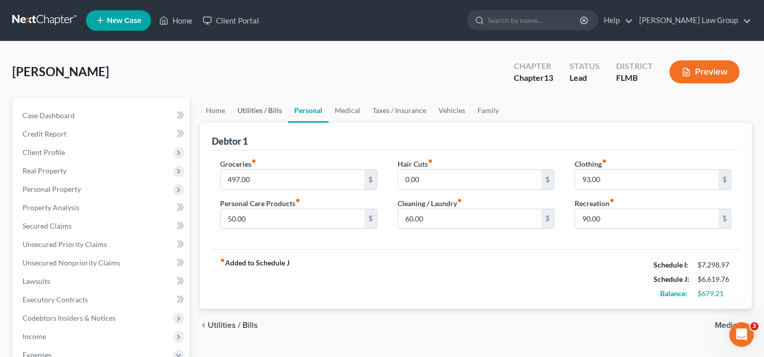
click at [241, 114] on link "Utilities / Bills" at bounding box center [259, 110] width 57 height 25
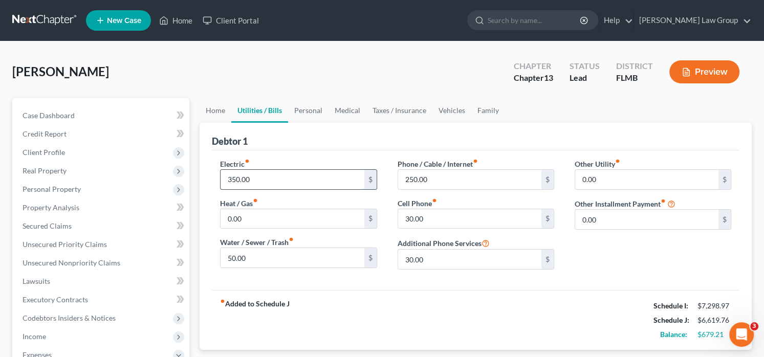
click at [270, 171] on input "350.00" at bounding box center [292, 179] width 143 height 19
click at [293, 182] on input "350.00" at bounding box center [292, 179] width 143 height 19
click at [298, 255] on input "50.00" at bounding box center [292, 257] width 143 height 19
click at [436, 258] on input "30.00" at bounding box center [469, 259] width 143 height 19
click at [433, 214] on input "30.00" at bounding box center [469, 218] width 143 height 19
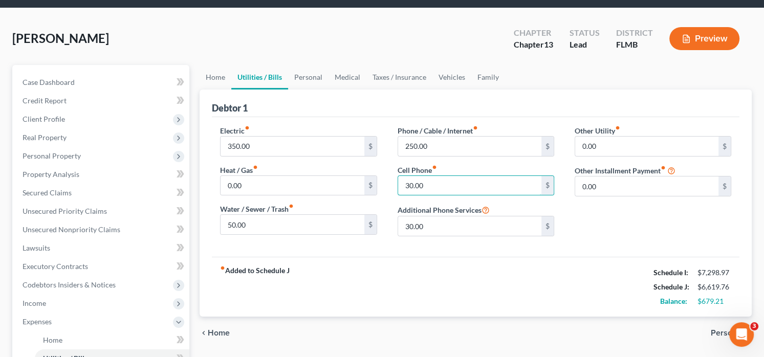
scroll to position [51, 0]
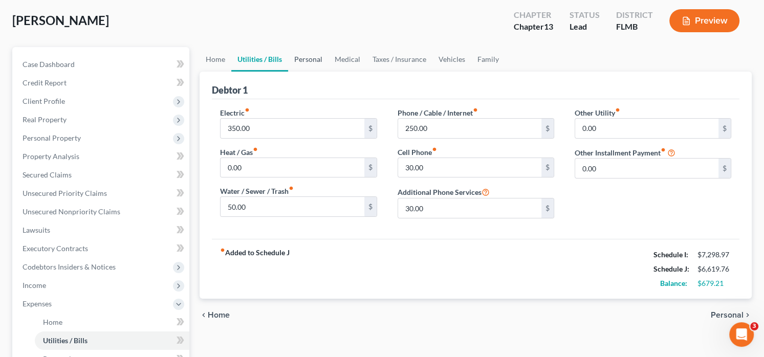
click at [315, 53] on link "Personal" at bounding box center [308, 59] width 40 height 25
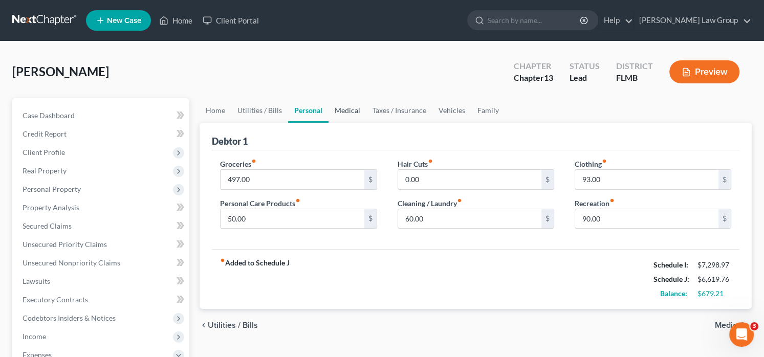
click at [348, 114] on link "Medical" at bounding box center [348, 110] width 38 height 25
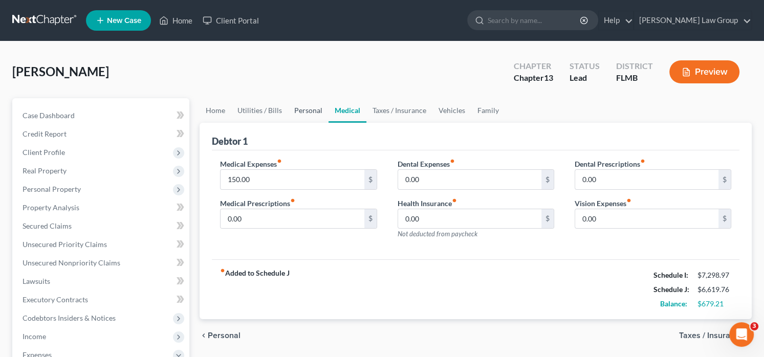
click at [292, 114] on link "Personal" at bounding box center [308, 110] width 40 height 25
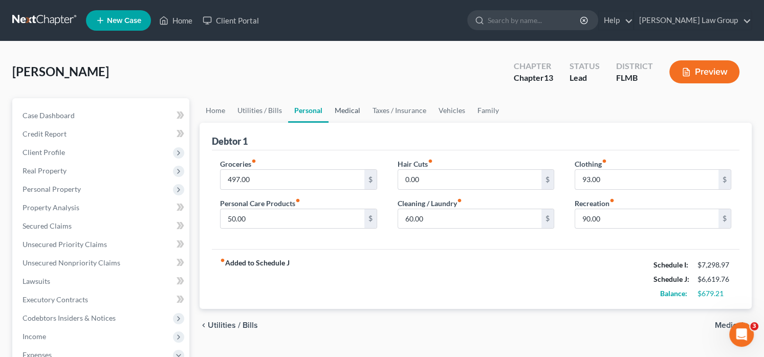
click at [354, 112] on link "Medical" at bounding box center [348, 110] width 38 height 25
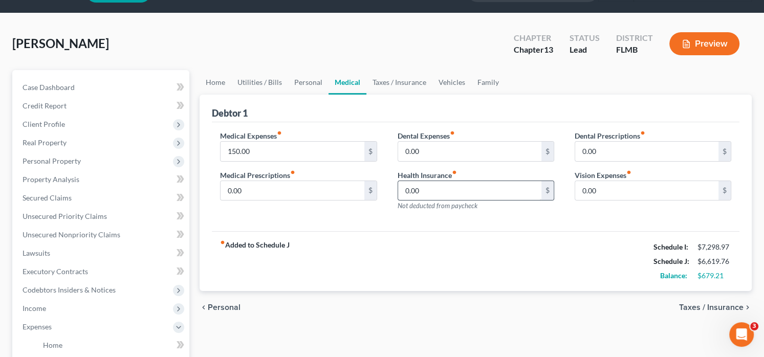
scroll to position [51, 0]
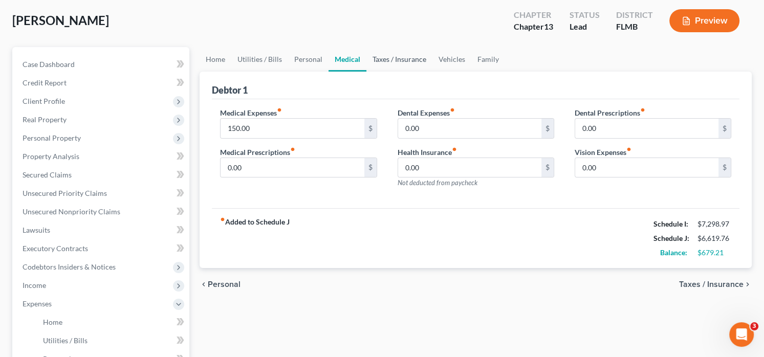
click at [370, 66] on link "Taxes / Insurance" at bounding box center [399, 59] width 66 height 25
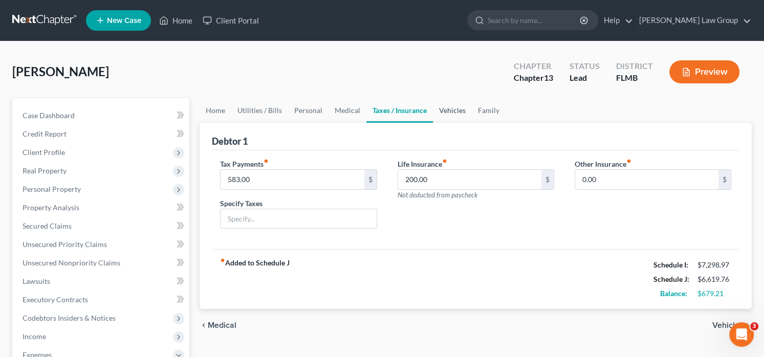
click at [465, 108] on link "Vehicles" at bounding box center [452, 110] width 39 height 25
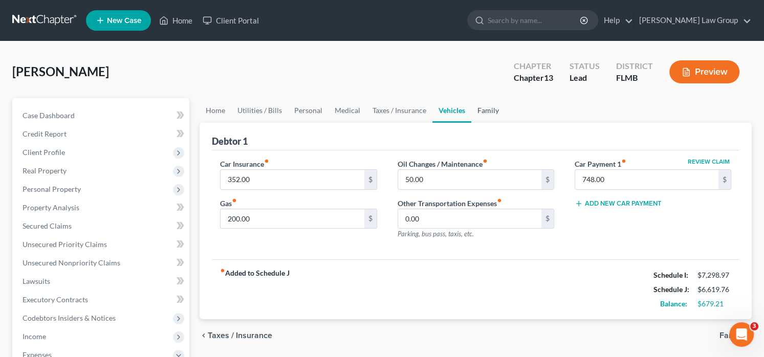
click at [491, 110] on link "Family" at bounding box center [488, 110] width 34 height 25
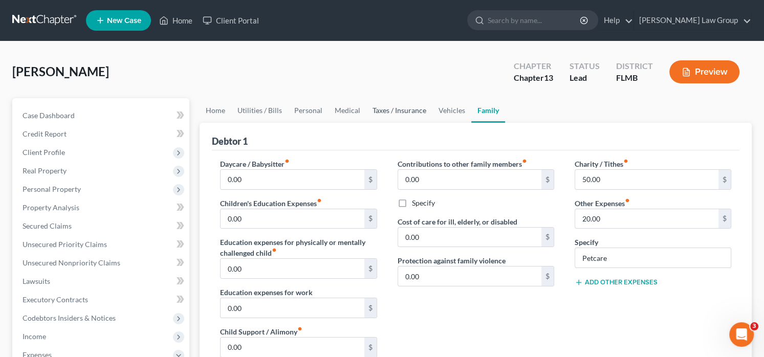
click at [406, 105] on link "Taxes / Insurance" at bounding box center [399, 110] width 66 height 25
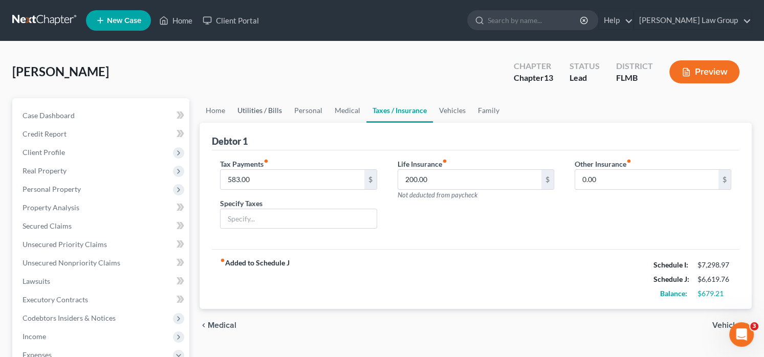
click at [244, 105] on link "Utilities / Bills" at bounding box center [259, 110] width 57 height 25
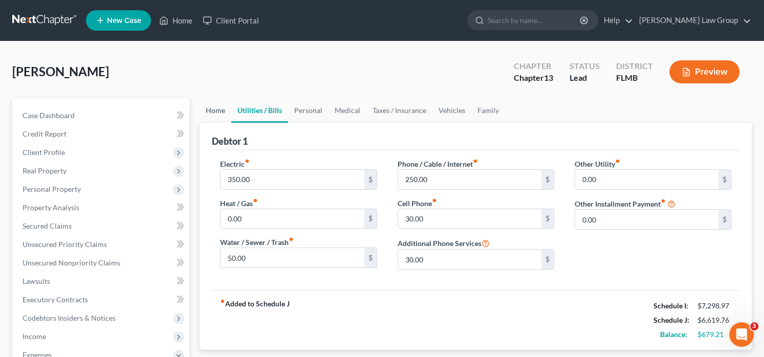
click at [208, 110] on link "Home" at bounding box center [216, 110] width 32 height 25
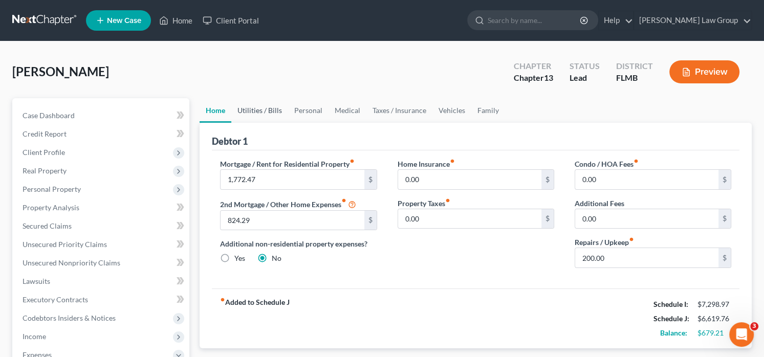
click at [271, 114] on link "Utilities / Bills" at bounding box center [259, 110] width 57 height 25
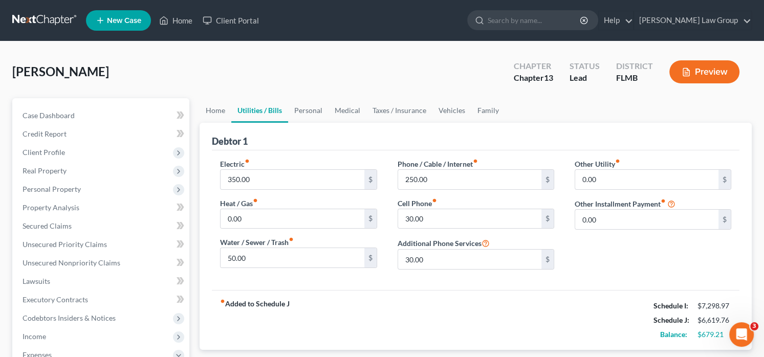
click at [271, 114] on link "Utilities / Bills" at bounding box center [259, 110] width 57 height 25
click at [309, 112] on link "Personal" at bounding box center [308, 110] width 40 height 25
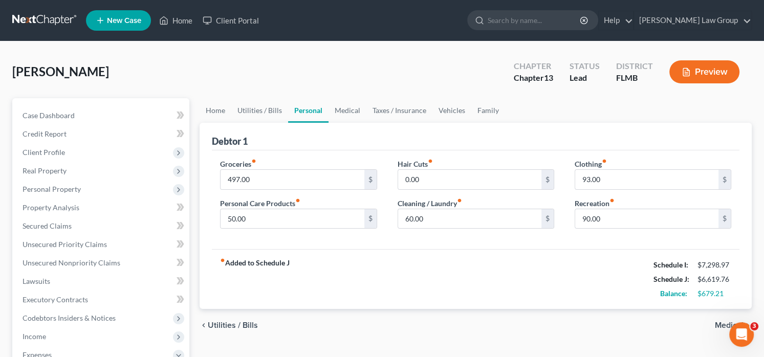
click at [310, 113] on link "Personal" at bounding box center [308, 110] width 40 height 25
click at [371, 108] on link "Taxes / Insurance" at bounding box center [399, 110] width 66 height 25
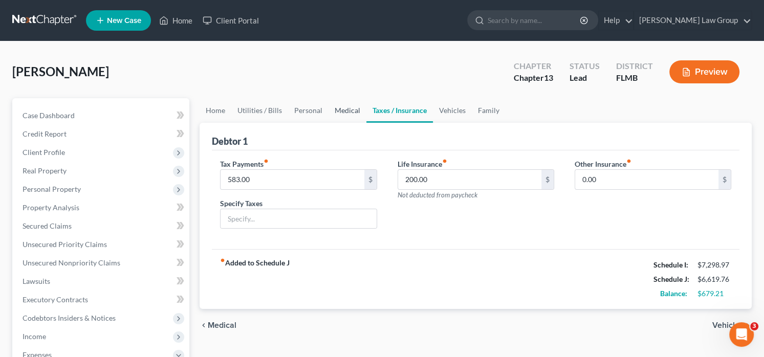
click at [344, 104] on link "Medical" at bounding box center [348, 110] width 38 height 25
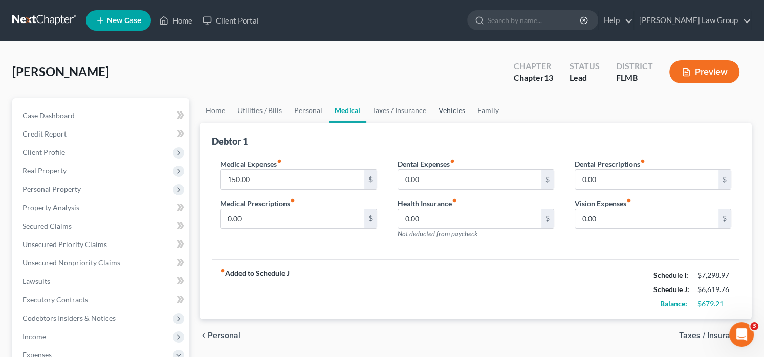
click at [461, 108] on link "Vehicles" at bounding box center [451, 110] width 39 height 25
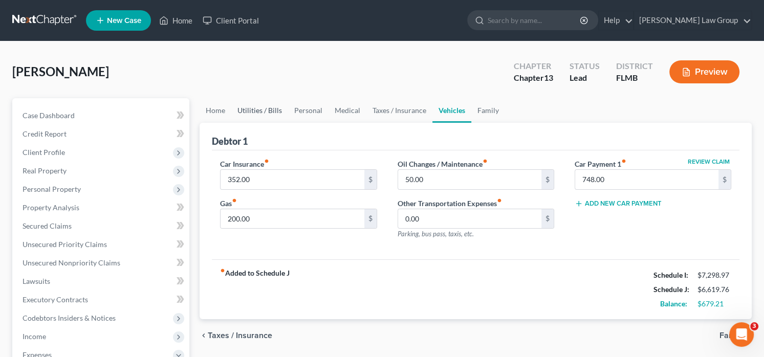
click at [255, 114] on link "Utilities / Bills" at bounding box center [259, 110] width 57 height 25
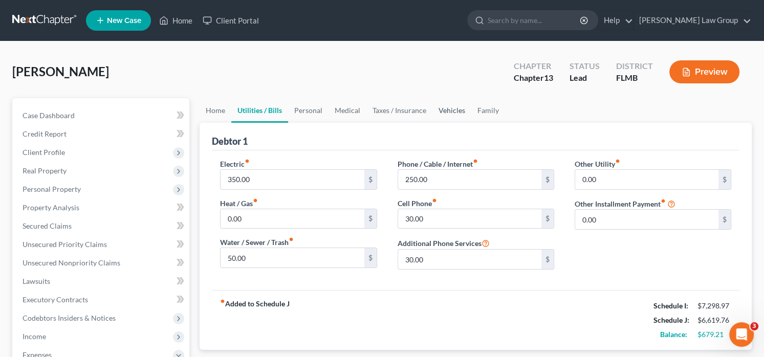
click at [460, 110] on link "Vehicles" at bounding box center [451, 110] width 39 height 25
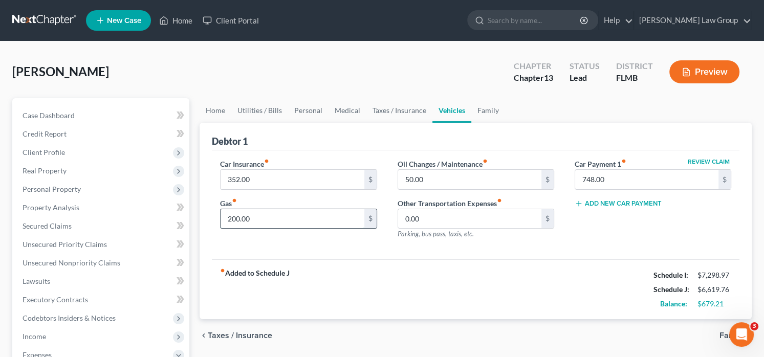
click at [236, 216] on input "200.00" at bounding box center [292, 218] width 143 height 19
drag, startPoint x: 229, startPoint y: 218, endPoint x: 235, endPoint y: 218, distance: 6.1
click at [235, 218] on input "200.00" at bounding box center [292, 218] width 143 height 19
type input "250.00"
click at [452, 275] on div "fiber_manual_record Added to Schedule J Schedule I: $7,298.97 Schedule J: $6,66…" at bounding box center [476, 289] width 528 height 60
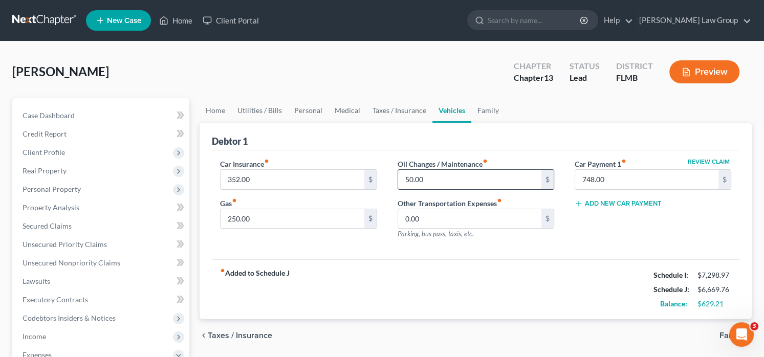
click at [452, 171] on input "50.00" at bounding box center [469, 179] width 143 height 19
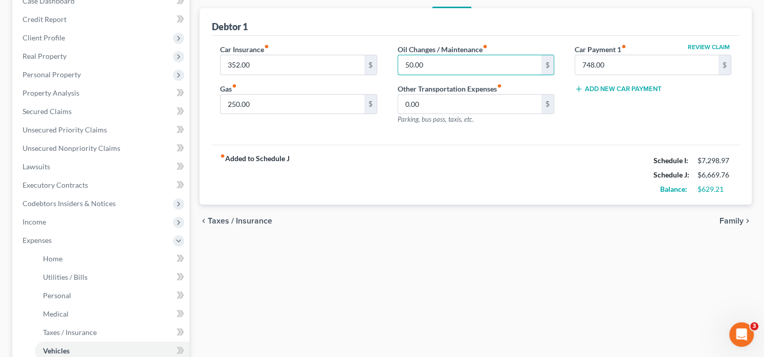
scroll to position [256, 0]
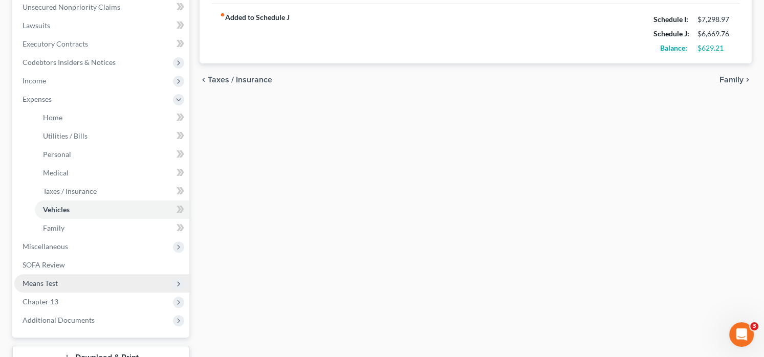
click at [71, 283] on span "Means Test" at bounding box center [101, 283] width 175 height 18
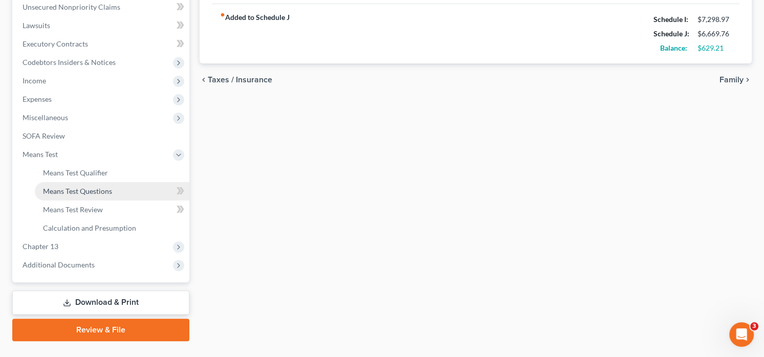
click at [99, 187] on span "Means Test Questions" at bounding box center [77, 191] width 69 height 9
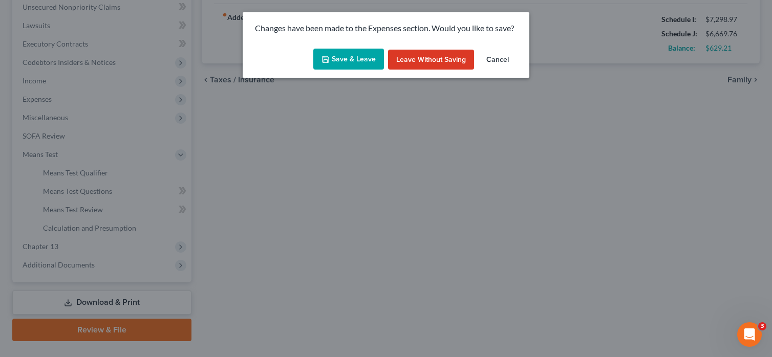
click at [337, 62] on button "Save & Leave" at bounding box center [348, 59] width 71 height 21
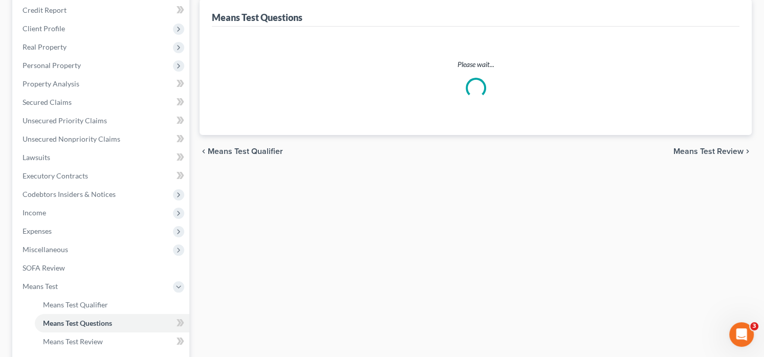
scroll to position [19, 0]
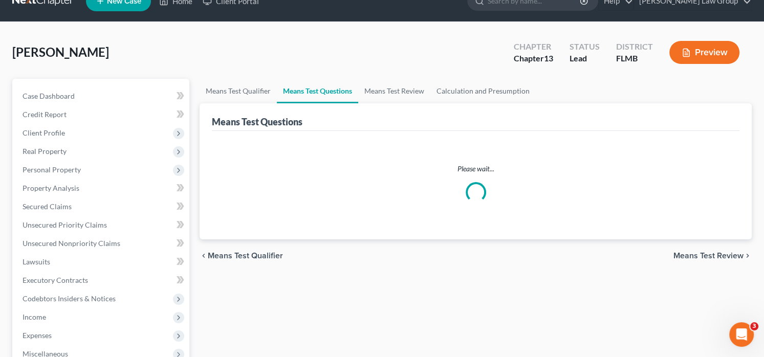
select select "1"
select select "0"
select select "60"
select select "0"
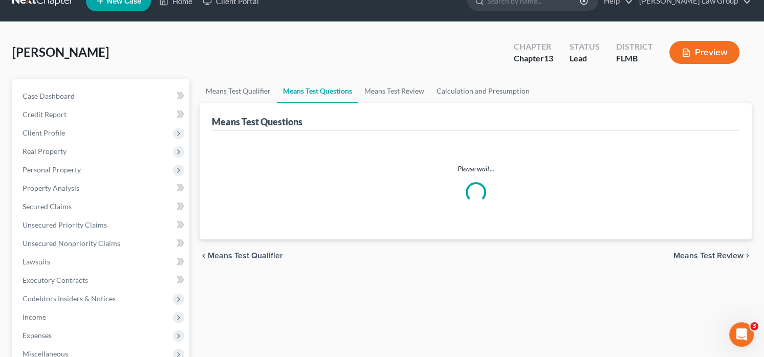
select select "60"
select select "1"
select select "60"
select select "1"
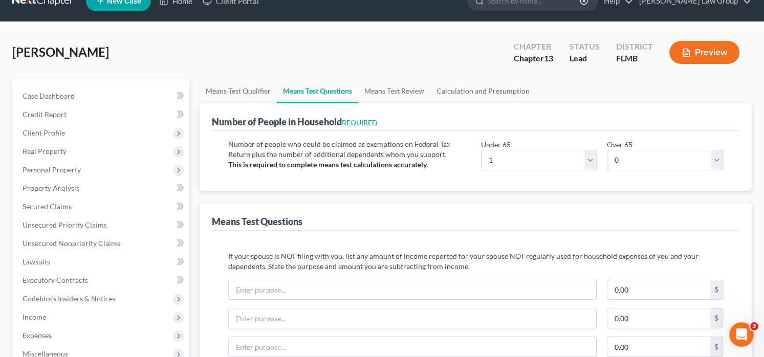
scroll to position [0, 0]
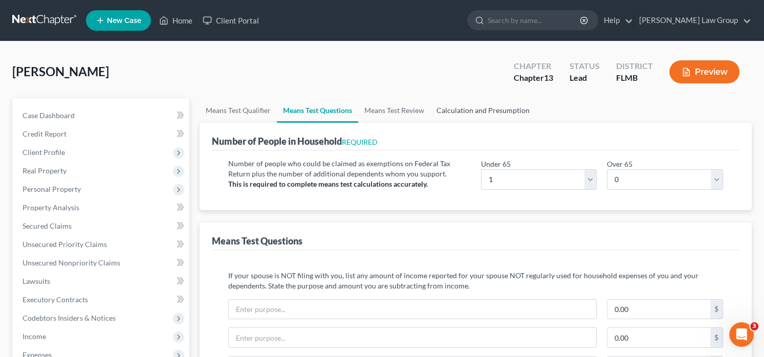
click at [512, 108] on link "Calculation and Presumption" at bounding box center [482, 110] width 105 height 25
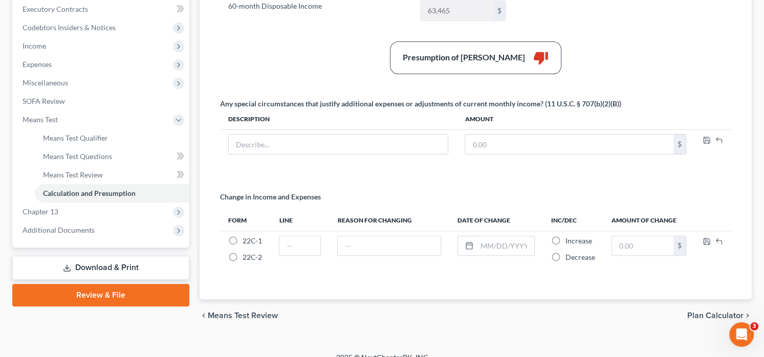
scroll to position [302, 0]
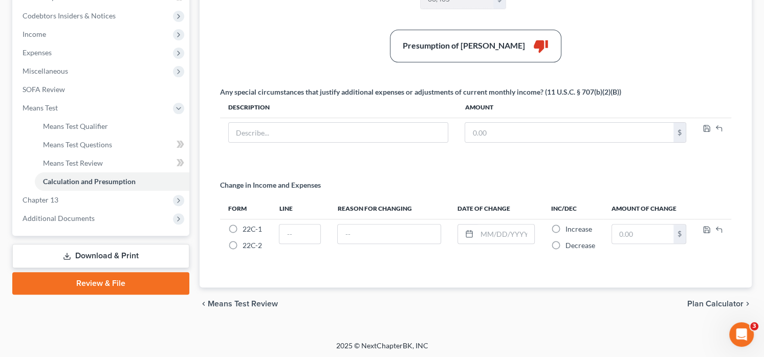
click at [153, 249] on link "Download & Print" at bounding box center [100, 256] width 177 height 24
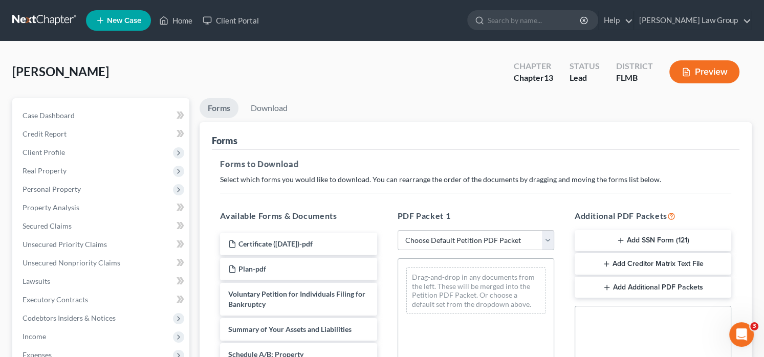
drag, startPoint x: 494, startPoint y: 239, endPoint x: 489, endPoint y: 248, distance: 9.7
click at [494, 239] on select "Choose Default Petition PDF Packet Complete Bankruptcy Petition (all forms and …" at bounding box center [476, 240] width 157 height 20
select select "0"
click at [398, 230] on select "Choose Default Petition PDF Packet Complete Bankruptcy Petition (all forms and …" at bounding box center [476, 240] width 157 height 20
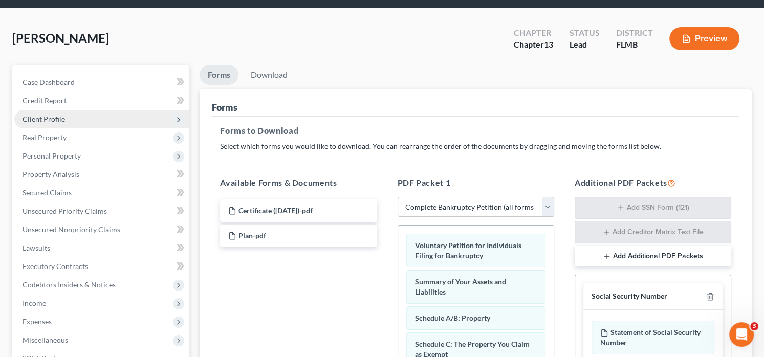
scroll to position [51, 0]
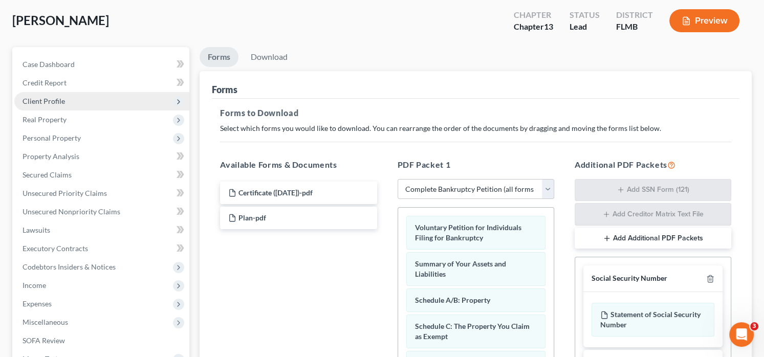
click at [123, 97] on span "Client Profile" at bounding box center [101, 101] width 175 height 18
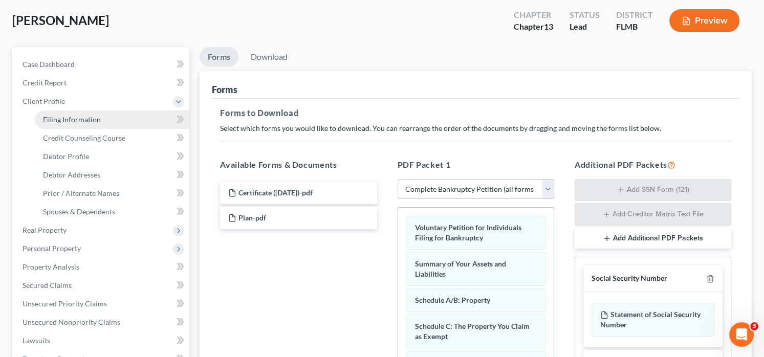
click at [128, 123] on link "Filing Information" at bounding box center [112, 120] width 155 height 18
select select "1"
select select "0"
select select "3"
select select "15"
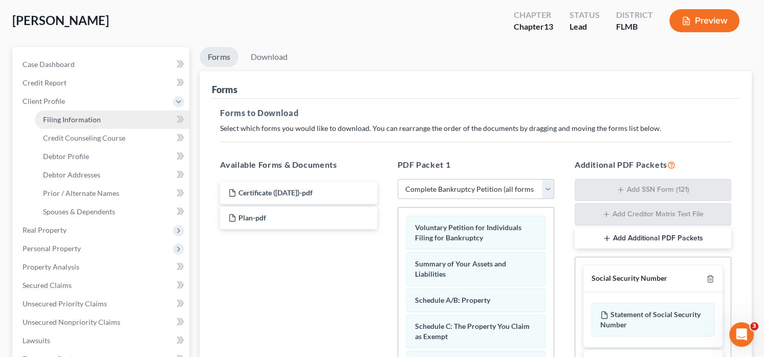
select select "0"
select select "9"
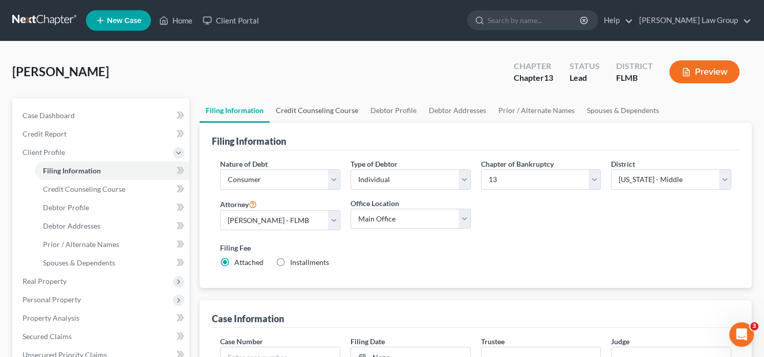
click at [325, 108] on link "Credit Counseling Course" at bounding box center [317, 110] width 95 height 25
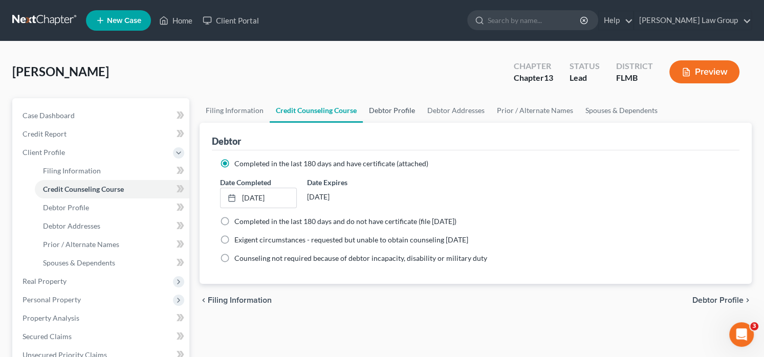
click at [393, 108] on link "Debtor Profile" at bounding box center [392, 110] width 58 height 25
select select "0"
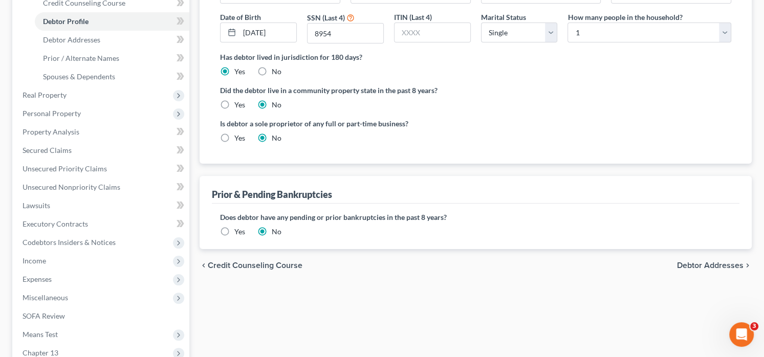
scroll to position [102, 0]
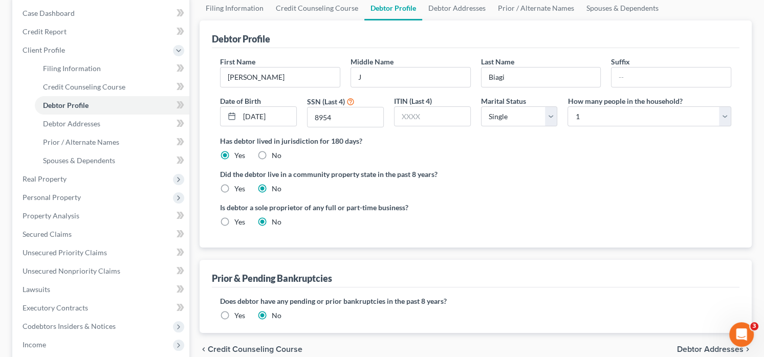
click at [234, 315] on label "Yes" at bounding box center [239, 316] width 11 height 10
click at [238, 315] on input "Yes" at bounding box center [241, 314] width 7 height 7
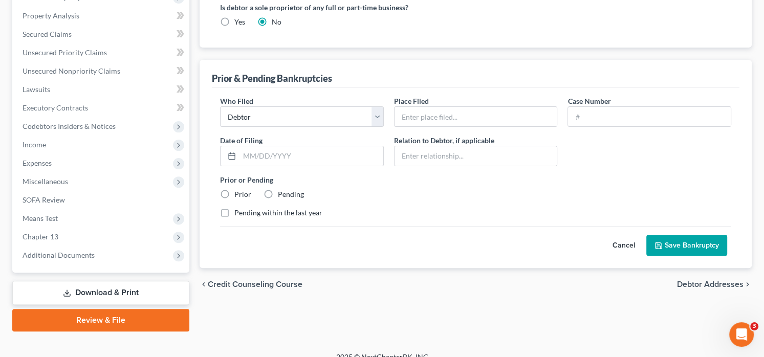
scroll to position [307, 0]
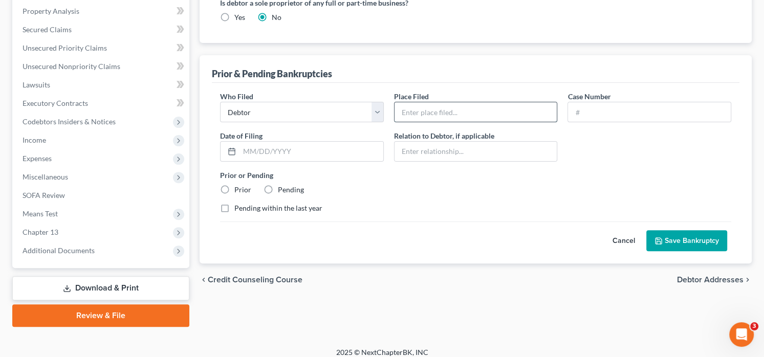
click at [501, 114] on input "text" at bounding box center [476, 111] width 163 height 19
type input "M.D. [US_STATE]"
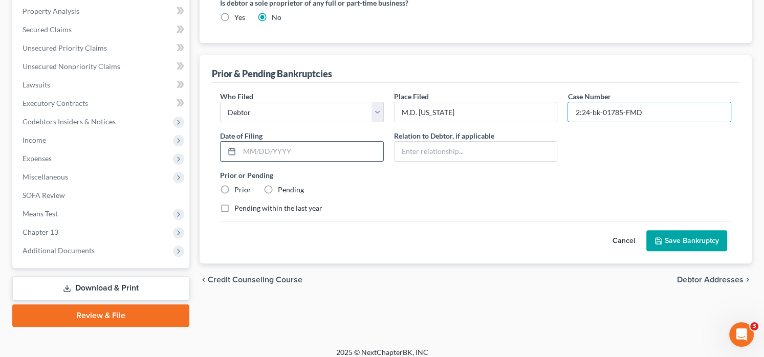
type input "2:24-bk-01785-FMD"
click at [309, 154] on input "text" at bounding box center [311, 151] width 144 height 19
type input "[DATE]"
drag, startPoint x: 229, startPoint y: 185, endPoint x: 233, endPoint y: 190, distance: 6.5
click at [234, 185] on label "Prior" at bounding box center [242, 190] width 17 height 10
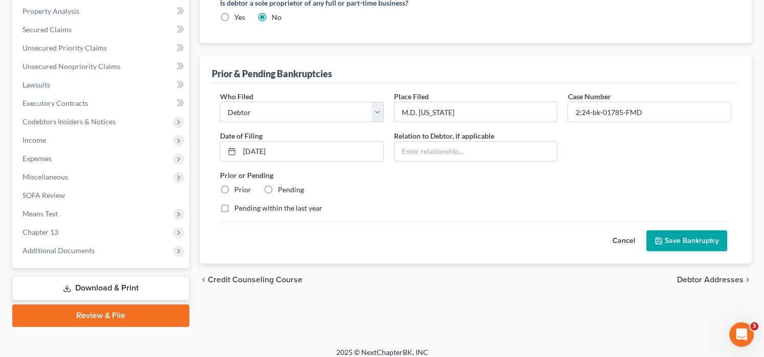
click at [238, 185] on input "Prior" at bounding box center [241, 188] width 7 height 7
radio input "true"
click at [234, 206] on label "Pending within the last year" at bounding box center [278, 208] width 88 height 10
click at [238, 206] on input "Pending within the last year" at bounding box center [241, 206] width 7 height 7
checkbox input "true"
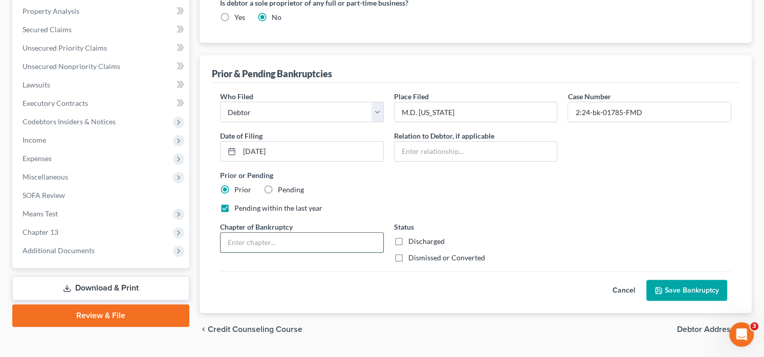
click at [375, 233] on input "text" at bounding box center [302, 242] width 163 height 19
type input "13"
click at [701, 291] on button "Save Bankruptcy" at bounding box center [686, 290] width 81 height 21
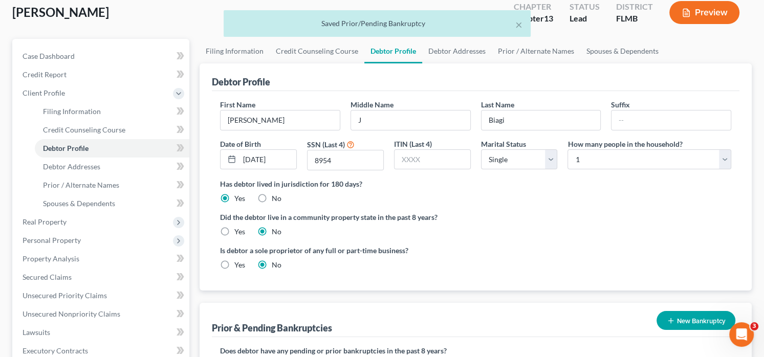
scroll to position [59, 0]
click at [104, 226] on span "Real Property" at bounding box center [101, 222] width 175 height 18
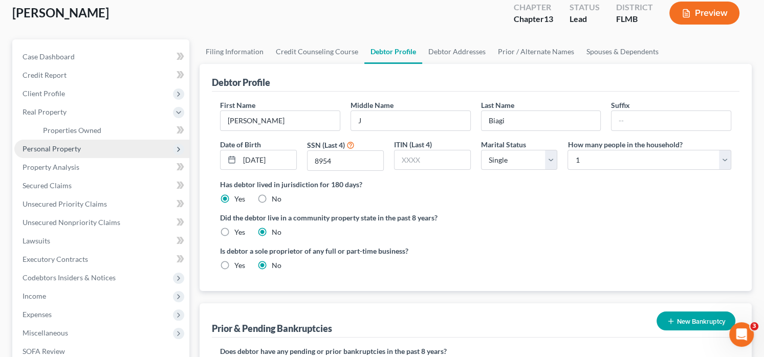
click at [97, 151] on span "Personal Property" at bounding box center [101, 149] width 175 height 18
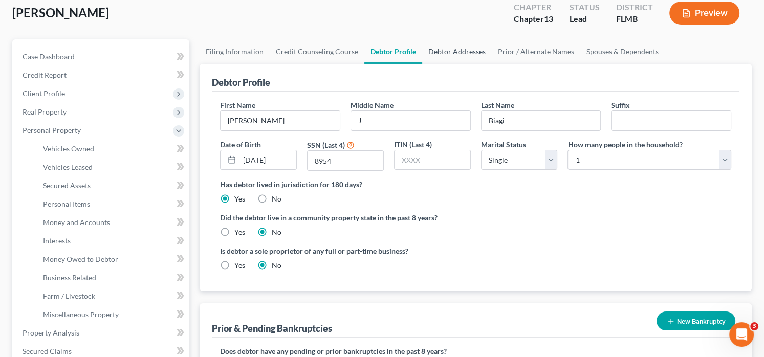
click at [469, 54] on link "Debtor Addresses" at bounding box center [457, 51] width 70 height 25
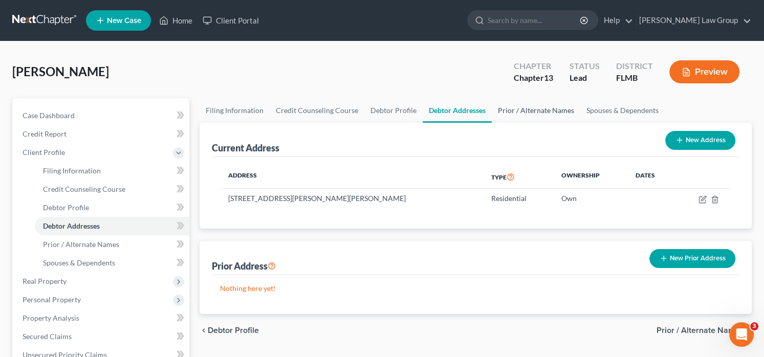
click at [558, 113] on link "Prior / Alternate Names" at bounding box center [536, 110] width 89 height 25
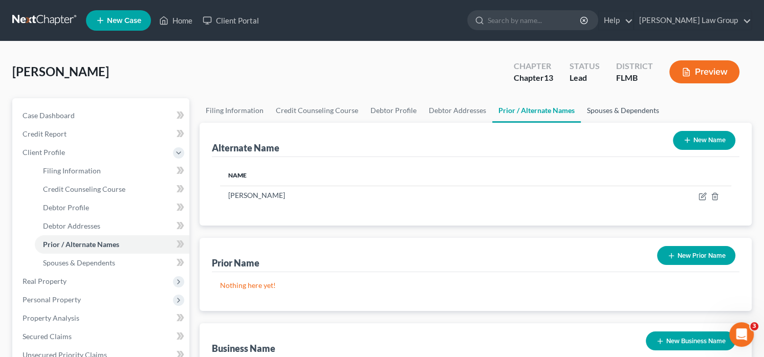
click at [632, 109] on link "Spouses & Dependents" at bounding box center [623, 110] width 84 height 25
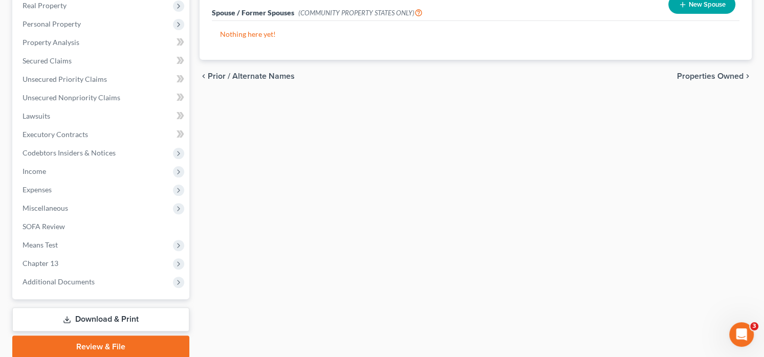
scroll to position [315, 0]
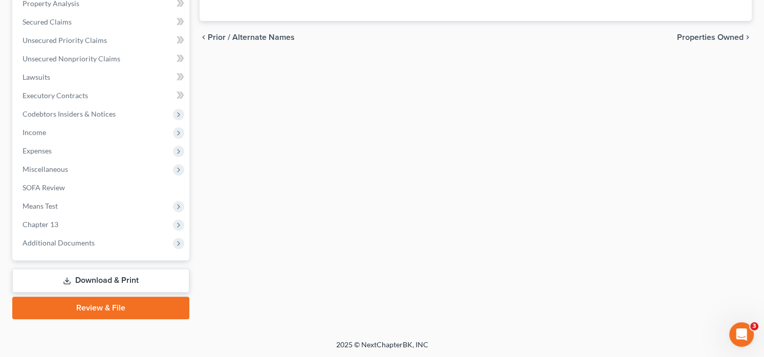
click at [107, 271] on link "Download & Print" at bounding box center [100, 281] width 177 height 24
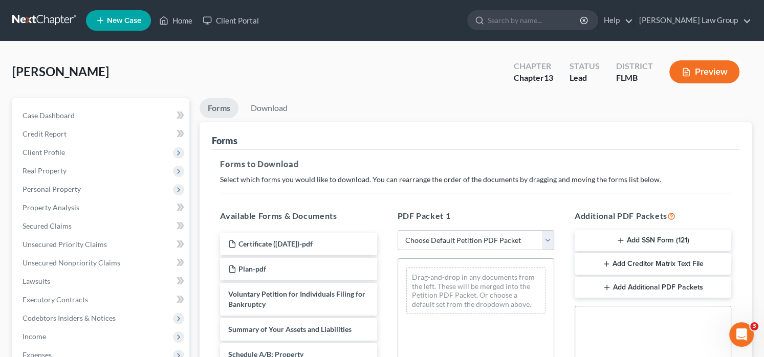
drag, startPoint x: 505, startPoint y: 235, endPoint x: 504, endPoint y: 241, distance: 6.3
click at [505, 235] on select "Choose Default Petition PDF Packet Complete Bankruptcy Petition (all forms and …" at bounding box center [476, 240] width 157 height 20
select select "0"
click at [398, 230] on select "Choose Default Petition PDF Packet Complete Bankruptcy Petition (all forms and …" at bounding box center [476, 240] width 157 height 20
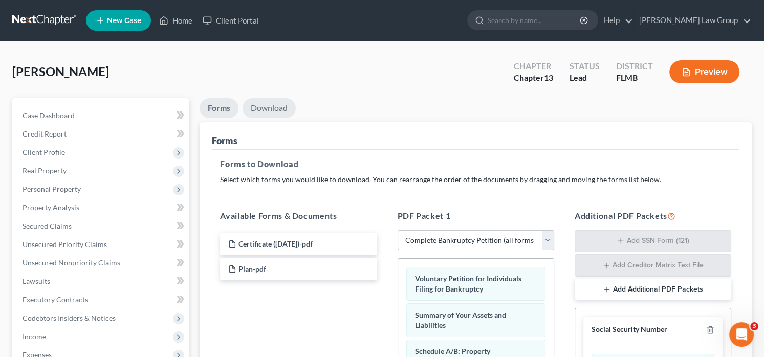
click at [270, 117] on link "Download" at bounding box center [269, 108] width 53 height 20
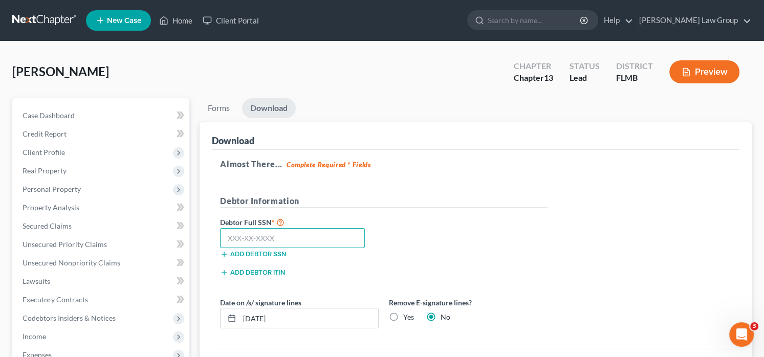
click at [264, 236] on input "text" at bounding box center [292, 238] width 145 height 20
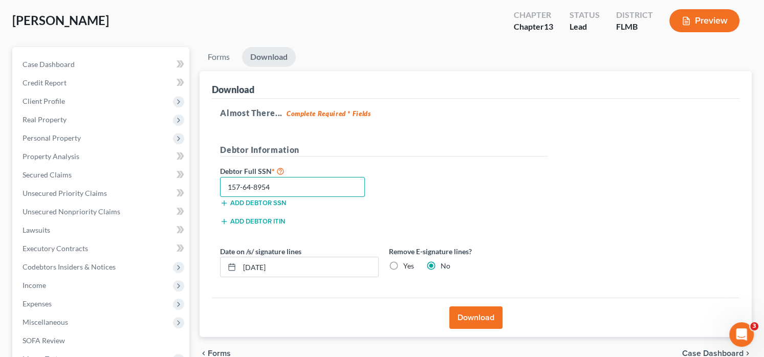
type input "157-64-8954"
click at [403, 270] on label "Yes" at bounding box center [408, 266] width 11 height 10
click at [407, 268] on input "Yes" at bounding box center [410, 264] width 7 height 7
radio input "true"
radio input "false"
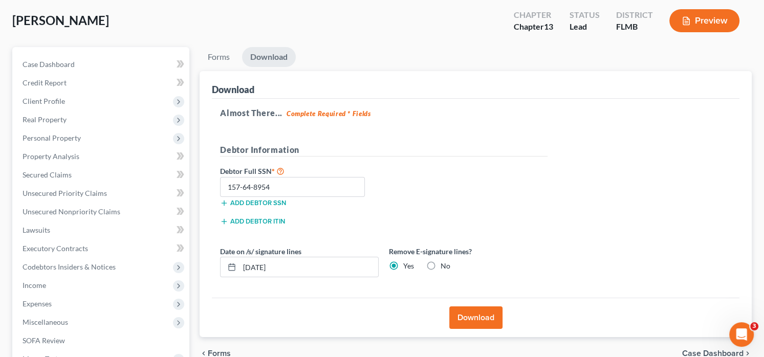
click at [478, 316] on button "Download" at bounding box center [475, 318] width 53 height 23
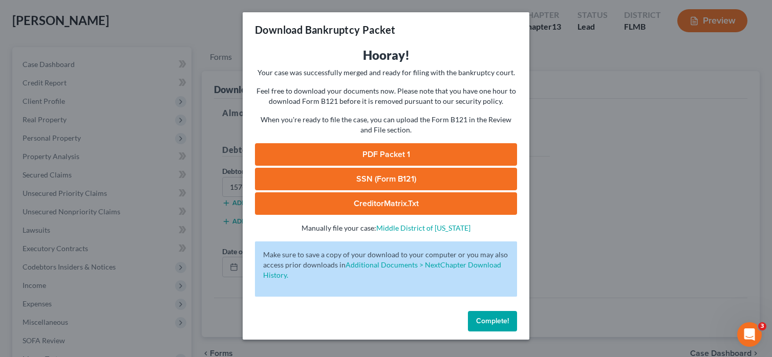
click at [418, 169] on link "SSN (Form B121)" at bounding box center [386, 179] width 262 height 23
click at [497, 319] on span "Complete!" at bounding box center [492, 321] width 33 height 9
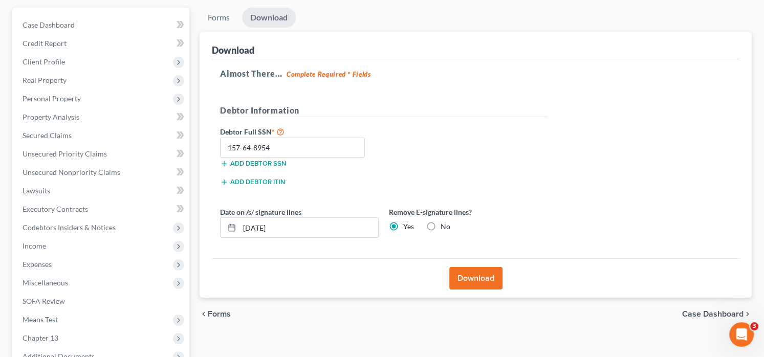
scroll to position [154, 0]
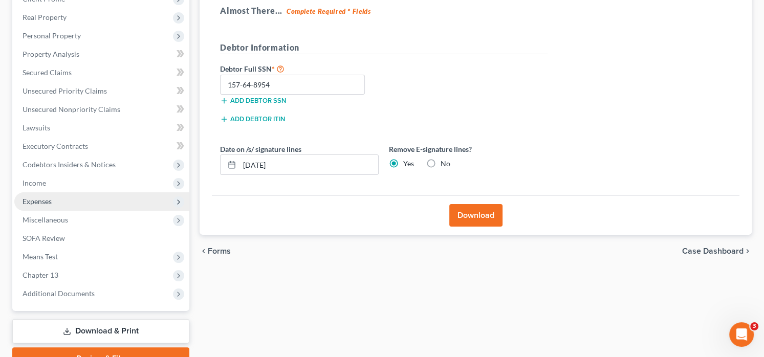
click at [86, 206] on span "Expenses" at bounding box center [101, 201] width 175 height 18
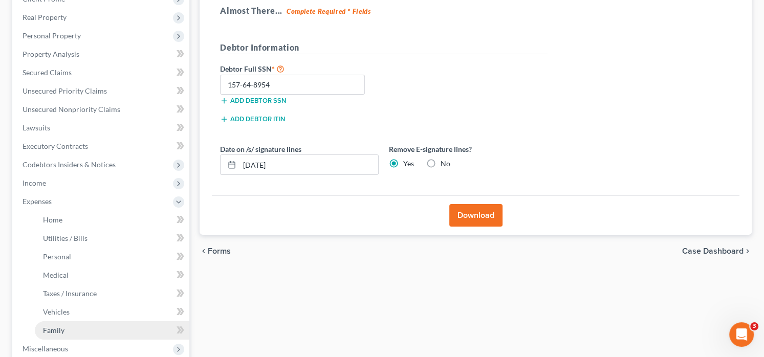
click at [98, 324] on link "Family" at bounding box center [112, 330] width 155 height 18
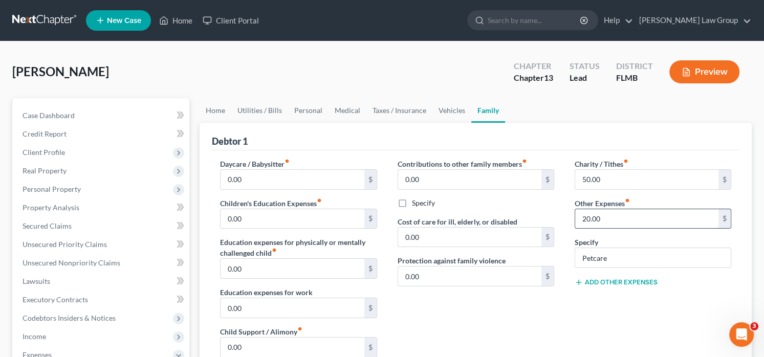
click at [587, 218] on input "20.00" at bounding box center [646, 218] width 143 height 19
click at [585, 218] on input "20.00" at bounding box center [646, 218] width 143 height 19
drag, startPoint x: 585, startPoint y: 220, endPoint x: 561, endPoint y: 223, distance: 24.7
click at [567, 223] on div "Charity / Tithes fiber_manual_record 50.00 $ Other Expenses fiber_manual_record…" at bounding box center [652, 267] width 177 height 217
type input "30.00"
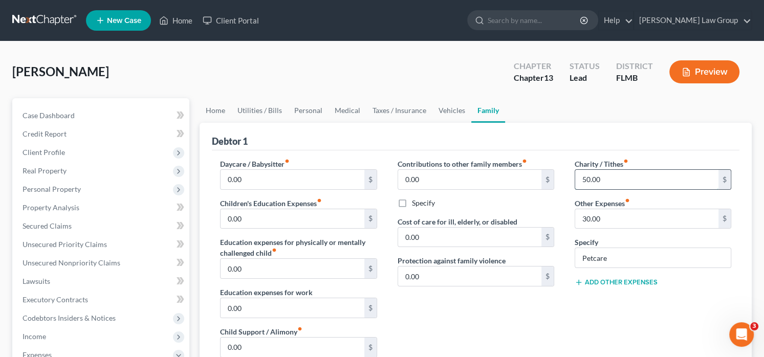
click at [589, 180] on input "50.00" at bounding box center [646, 179] width 143 height 19
click at [591, 176] on input "50.00" at bounding box center [646, 179] width 143 height 19
click at [589, 176] on input "50.00" at bounding box center [646, 179] width 143 height 19
drag, startPoint x: 583, startPoint y: 178, endPoint x: 589, endPoint y: 180, distance: 6.5
click at [589, 180] on input "50.00" at bounding box center [646, 179] width 143 height 19
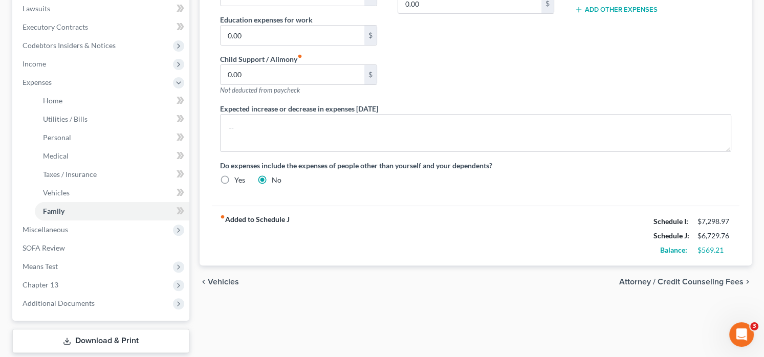
scroll to position [333, 0]
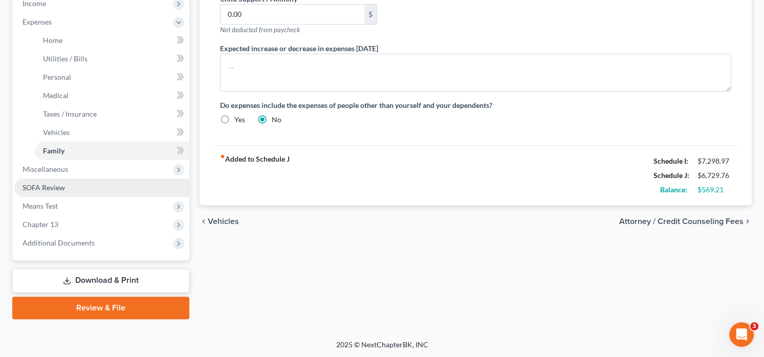
type input "100.00"
click at [51, 191] on span "SOFA Review" at bounding box center [44, 187] width 42 height 9
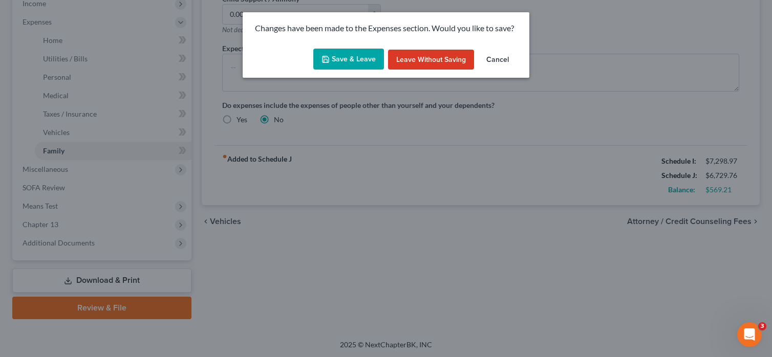
click at [353, 67] on button "Save & Leave" at bounding box center [348, 59] width 71 height 21
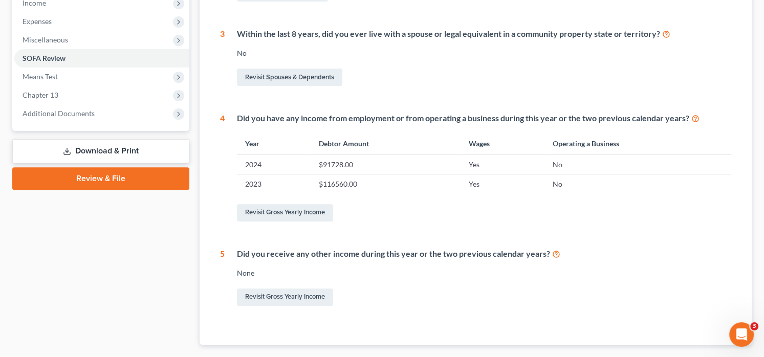
scroll to position [391, 0]
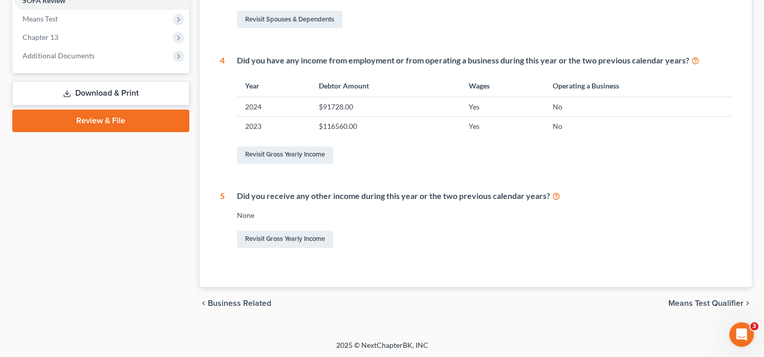
click at [166, 91] on link "Download & Print" at bounding box center [100, 93] width 177 height 24
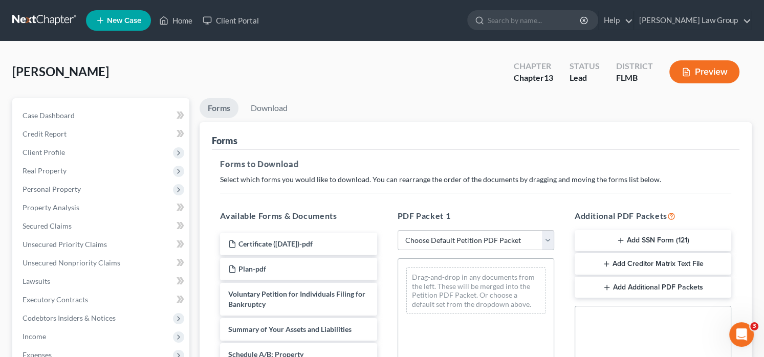
click at [463, 246] on select "Choose Default Petition PDF Packet Complete Bankruptcy Petition (all forms and …" at bounding box center [476, 240] width 157 height 20
select select "0"
click at [398, 230] on select "Choose Default Petition PDF Packet Complete Bankruptcy Petition (all forms and …" at bounding box center [476, 240] width 157 height 20
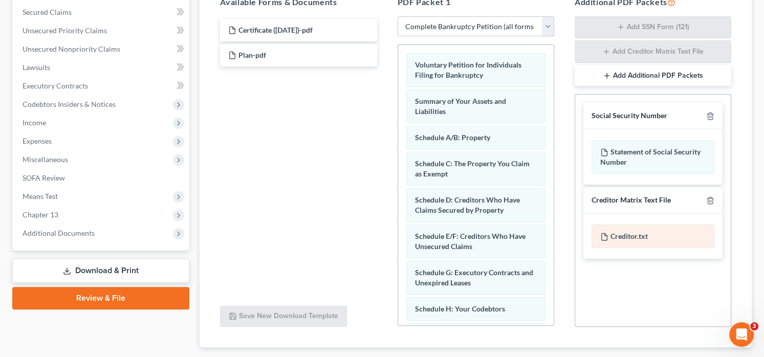
scroll to position [154, 0]
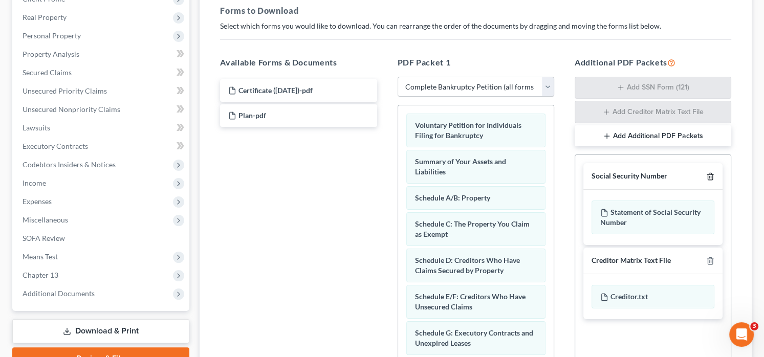
click at [712, 176] on icon "button" at bounding box center [710, 176] width 8 height 8
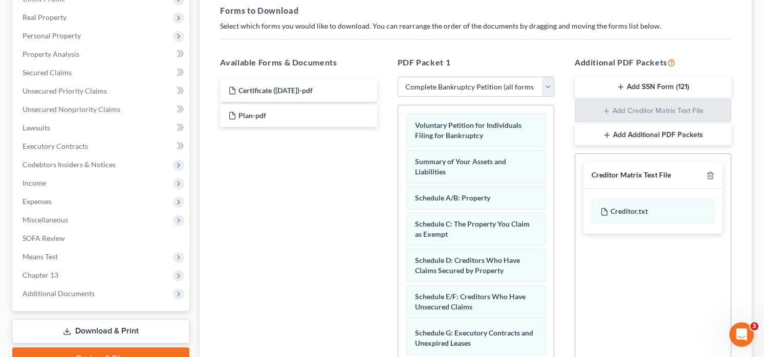
scroll to position [0, 0]
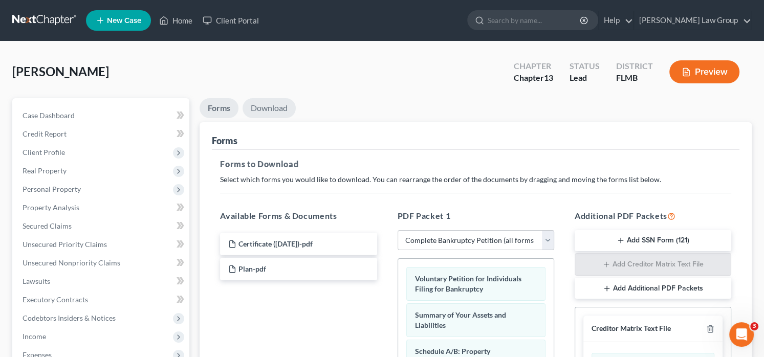
click at [281, 108] on link "Download" at bounding box center [269, 108] width 53 height 20
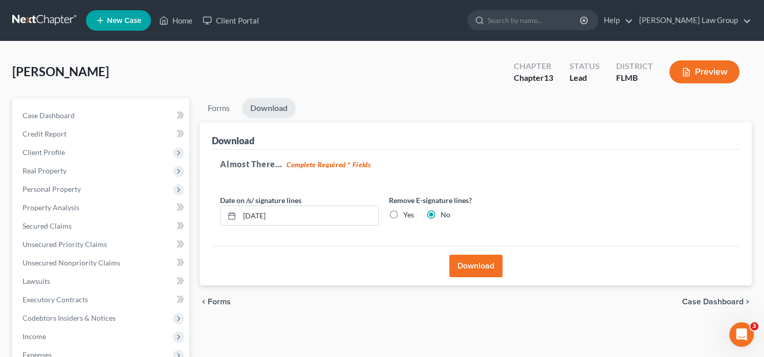
drag, startPoint x: 393, startPoint y: 212, endPoint x: 500, endPoint y: 259, distance: 116.8
click at [403, 213] on label "Yes" at bounding box center [408, 215] width 11 height 10
click at [407, 213] on input "Yes" at bounding box center [410, 213] width 7 height 7
radio input "true"
radio input "false"
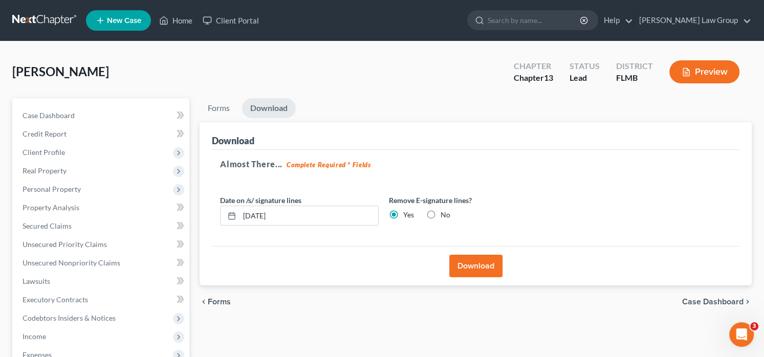
click at [477, 266] on button "Download" at bounding box center [475, 266] width 53 height 23
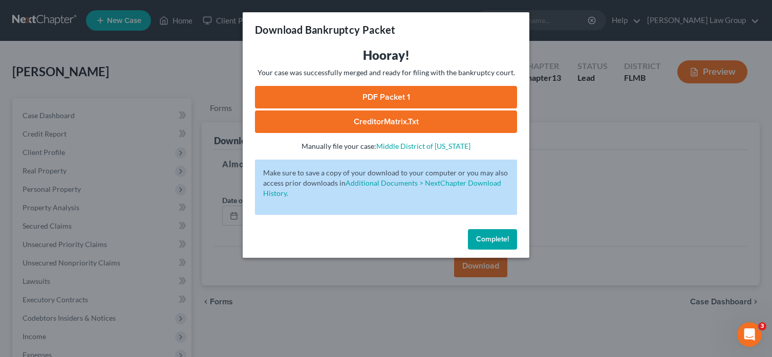
click at [489, 88] on link "PDF Packet 1" at bounding box center [386, 97] width 262 height 23
click at [489, 241] on span "Complete!" at bounding box center [492, 239] width 33 height 9
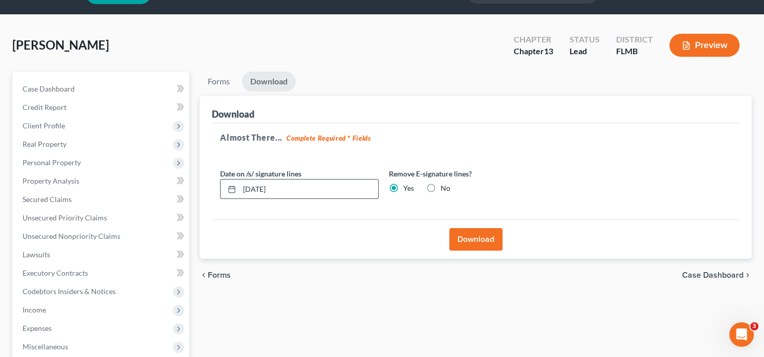
scroll to position [51, 0]
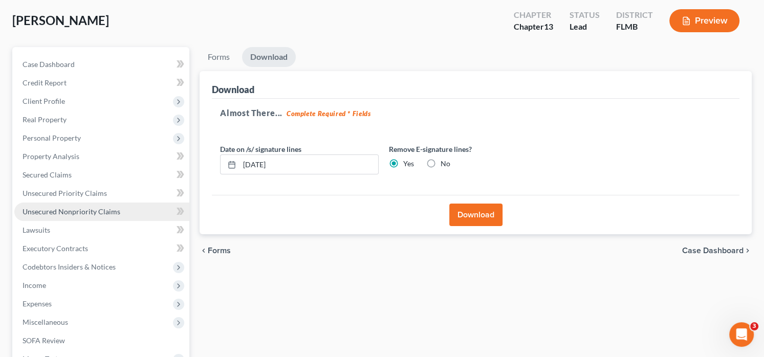
click at [101, 211] on span "Unsecured Nonpriority Claims" at bounding box center [72, 211] width 98 height 9
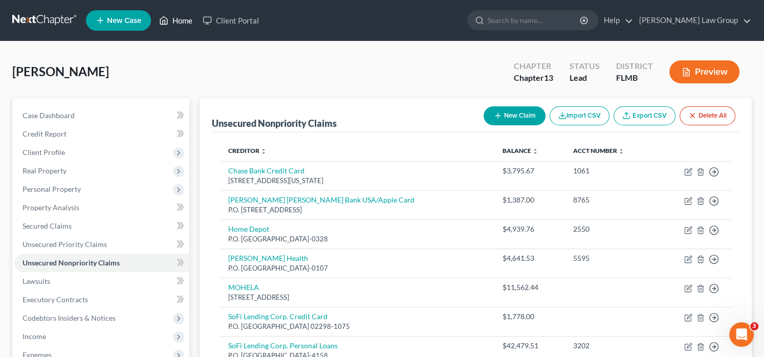
click at [174, 18] on link "Home" at bounding box center [175, 20] width 43 height 18
